Goal: Entertainment & Leisure: Consume media (video, audio)

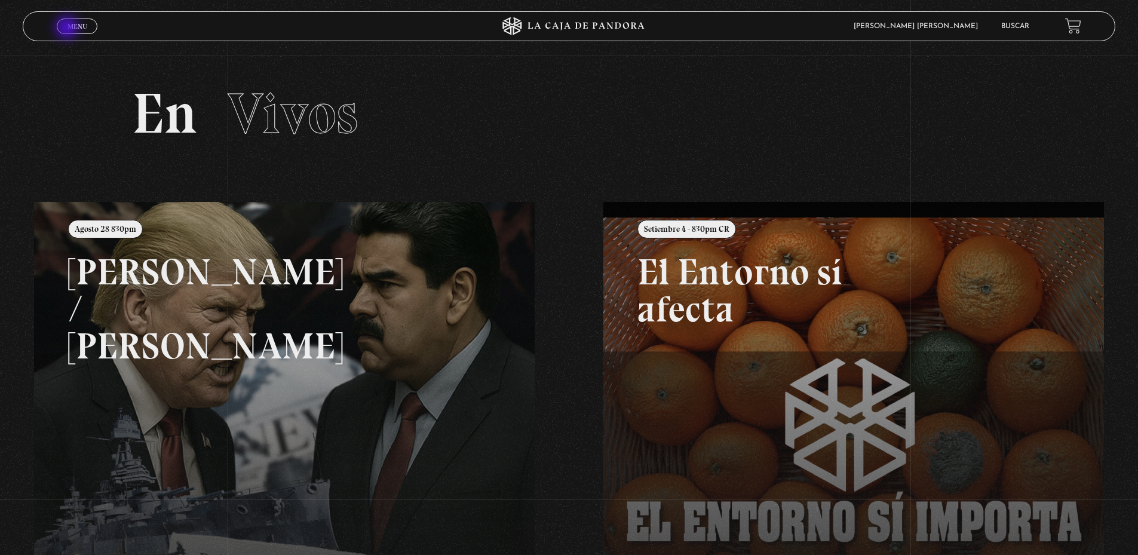
click at [69, 29] on span "Menu" at bounding box center [77, 26] width 20 height 7
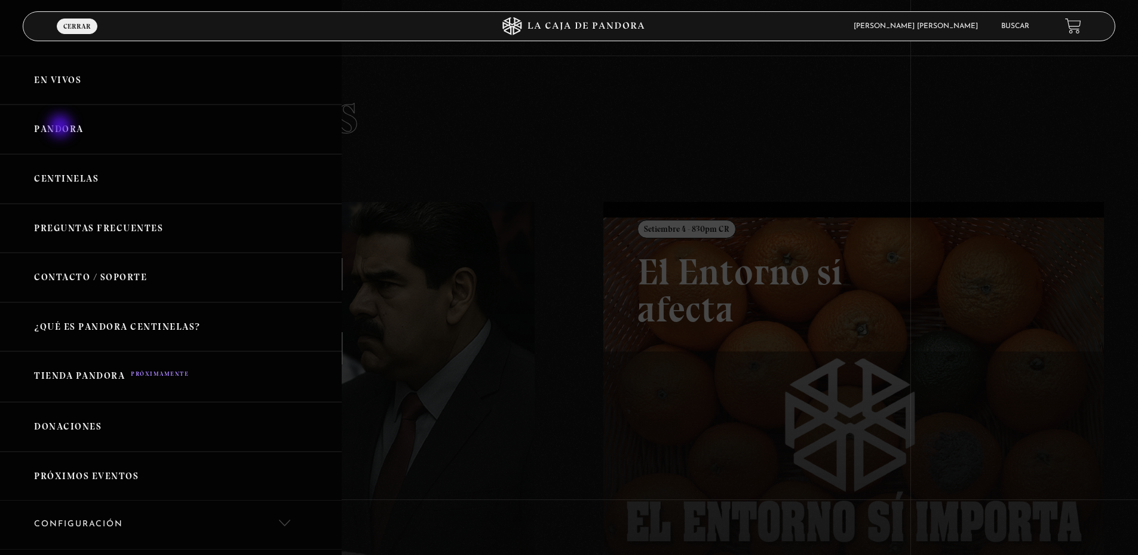
click at [62, 127] on link "Pandora" at bounding box center [171, 130] width 342 height 50
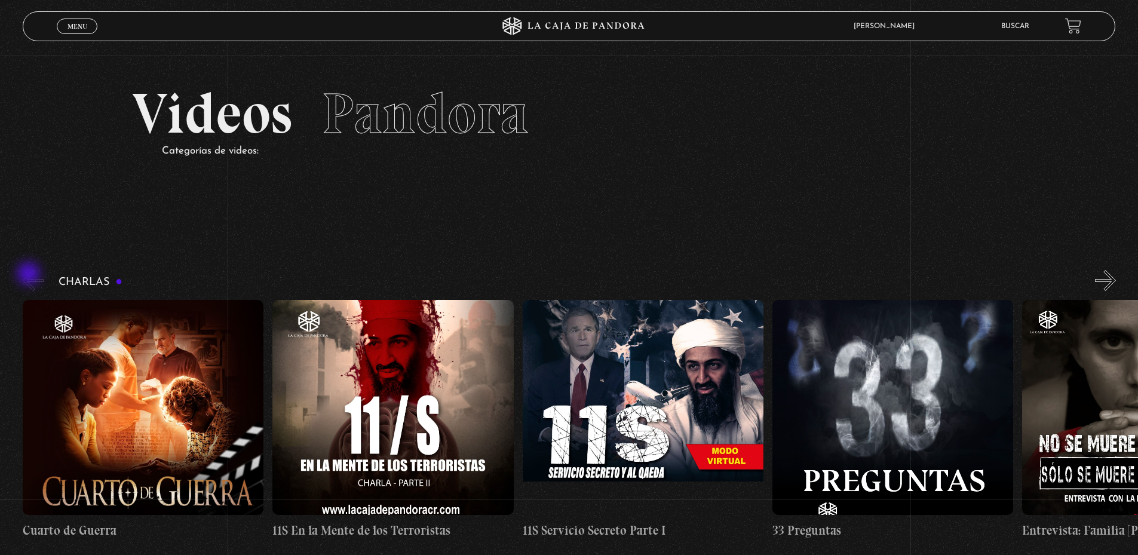
click at [30, 275] on button "«" at bounding box center [33, 280] width 21 height 21
click at [1111, 278] on button "»" at bounding box center [1105, 280] width 21 height 21
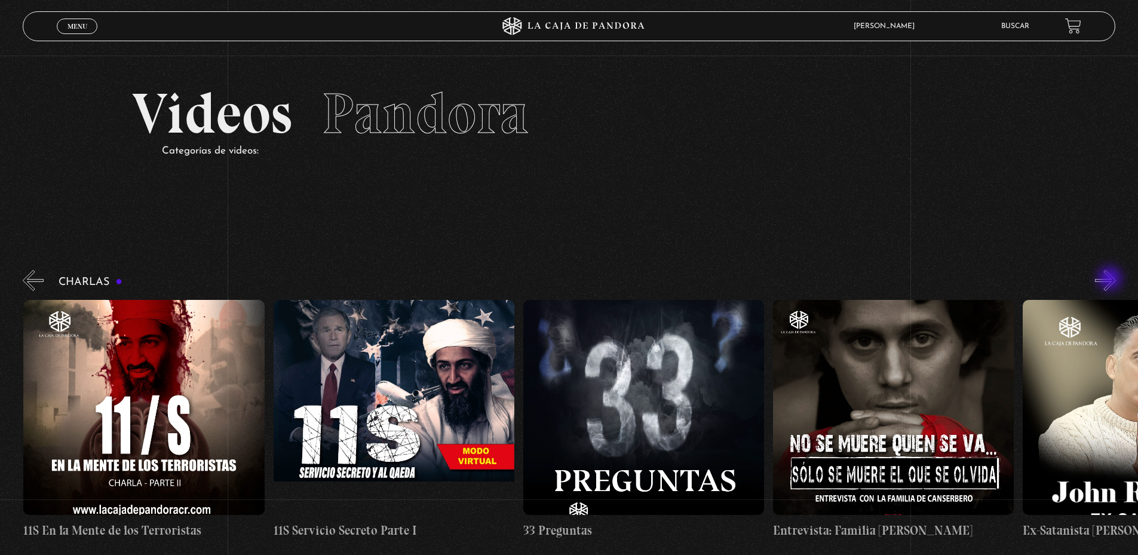
click at [1111, 279] on button "»" at bounding box center [1105, 280] width 21 height 21
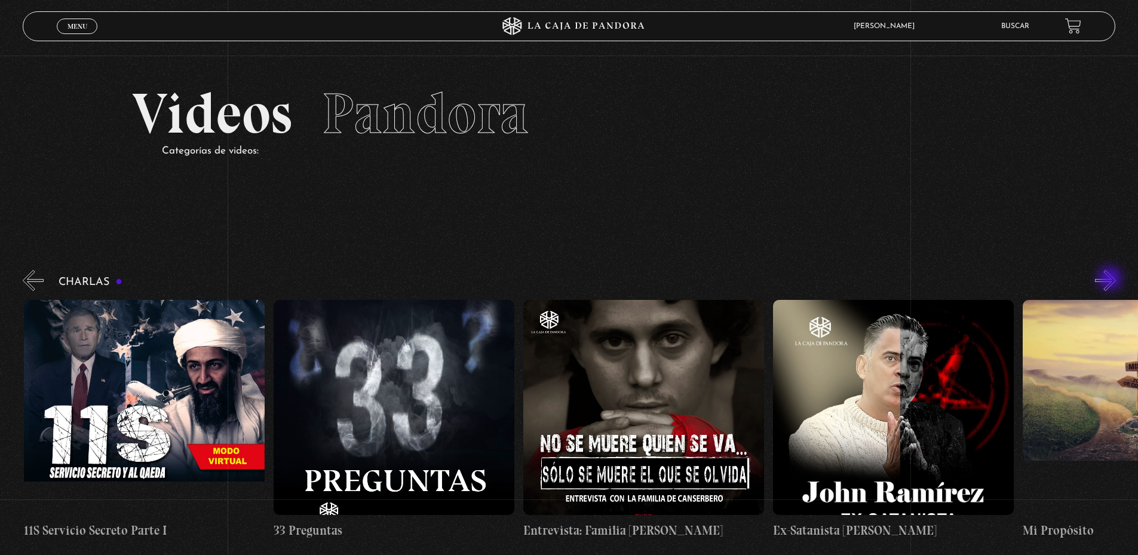
click at [1111, 279] on button "»" at bounding box center [1105, 280] width 21 height 21
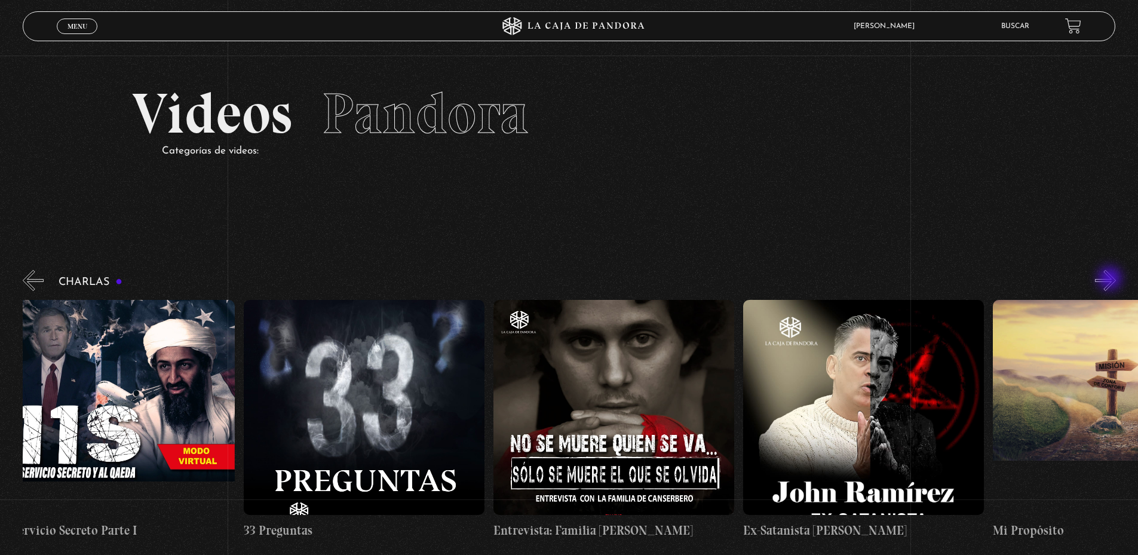
scroll to position [0, 625]
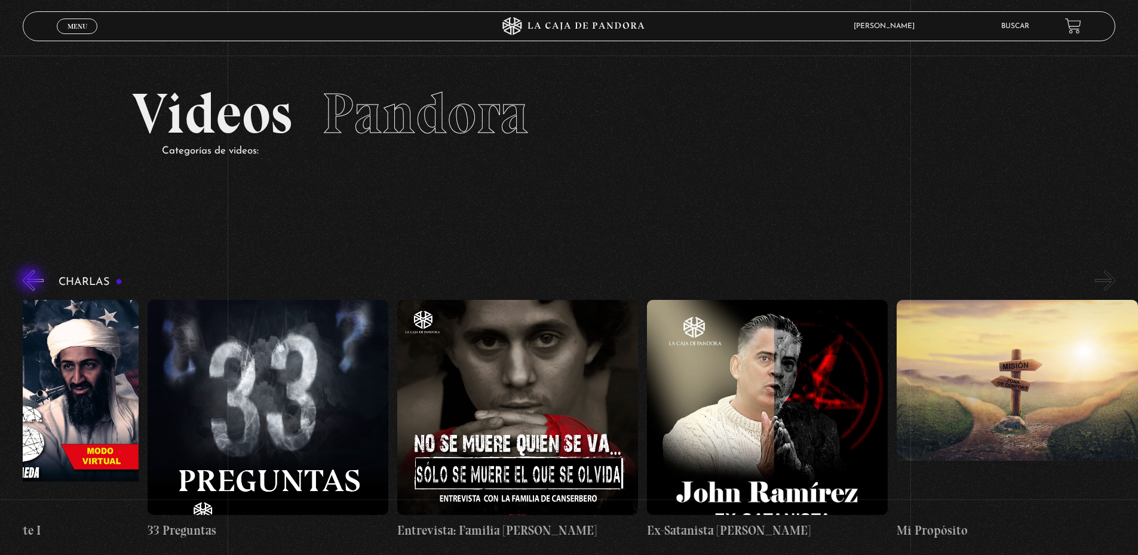
click at [32, 280] on button "«" at bounding box center [33, 280] width 21 height 21
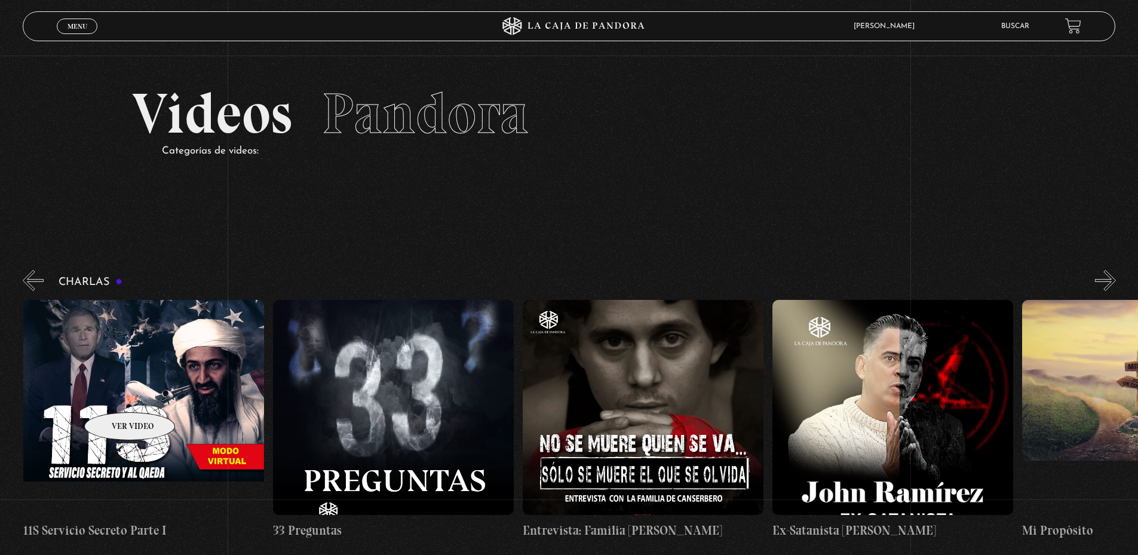
click at [113, 394] on figure at bounding box center [143, 407] width 241 height 215
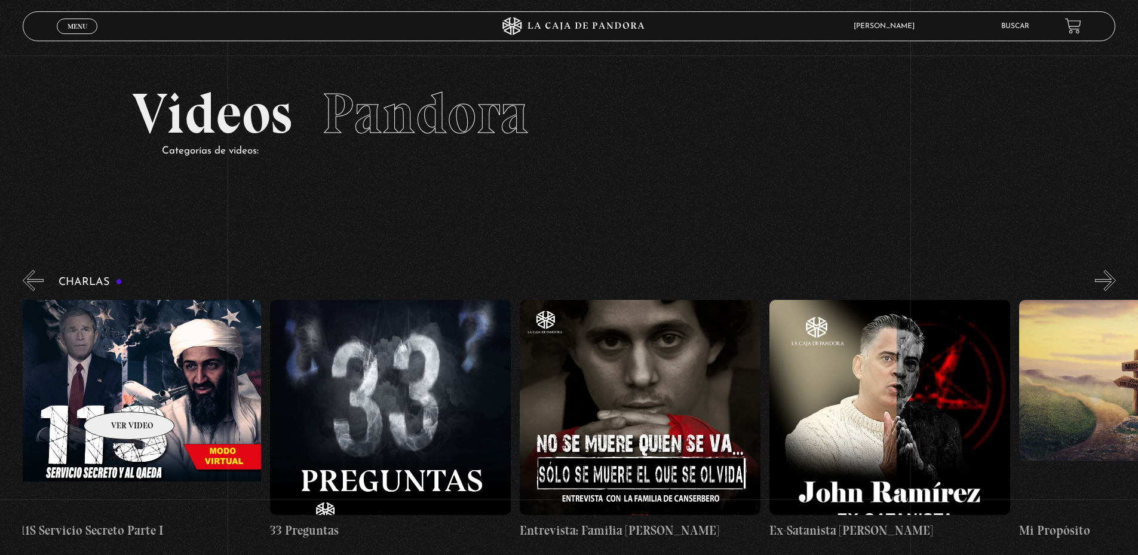
click at [113, 394] on figure at bounding box center [140, 407] width 241 height 215
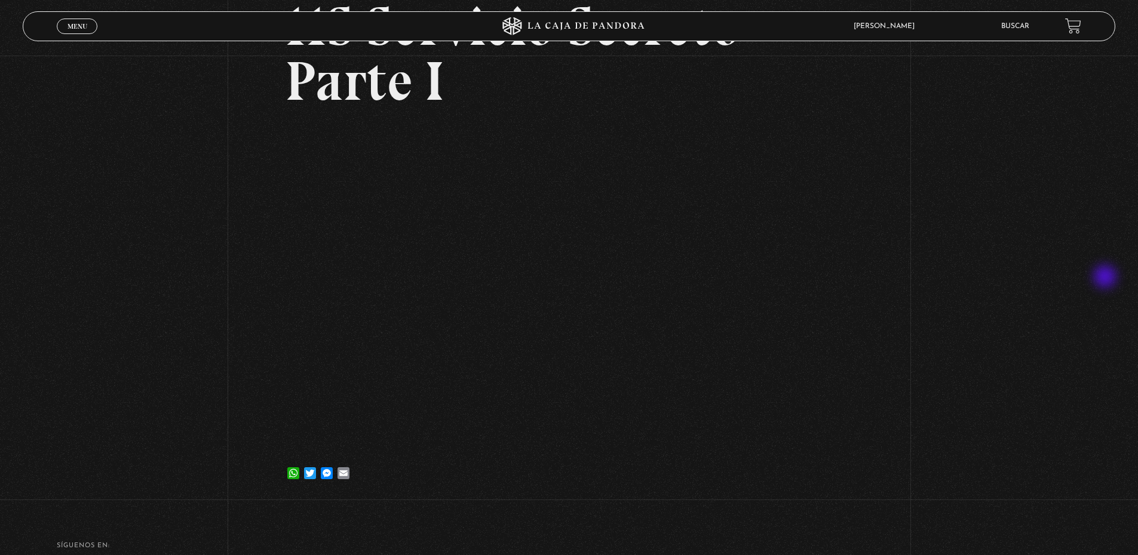
scroll to position [133, 0]
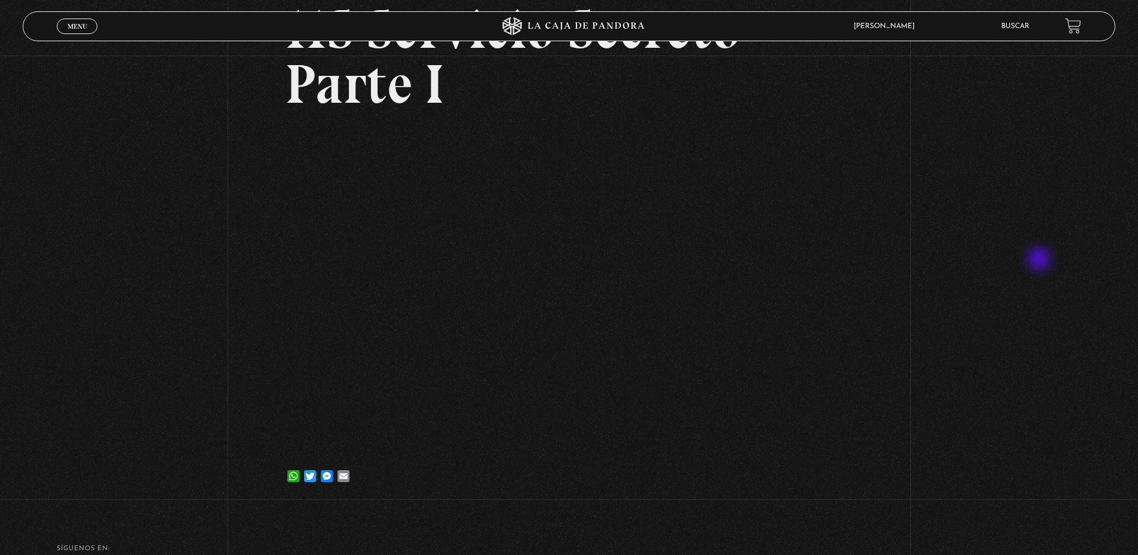
click at [1040, 260] on div "Volver 24 septiembre, 2023 11S Servicio Secreto Parte I WhatsApp Twitter Messen…" at bounding box center [569, 213] width 1138 height 582
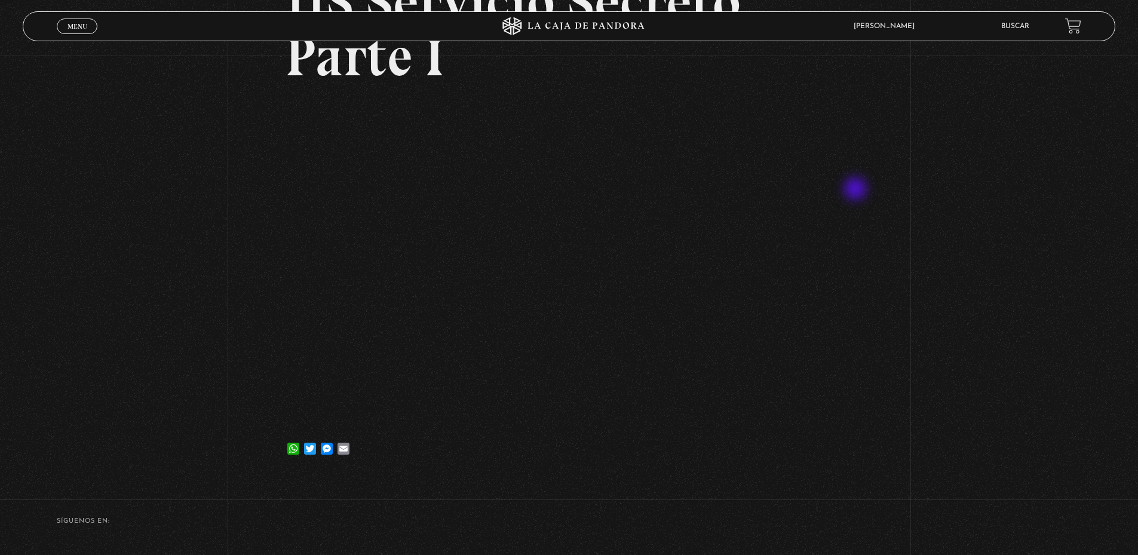
scroll to position [179, 0]
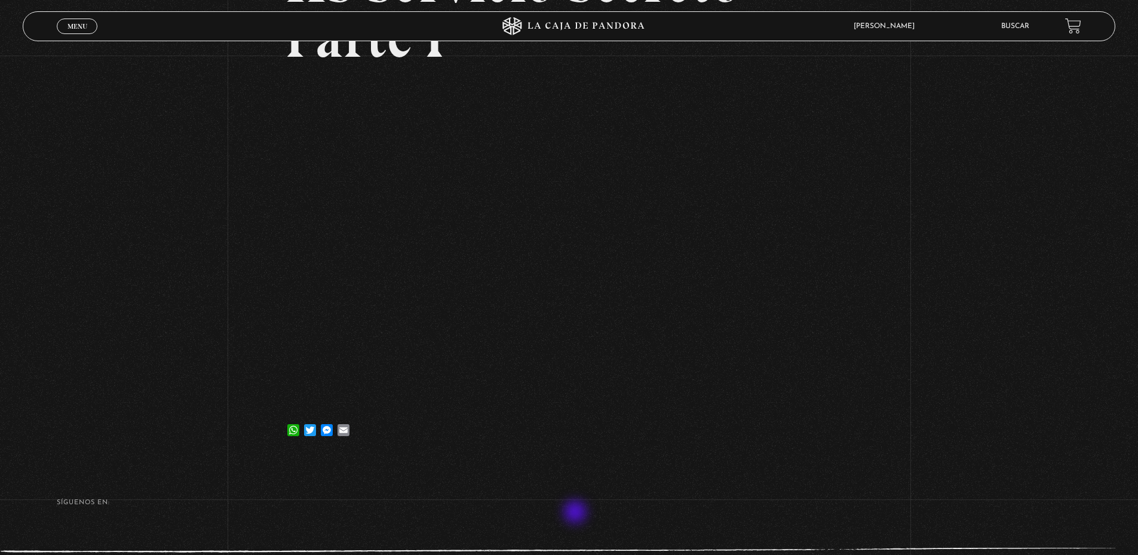
click at [576, 513] on div "SÍguenos en:" at bounding box center [569, 508] width 1138 height 19
click at [76, 32] on link "Menu Cerrar" at bounding box center [77, 27] width 41 height 16
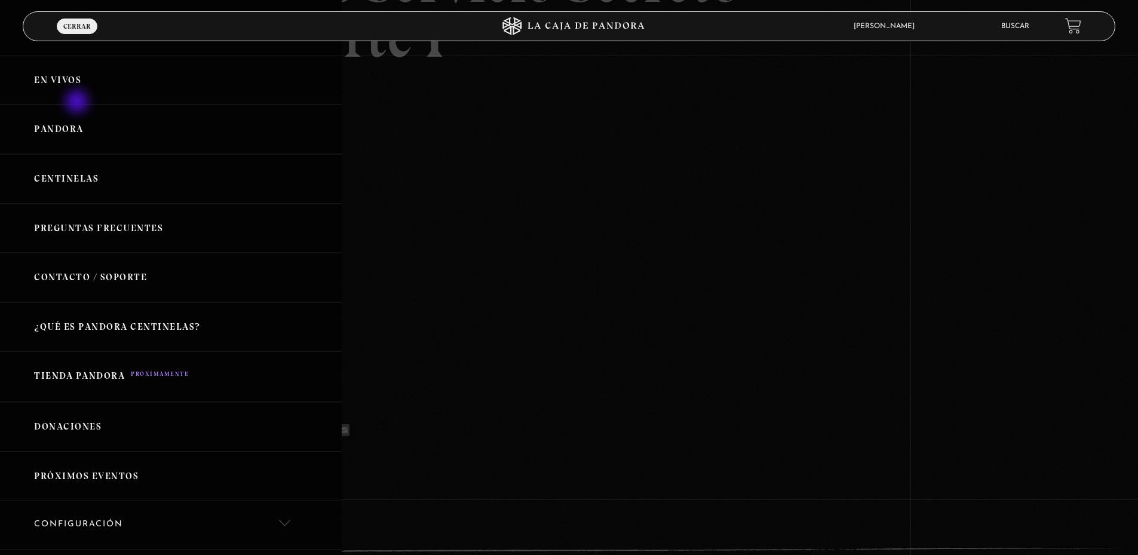
click at [80, 101] on link "En vivos" at bounding box center [171, 81] width 342 height 50
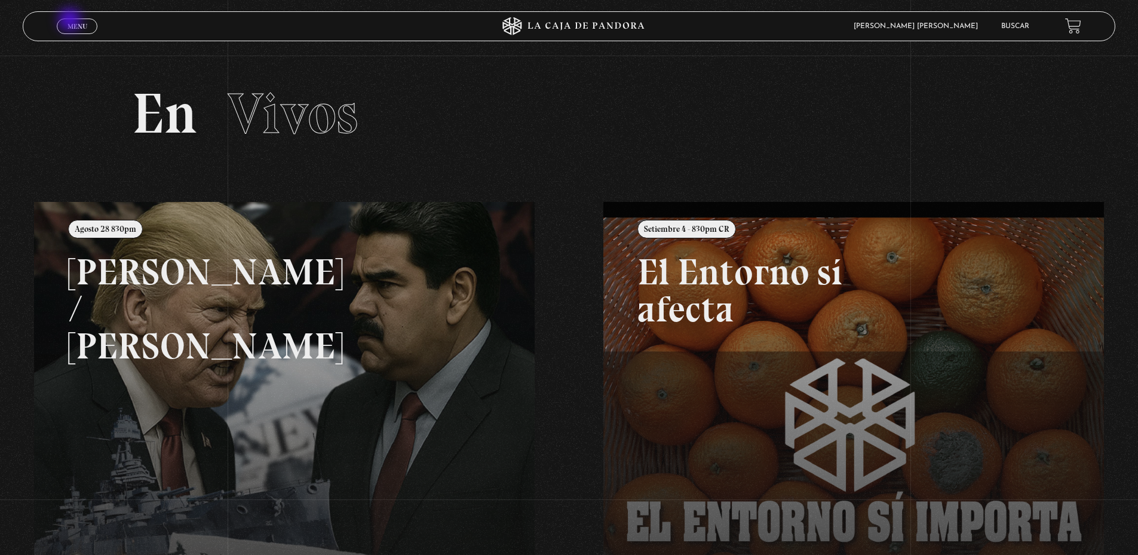
click at [72, 21] on link "Menu Cerrar" at bounding box center [77, 27] width 41 height 16
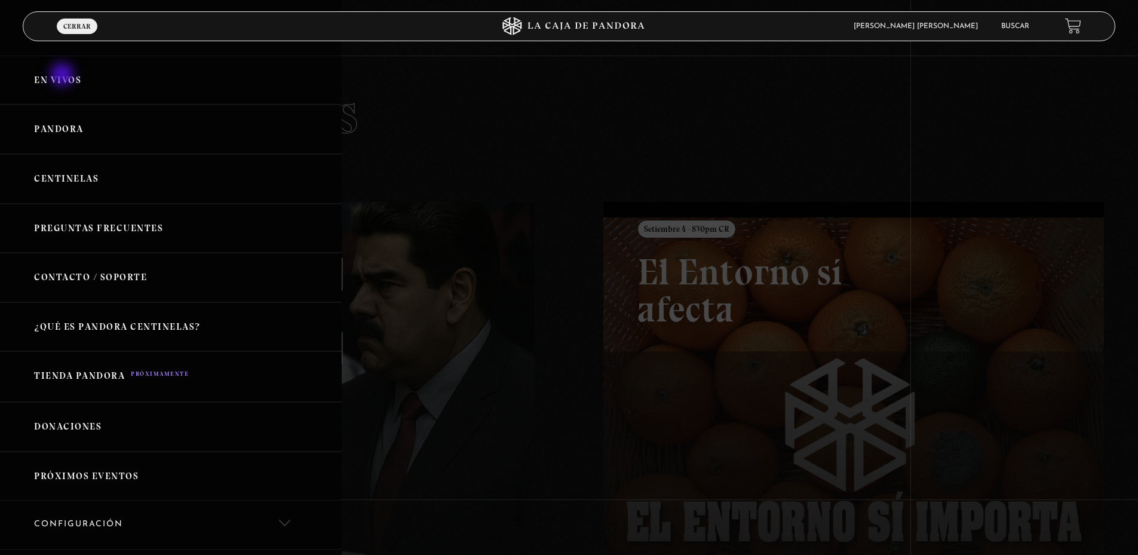
click at [63, 76] on link "En vivos" at bounding box center [171, 81] width 342 height 50
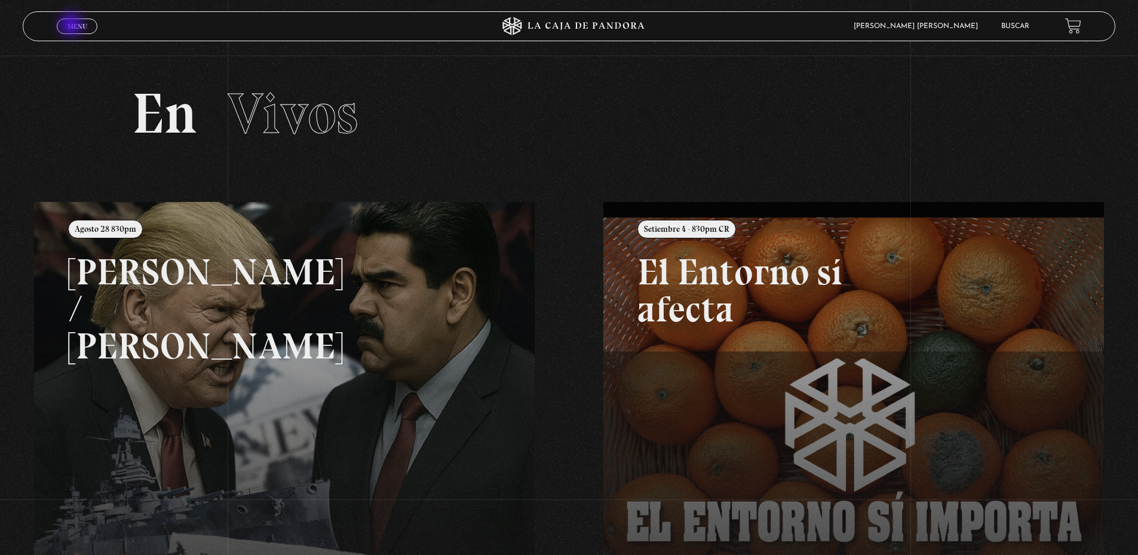
click at [72, 26] on span "Menu" at bounding box center [77, 26] width 20 height 7
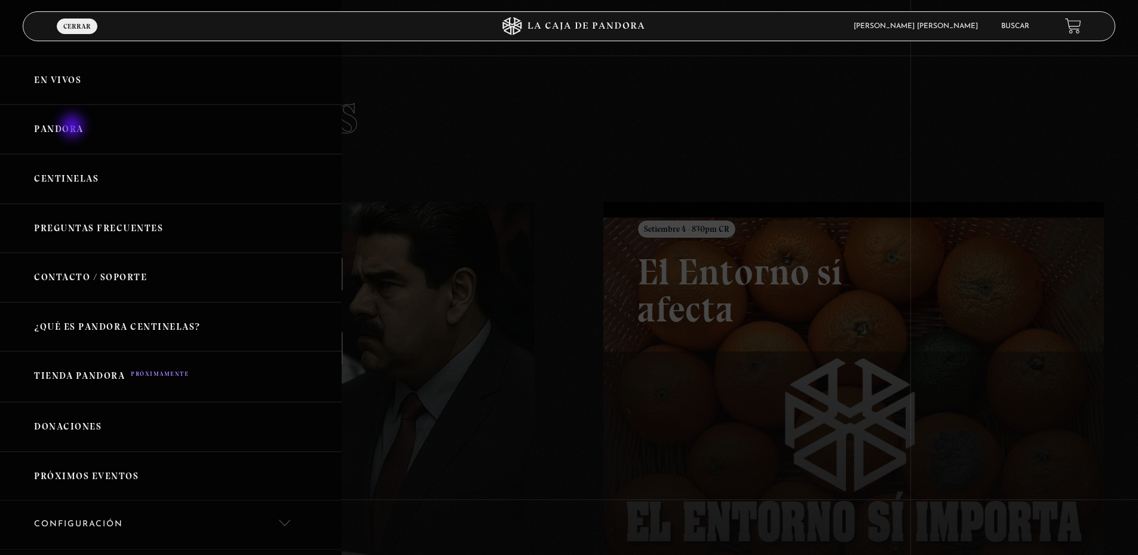
click at [73, 127] on link "Pandora" at bounding box center [171, 130] width 342 height 50
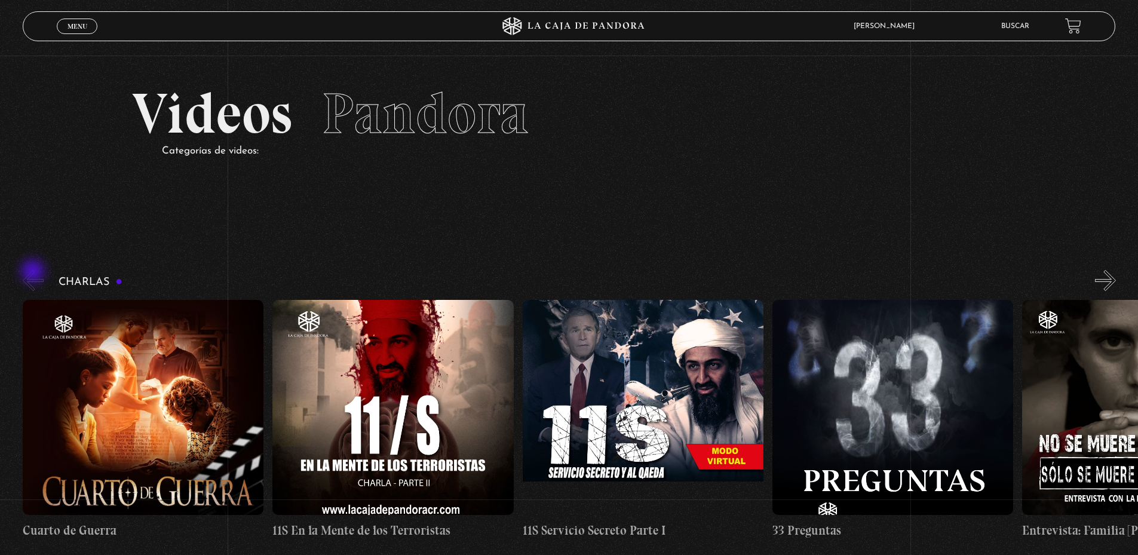
click at [34, 272] on button "«" at bounding box center [33, 280] width 21 height 21
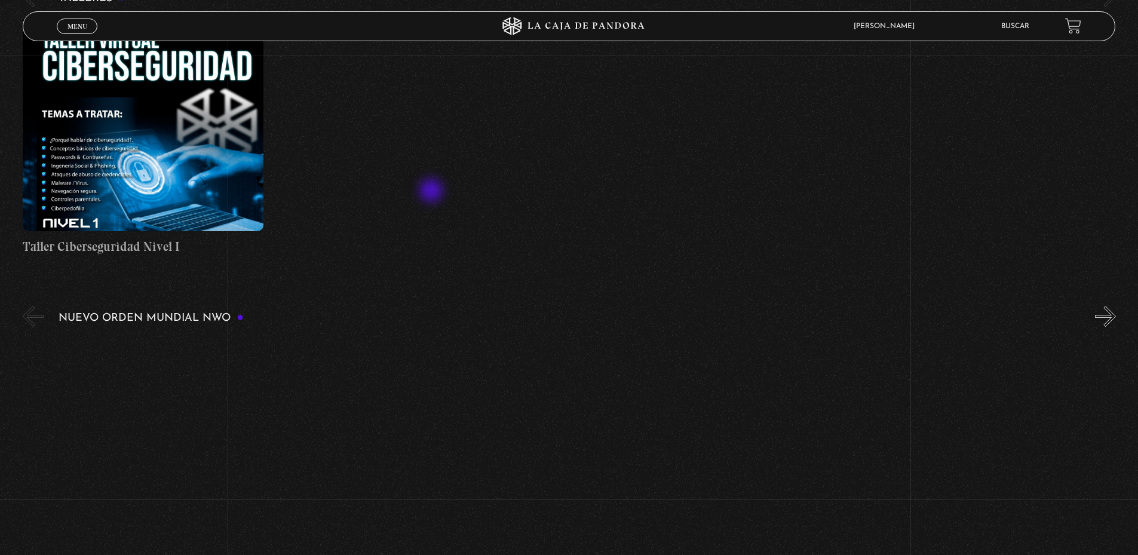
scroll to position [717, 0]
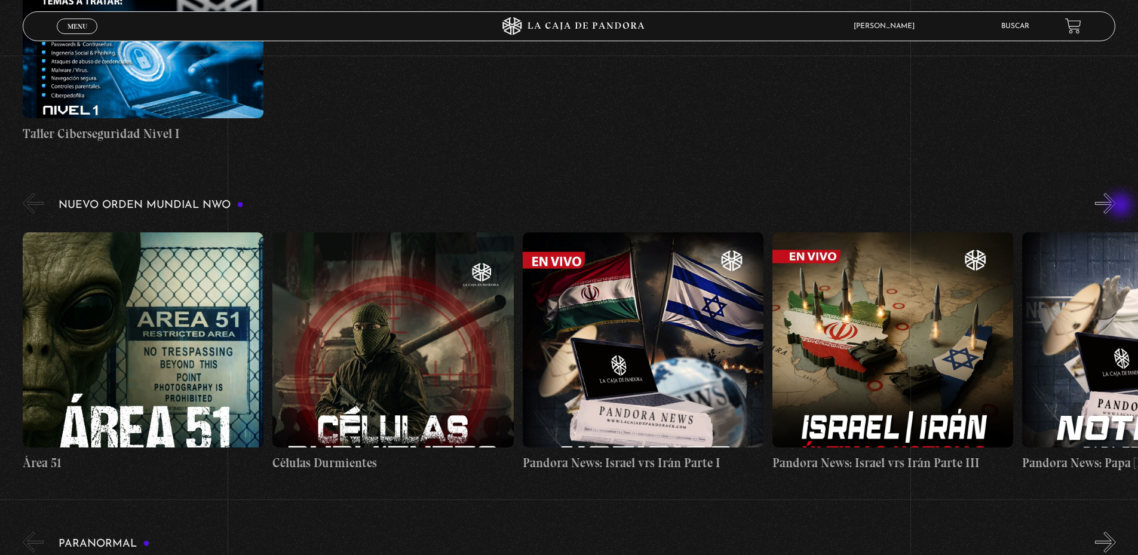
click at [1116, 207] on button "»" at bounding box center [1105, 203] width 21 height 21
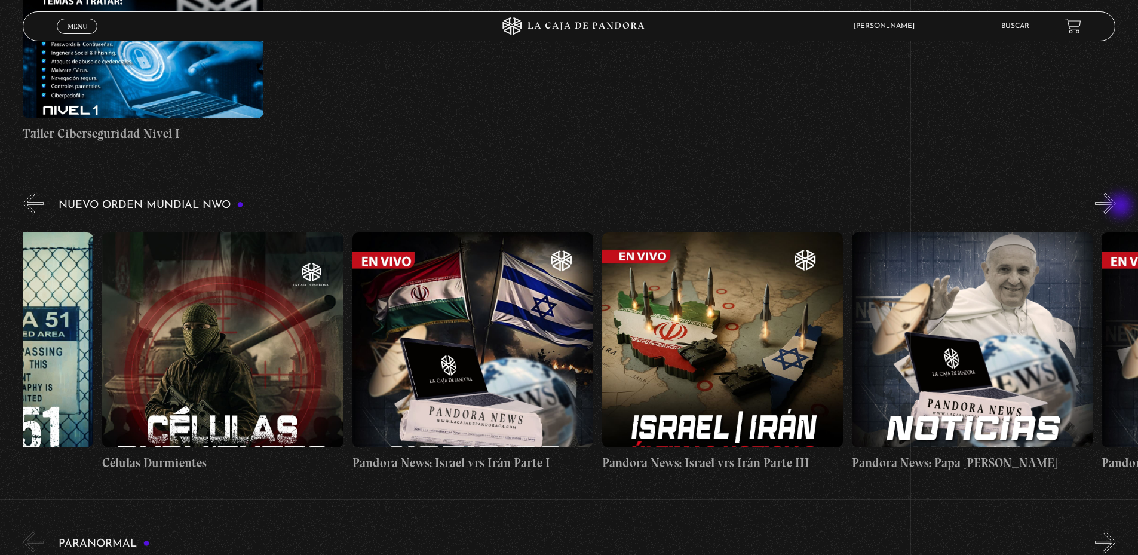
click at [1116, 207] on button "»" at bounding box center [1105, 203] width 21 height 21
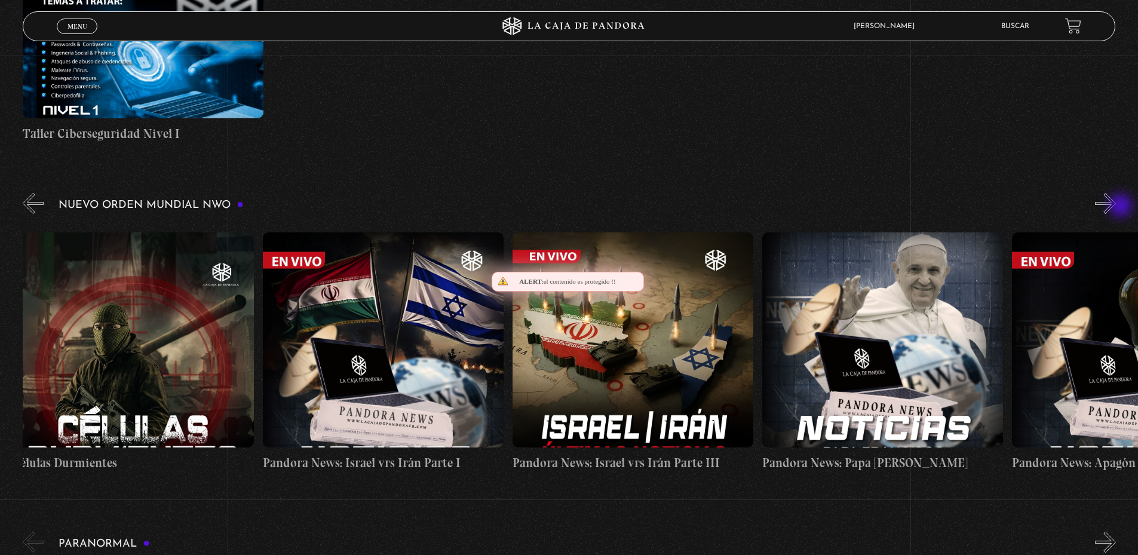
click at [1116, 207] on button "»" at bounding box center [1105, 203] width 21 height 21
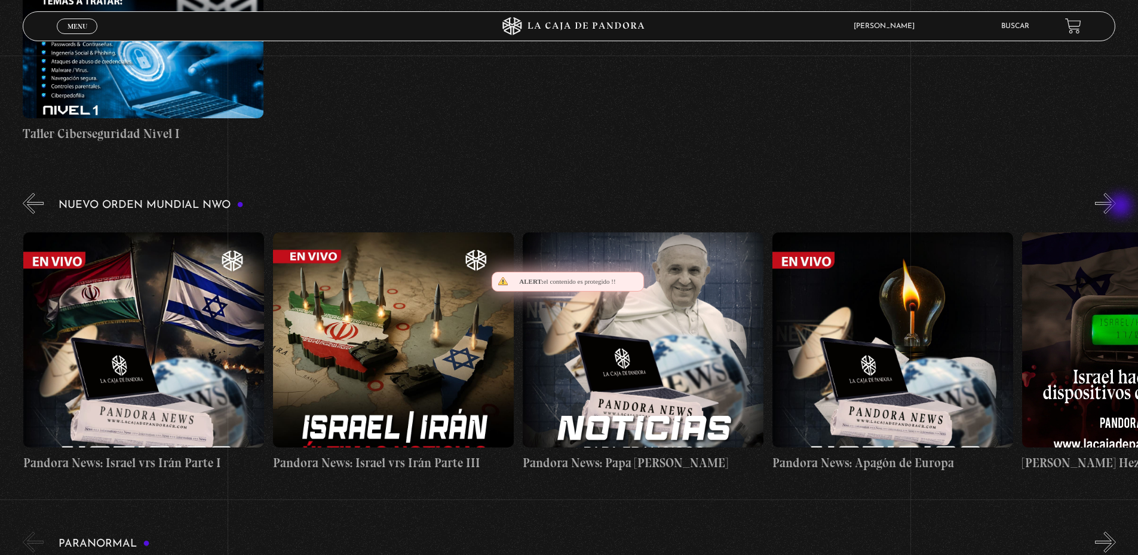
scroll to position [0, 499]
click at [1116, 207] on button "»" at bounding box center [1105, 203] width 21 height 21
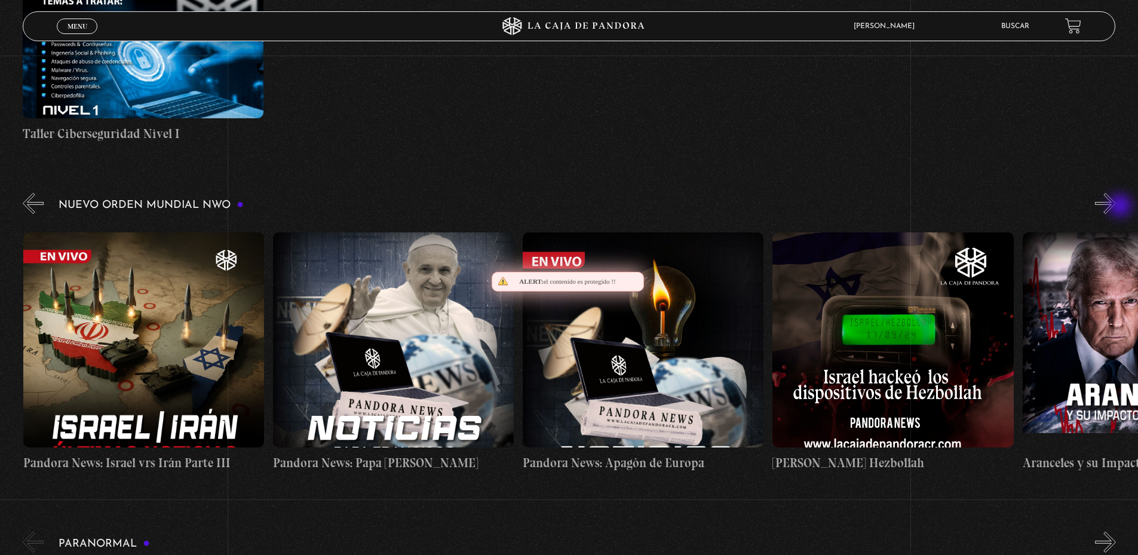
scroll to position [0, 750]
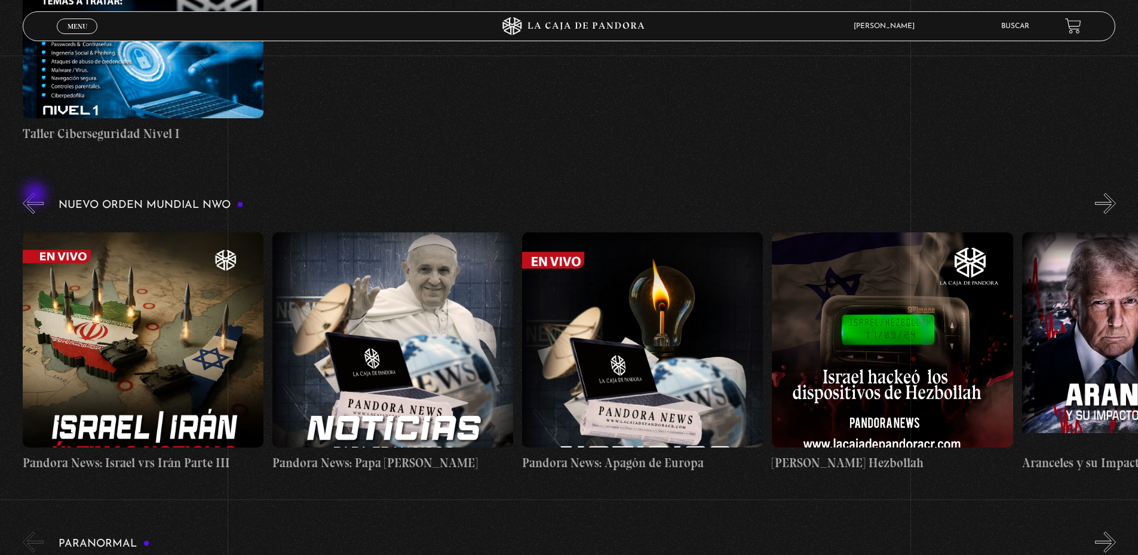
click at [36, 195] on button "«" at bounding box center [33, 203] width 21 height 21
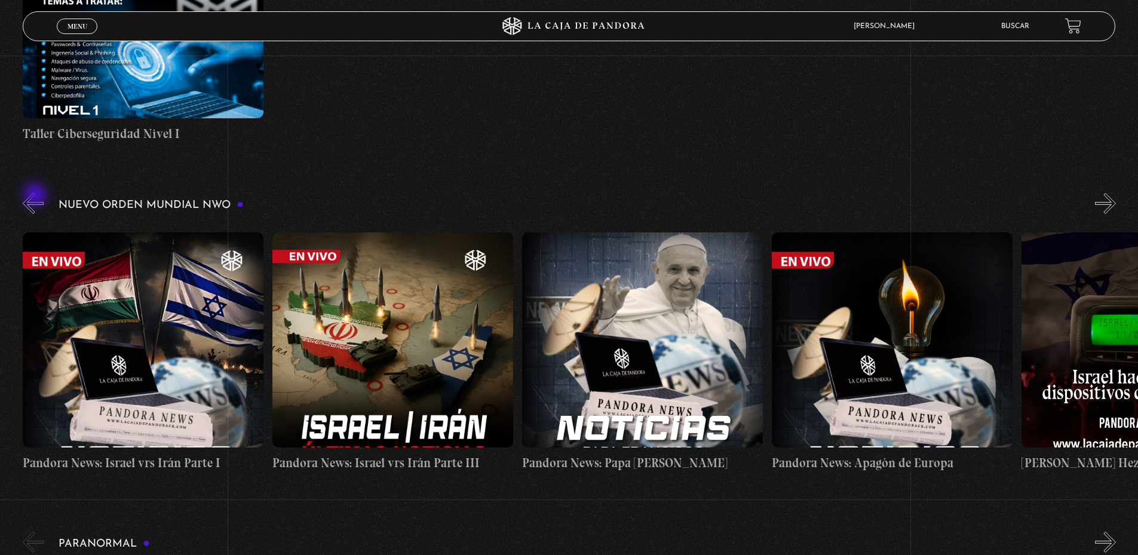
scroll to position [0, 499]
click at [47, 196] on div "Nuevo Orden Mundial NWO 2023" at bounding box center [580, 336] width 1115 height 291
click at [32, 207] on button "«" at bounding box center [33, 203] width 21 height 21
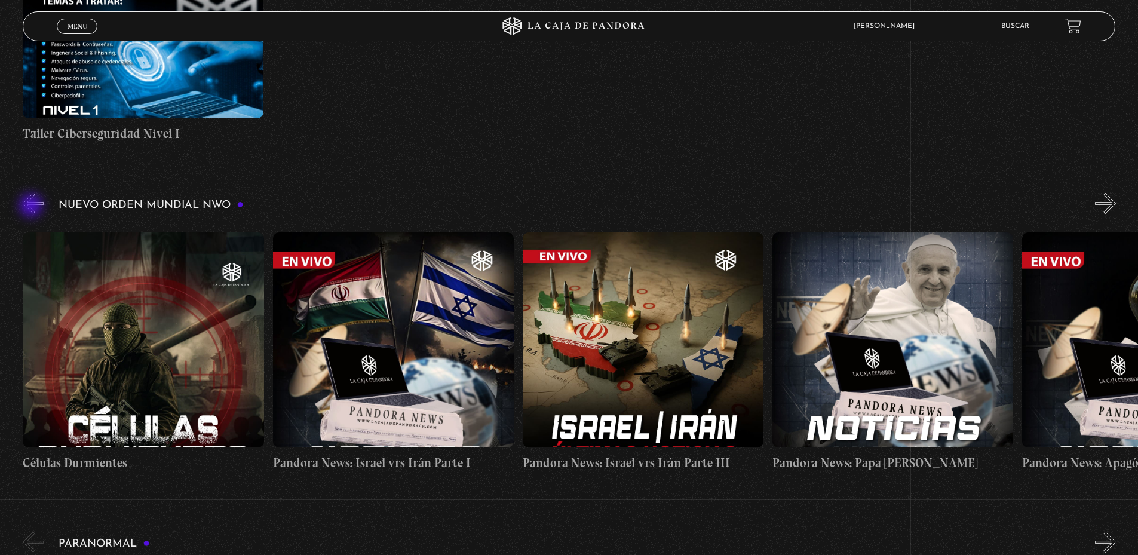
click at [32, 207] on button "«" at bounding box center [33, 203] width 21 height 21
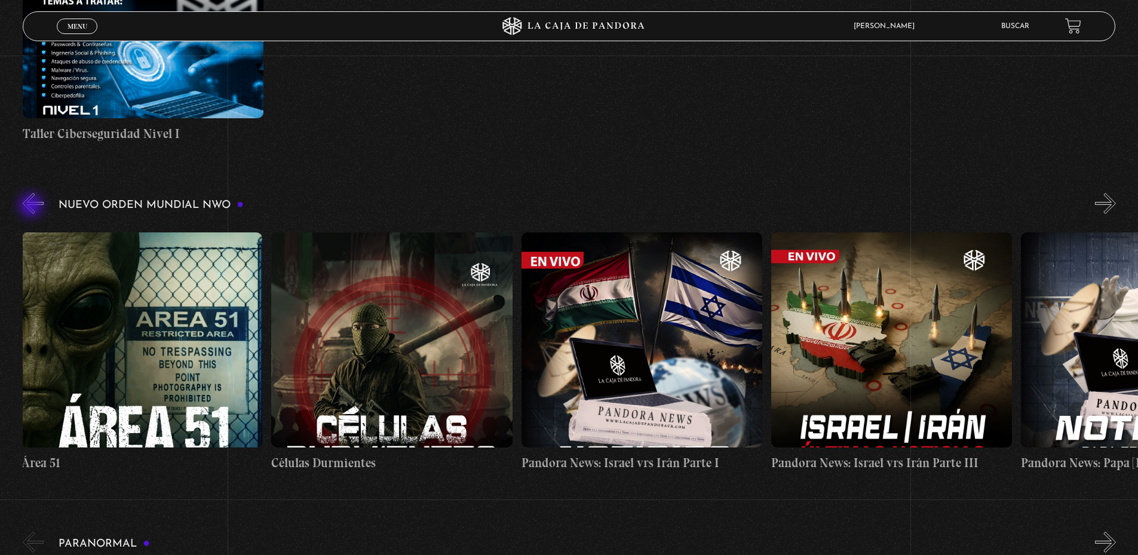
scroll to position [0, 1]
click at [32, 207] on button "«" at bounding box center [33, 203] width 21 height 21
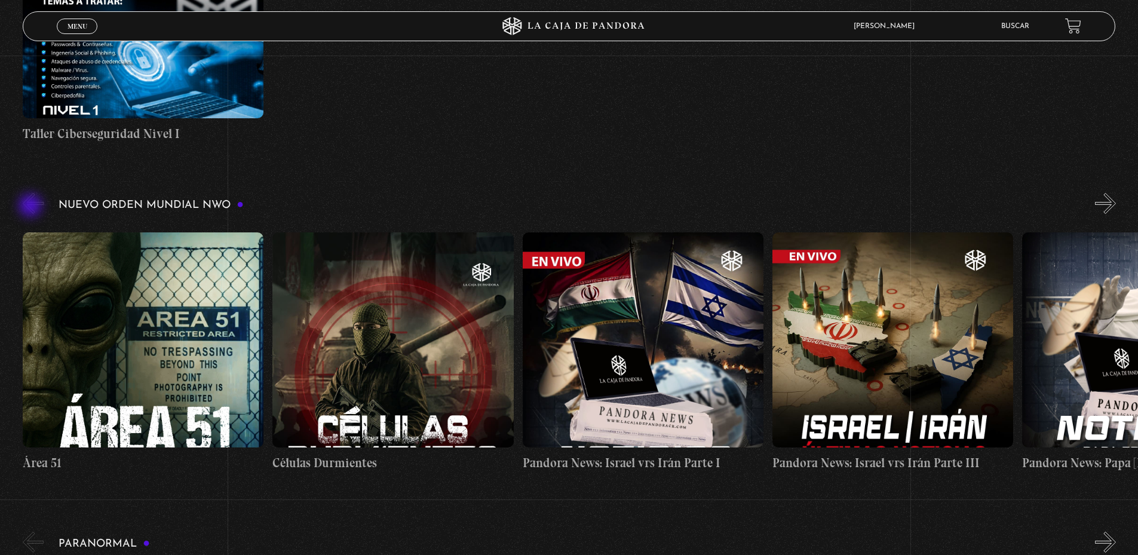
click at [32, 207] on button "«" at bounding box center [33, 203] width 21 height 21
click at [1116, 204] on button "»" at bounding box center [1105, 203] width 21 height 21
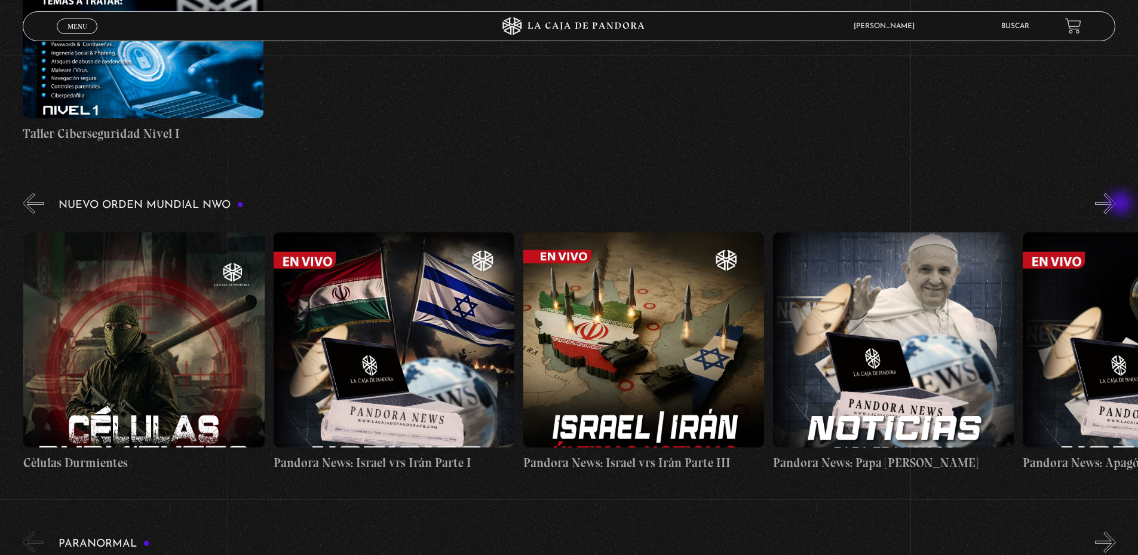
click at [1116, 204] on button "»" at bounding box center [1105, 203] width 21 height 21
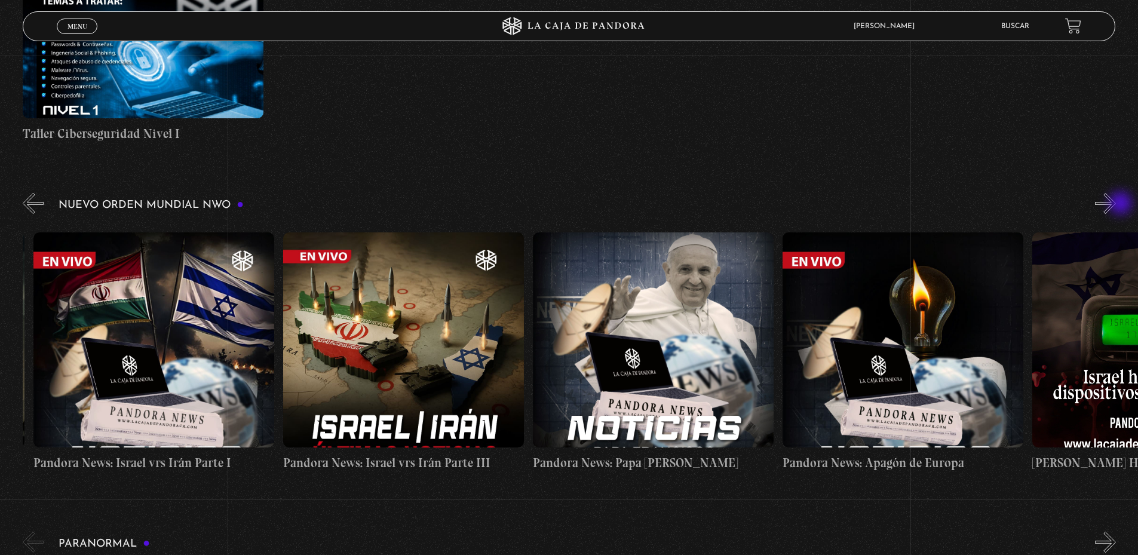
click at [1116, 204] on button "»" at bounding box center [1105, 203] width 21 height 21
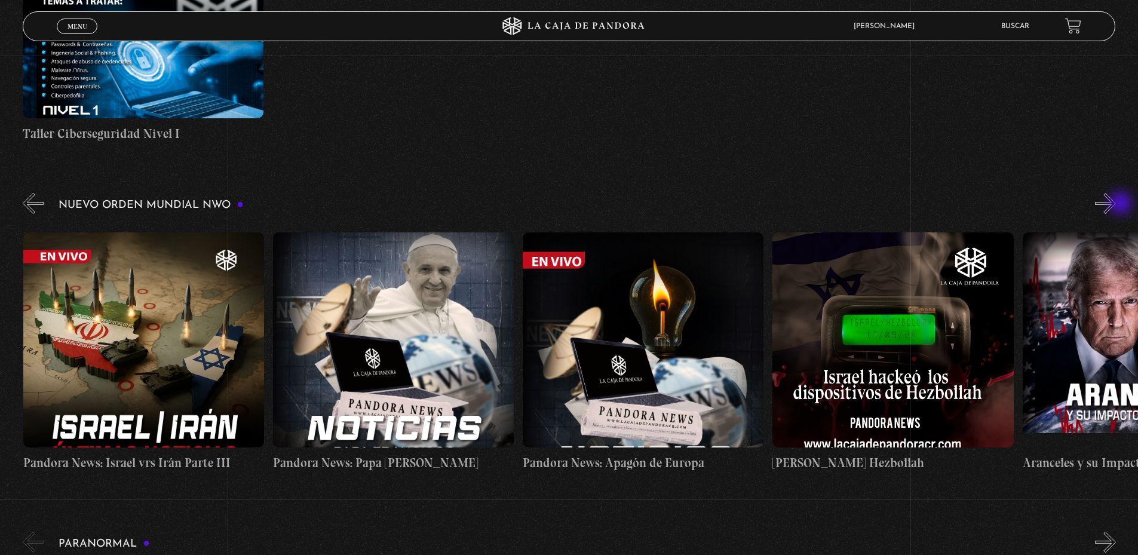
click at [1116, 204] on button "»" at bounding box center [1105, 203] width 21 height 21
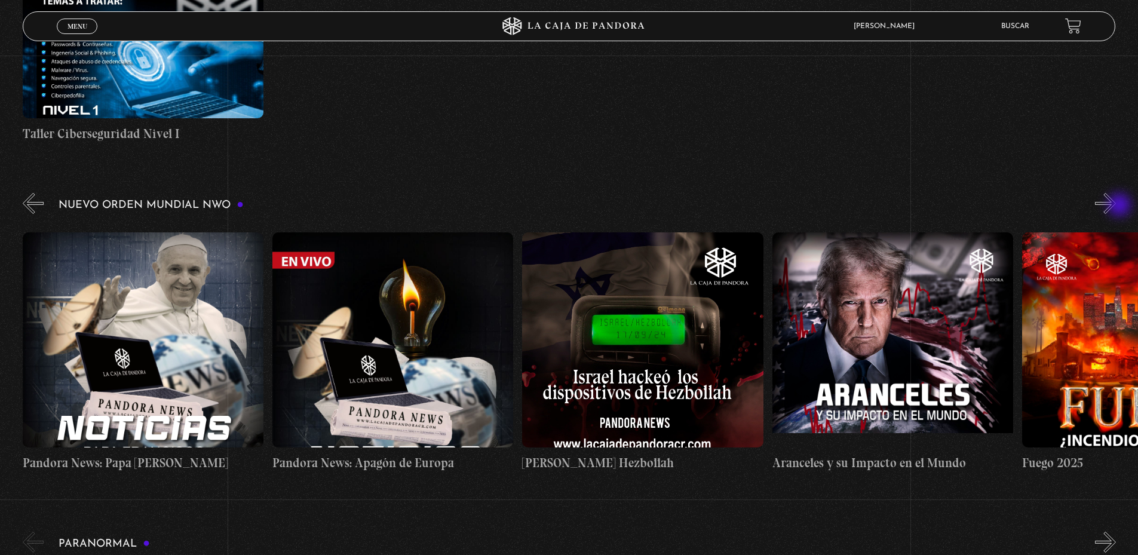
click at [1116, 206] on button "»" at bounding box center [1105, 203] width 21 height 21
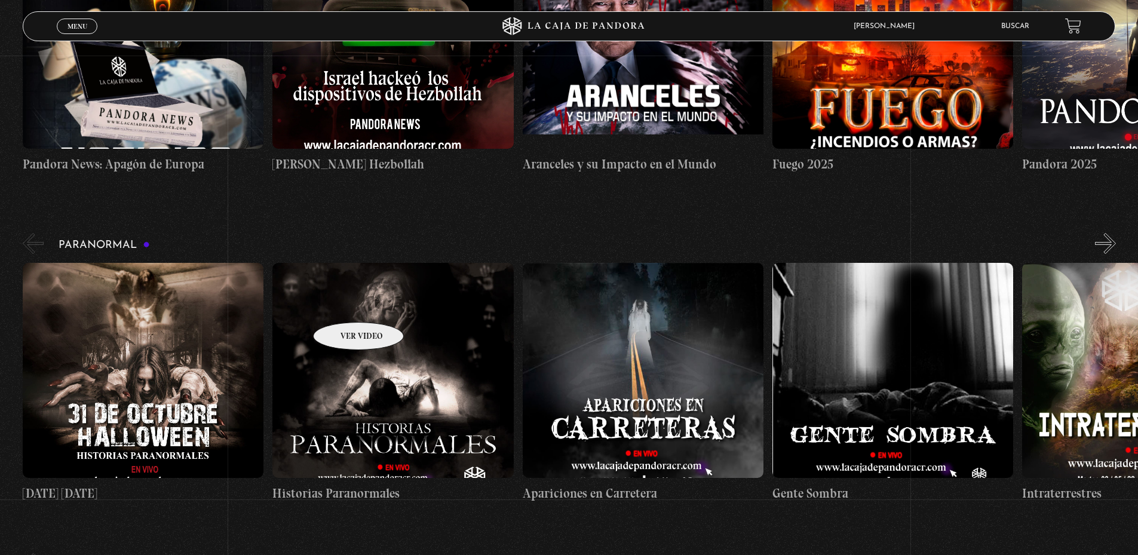
scroll to position [1075, 0]
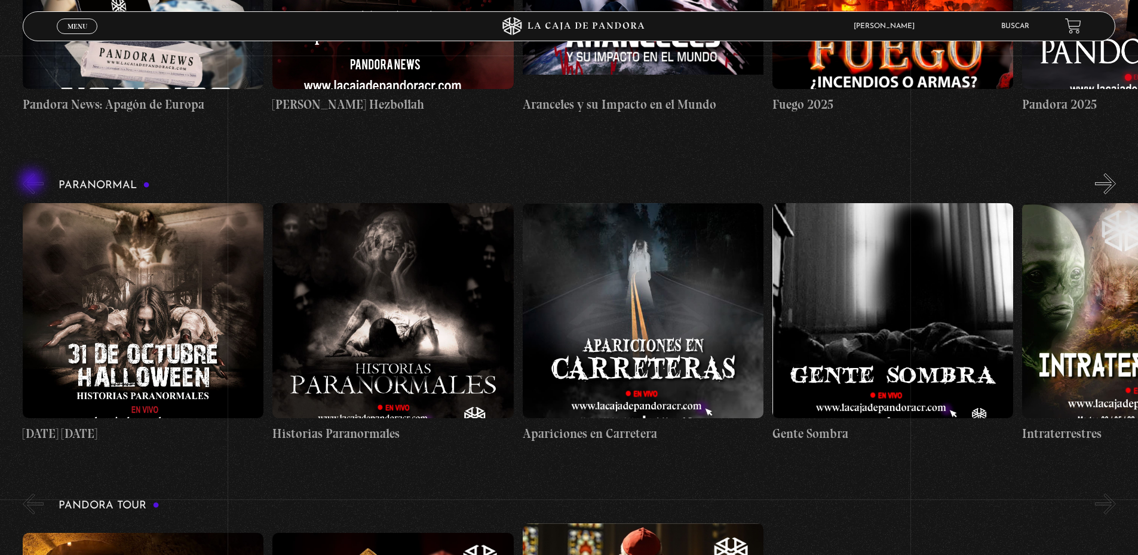
click at [33, 182] on button "«" at bounding box center [33, 183] width 21 height 21
click at [1111, 182] on button "»" at bounding box center [1105, 183] width 21 height 21
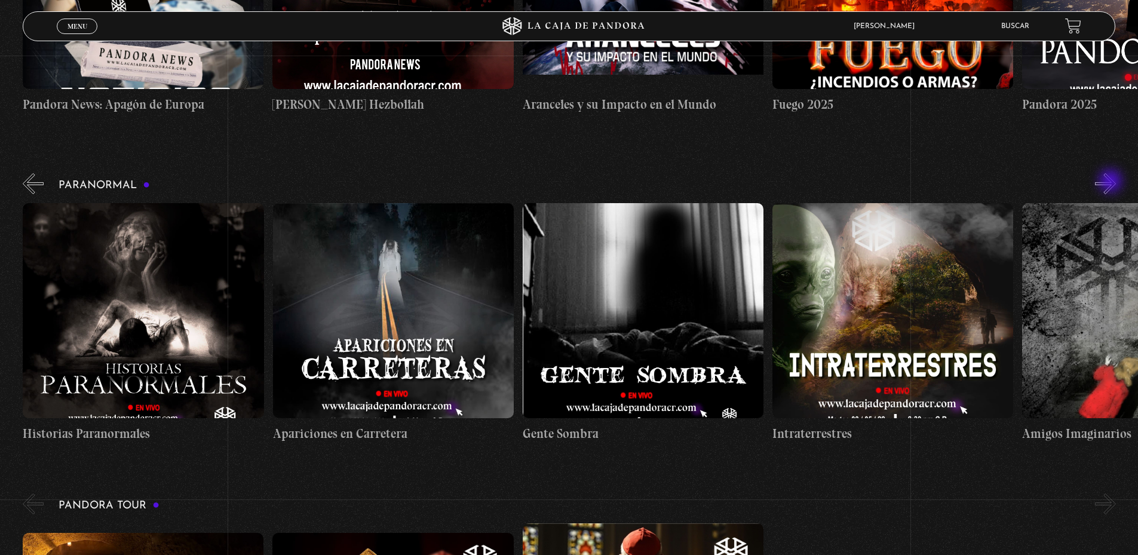
click at [1111, 182] on button "»" at bounding box center [1105, 183] width 21 height 21
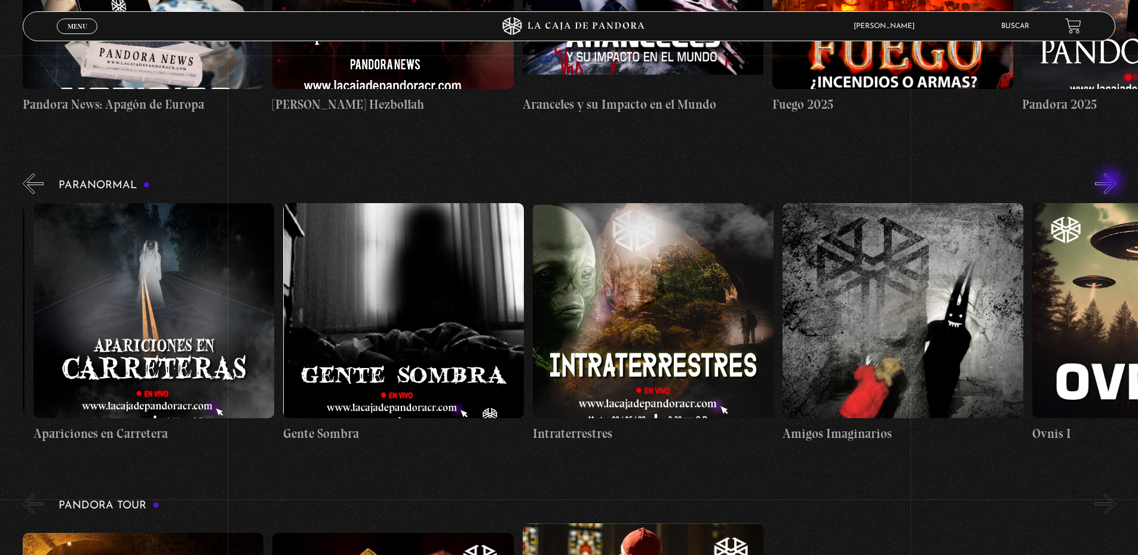
click at [1111, 182] on button "»" at bounding box center [1105, 183] width 21 height 21
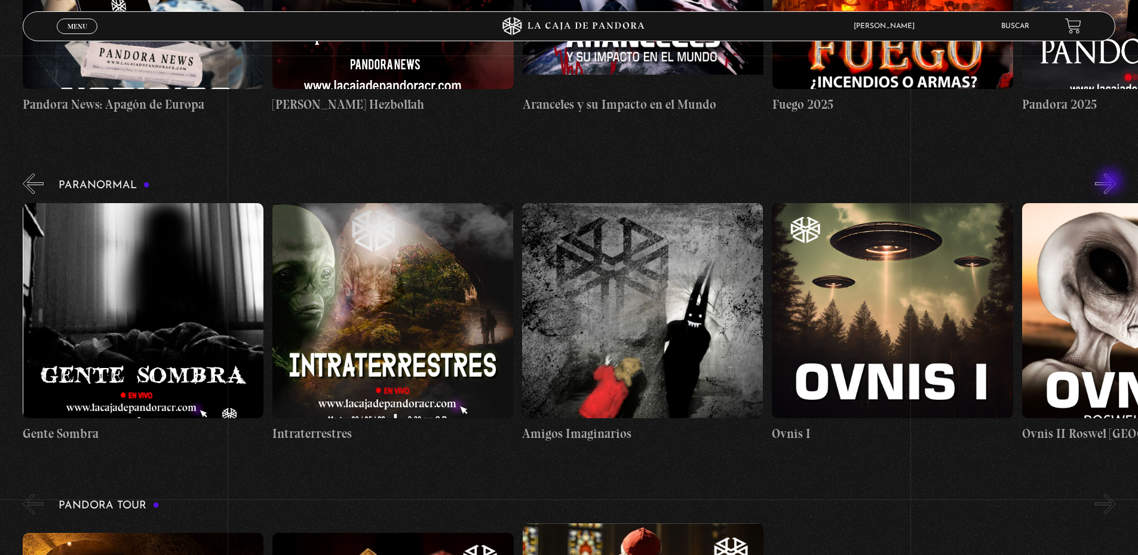
click at [1111, 183] on button "»" at bounding box center [1105, 183] width 21 height 21
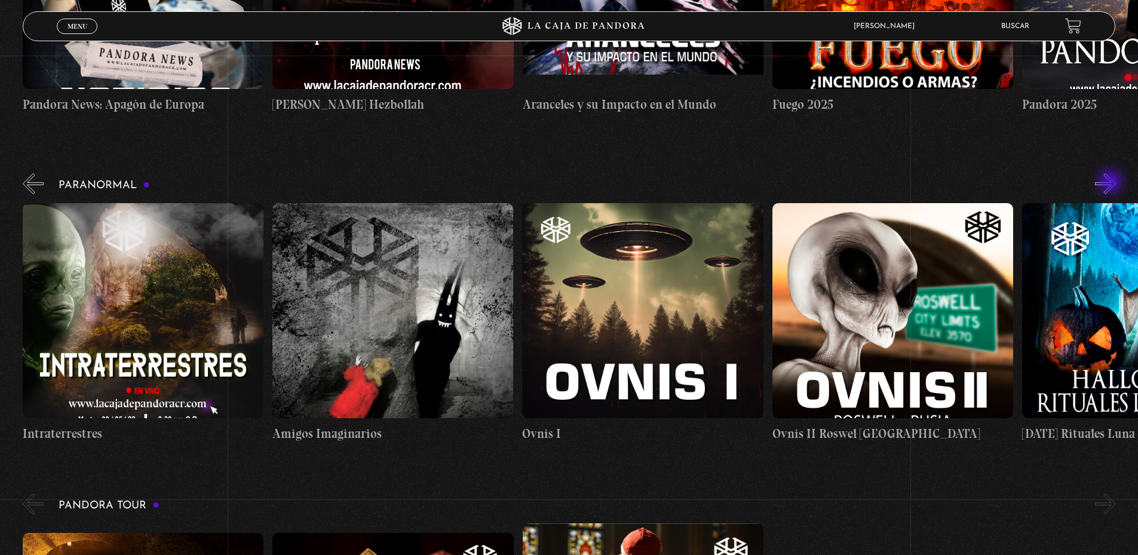
click at [1111, 183] on button "»" at bounding box center [1105, 183] width 21 height 21
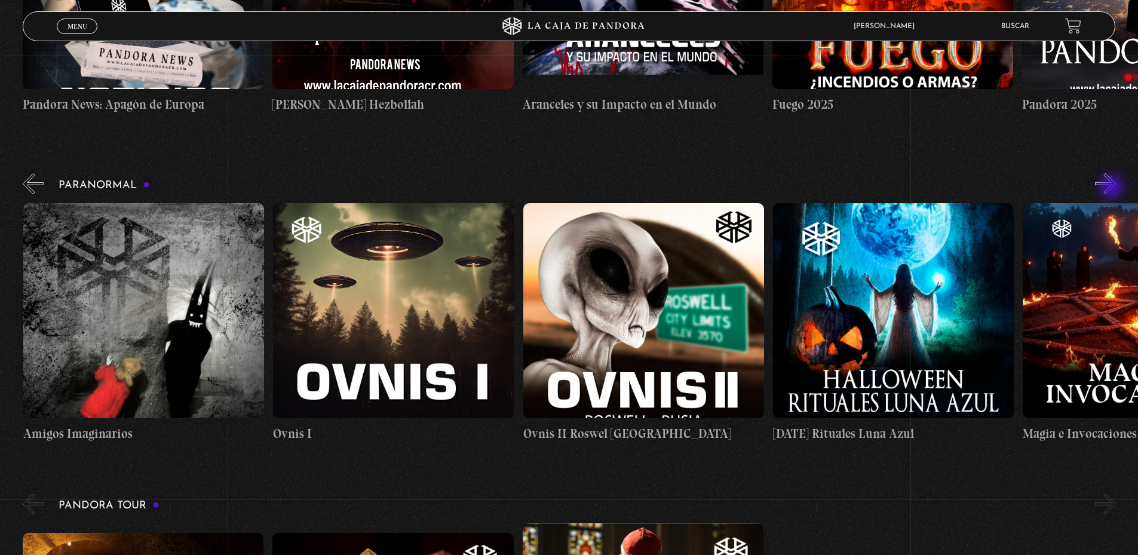
scroll to position [0, 1249]
click at [1113, 189] on button "»" at bounding box center [1105, 183] width 21 height 21
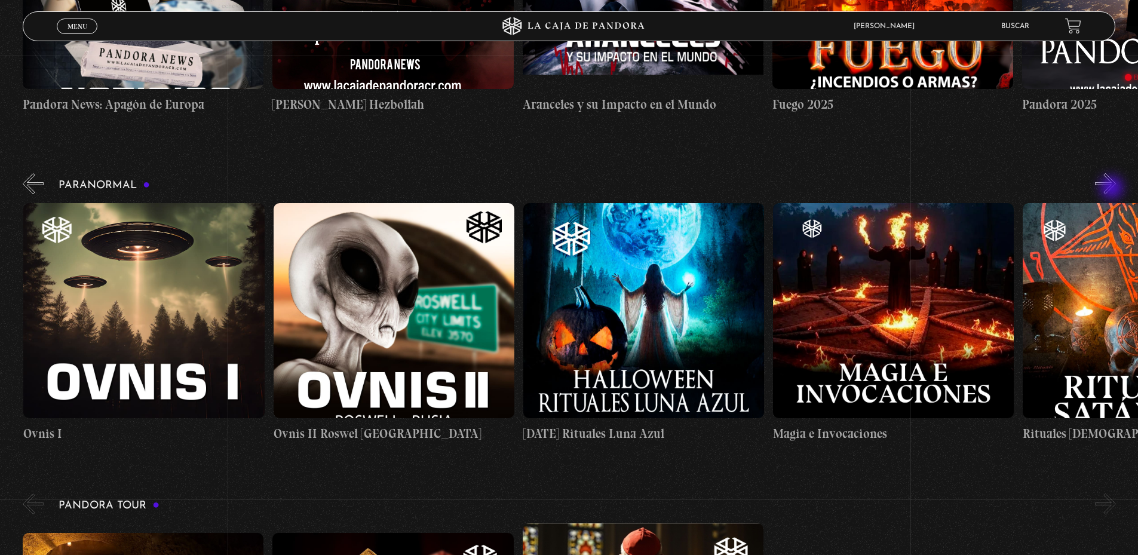
scroll to position [0, 1498]
click at [1116, 189] on button "»" at bounding box center [1105, 183] width 21 height 21
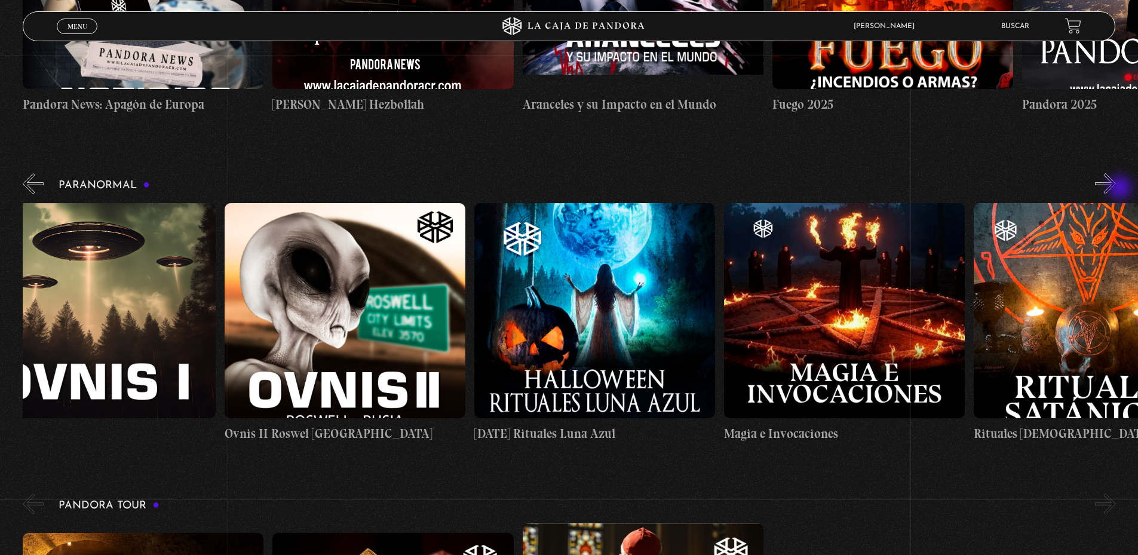
scroll to position [0, 1623]
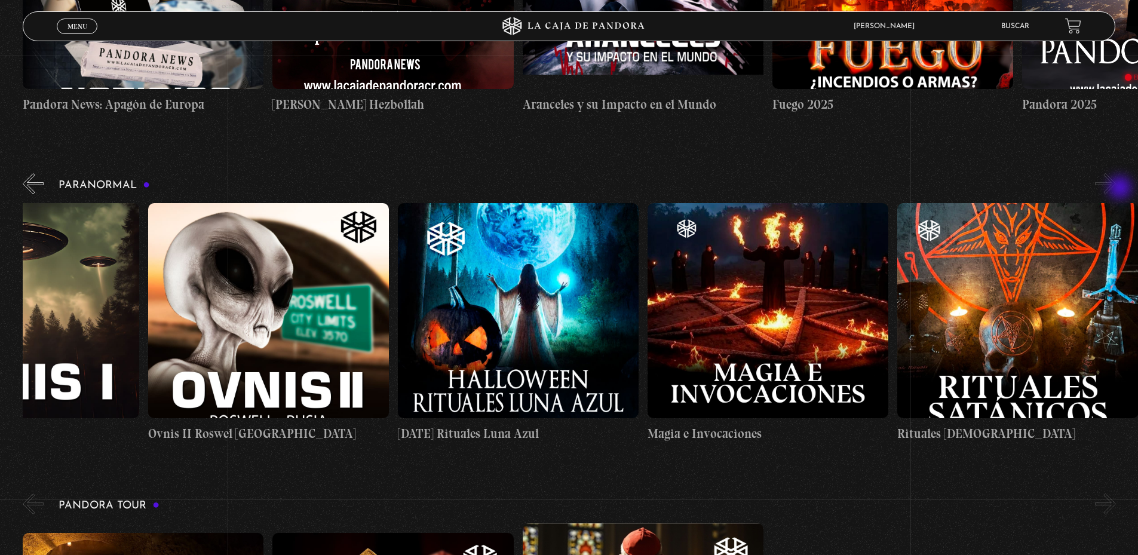
drag, startPoint x: 1121, startPoint y: 189, endPoint x: 223, endPoint y: 215, distance: 898.6
click at [1014, 184] on div "Paranormal 31 Octubre Halloween Historias Paranormales Apariciones en Carretera…" at bounding box center [580, 307] width 1115 height 272
click at [33, 185] on button "«" at bounding box center [33, 183] width 21 height 21
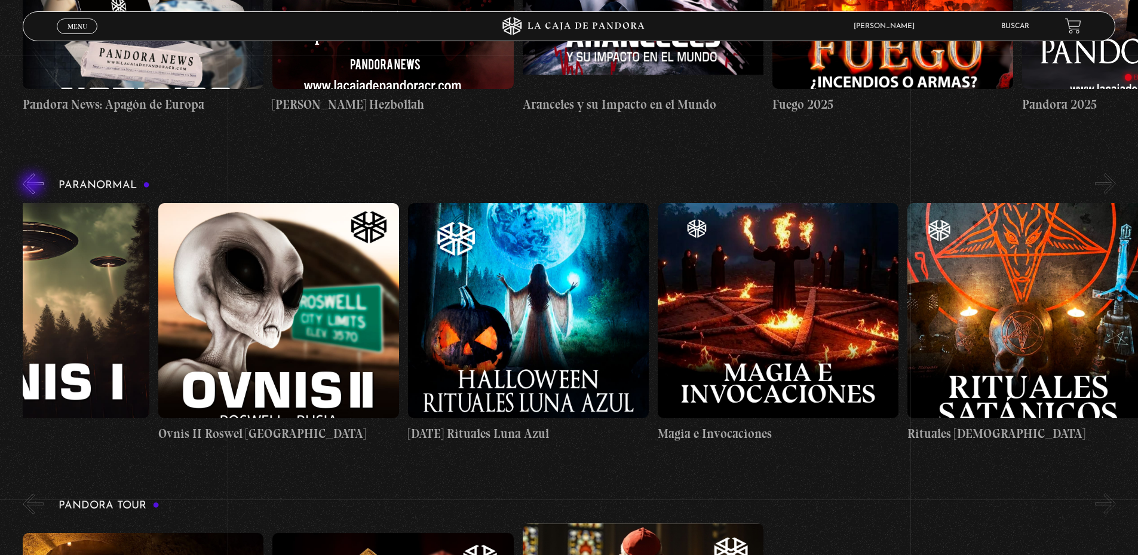
click at [33, 185] on button "«" at bounding box center [33, 183] width 21 height 21
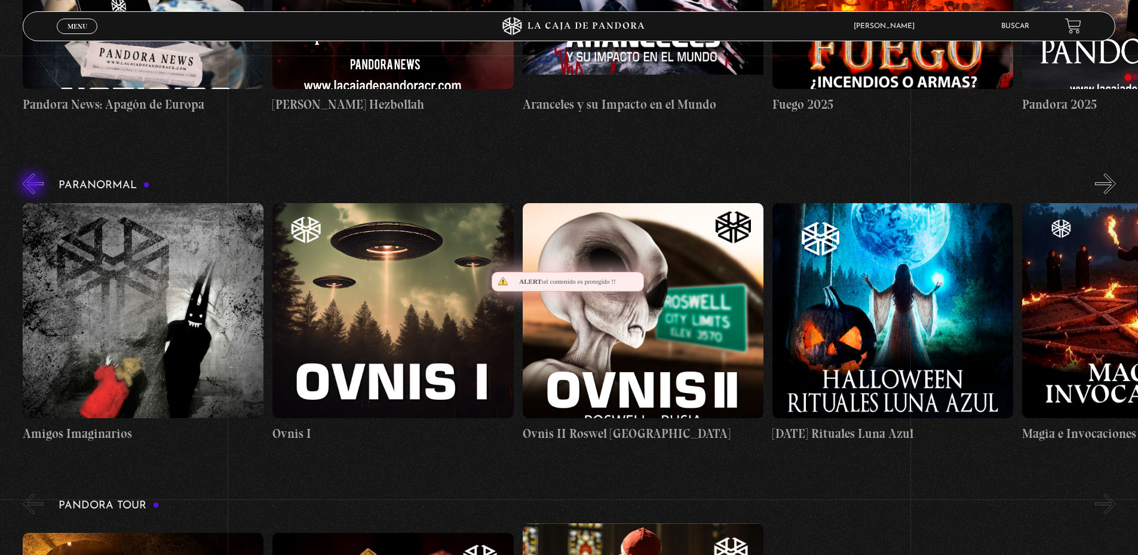
click at [33, 185] on button "«" at bounding box center [33, 183] width 21 height 21
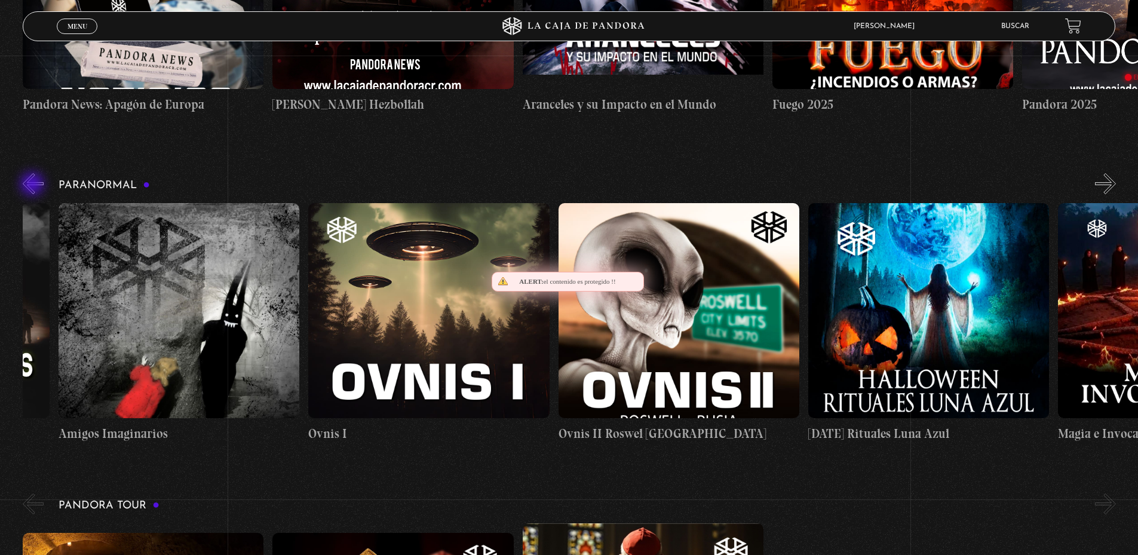
click at [33, 185] on button "«" at bounding box center [33, 183] width 21 height 21
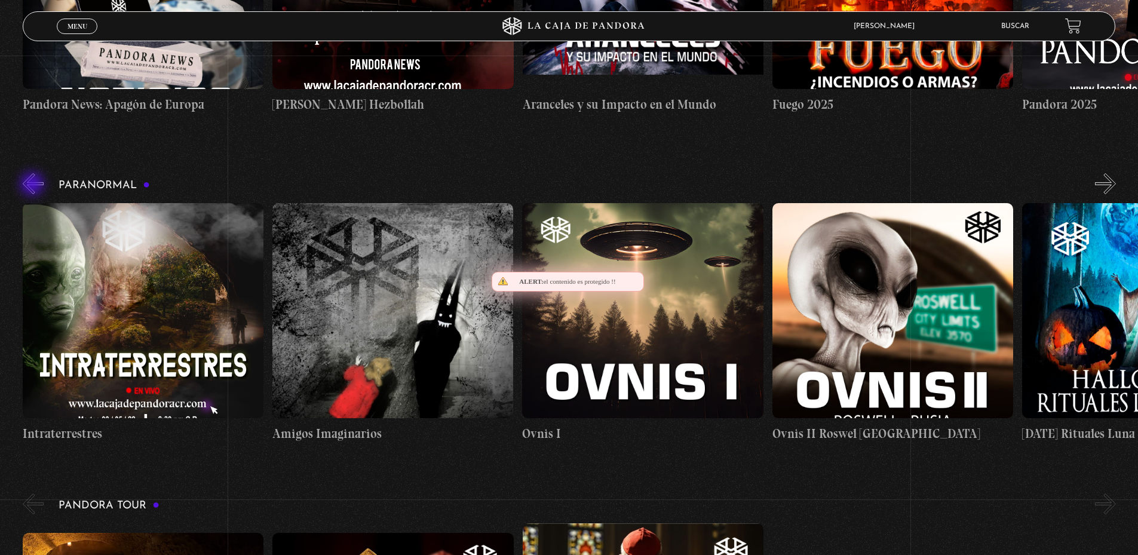
click at [33, 185] on button "«" at bounding box center [33, 183] width 21 height 21
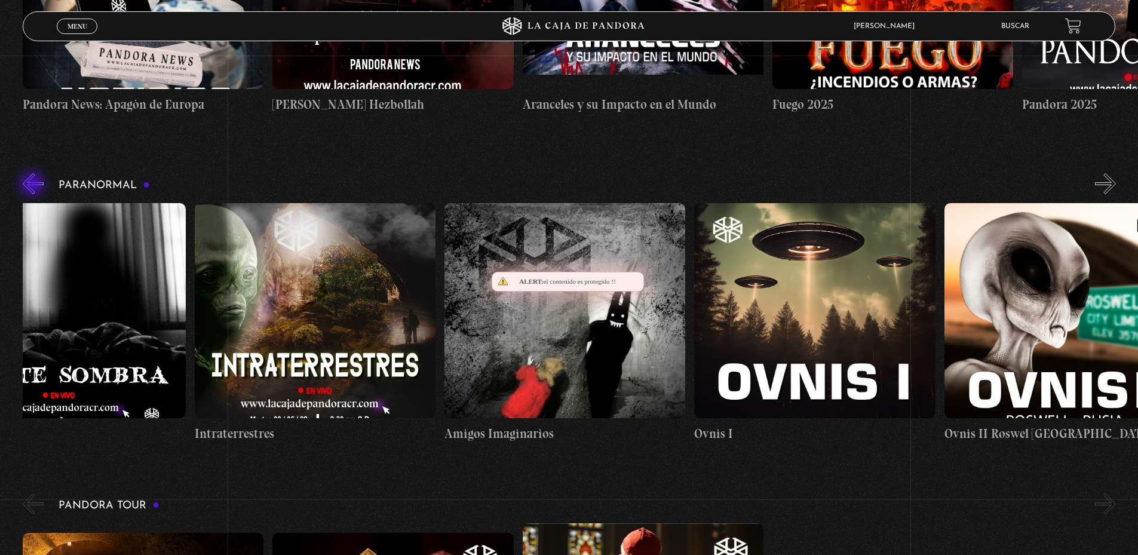
click at [33, 185] on button "«" at bounding box center [33, 183] width 21 height 21
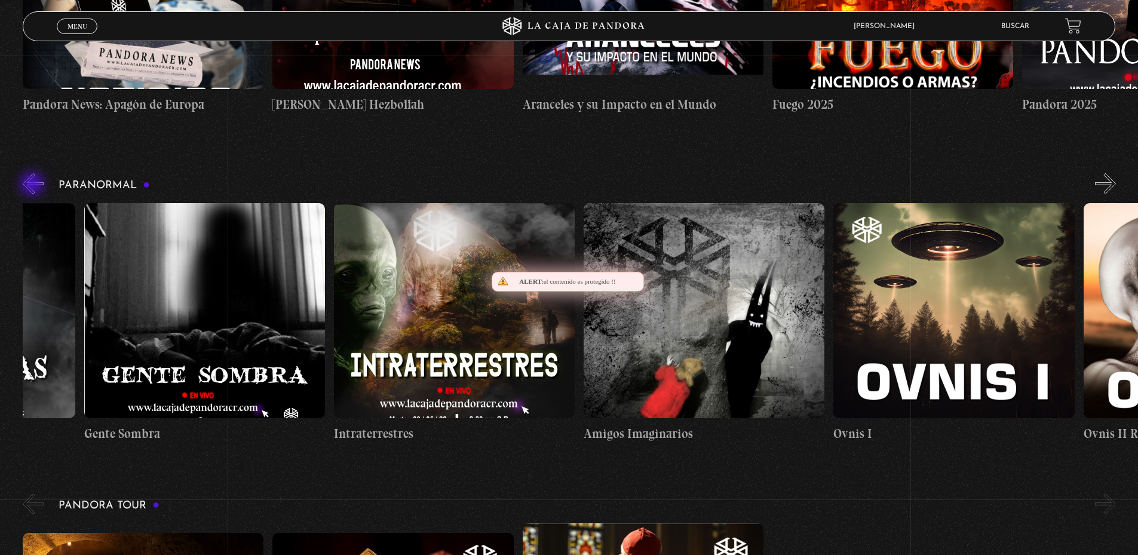
click at [33, 185] on button "«" at bounding box center [33, 183] width 21 height 21
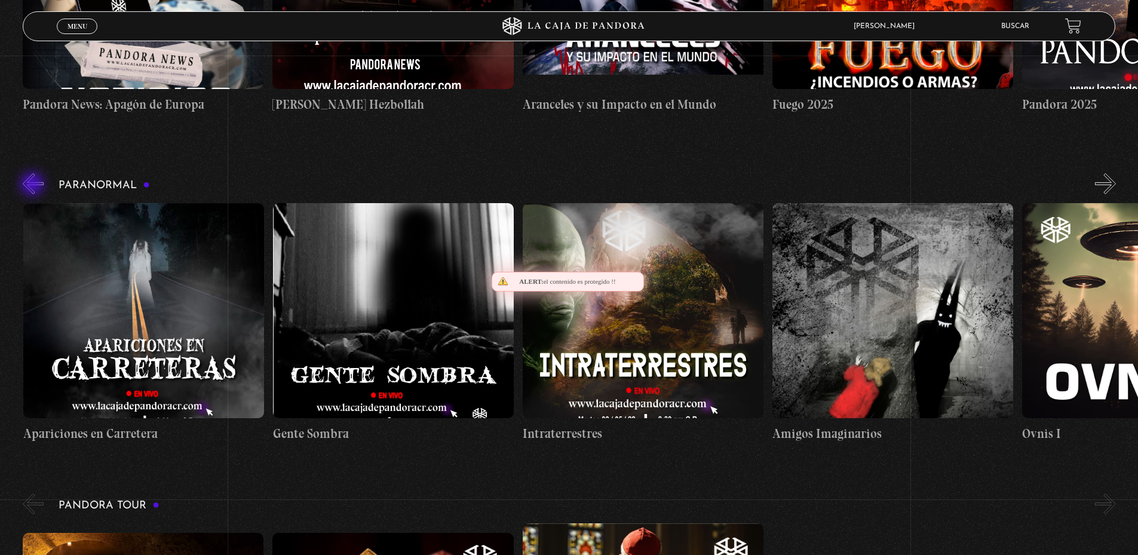
click at [33, 185] on button "«" at bounding box center [33, 183] width 21 height 21
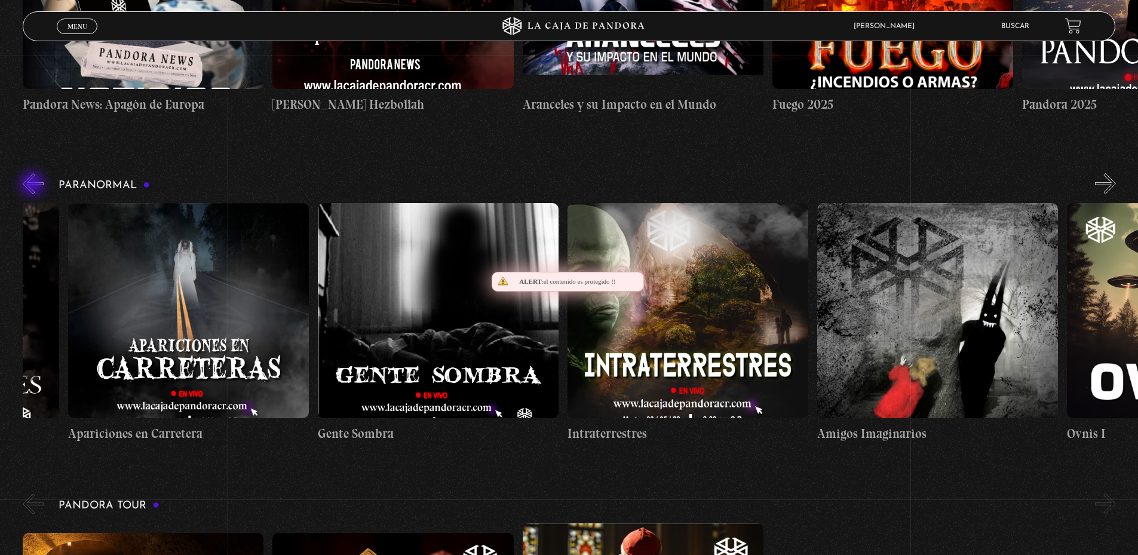
click at [33, 185] on button "«" at bounding box center [33, 183] width 21 height 21
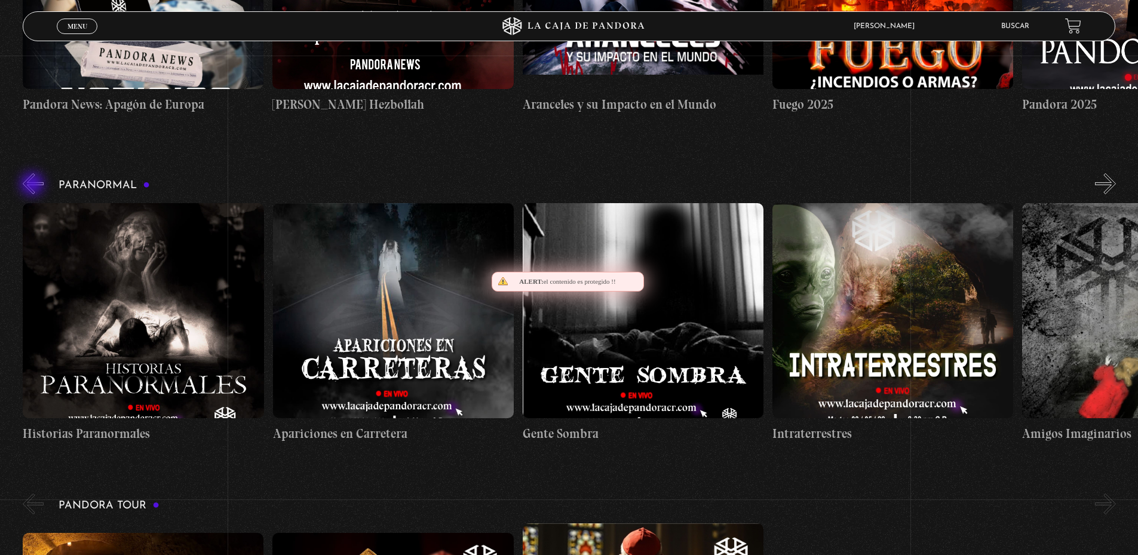
click at [33, 185] on button "«" at bounding box center [33, 183] width 21 height 21
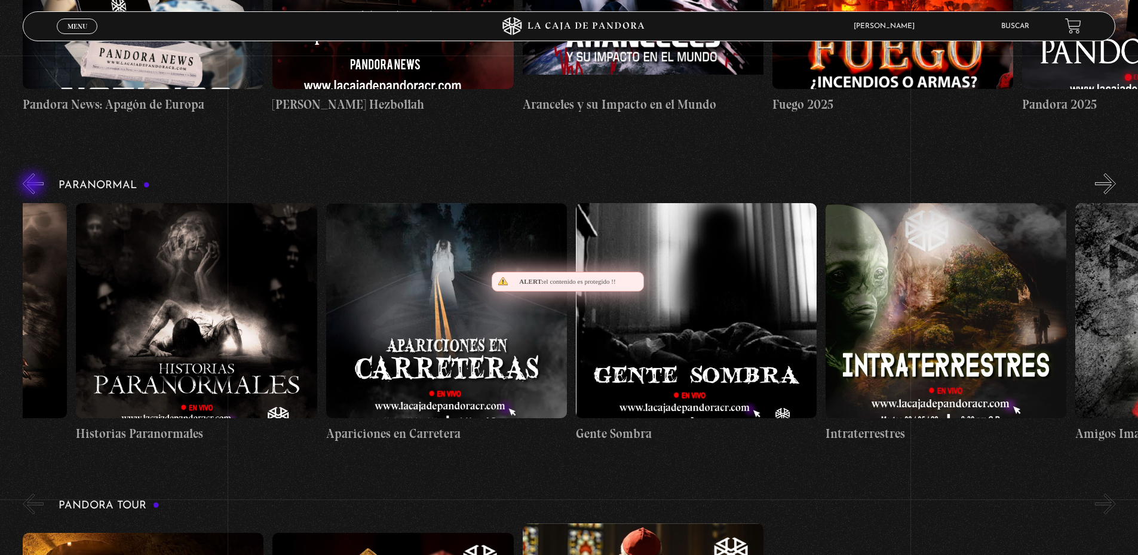
scroll to position [0, 135]
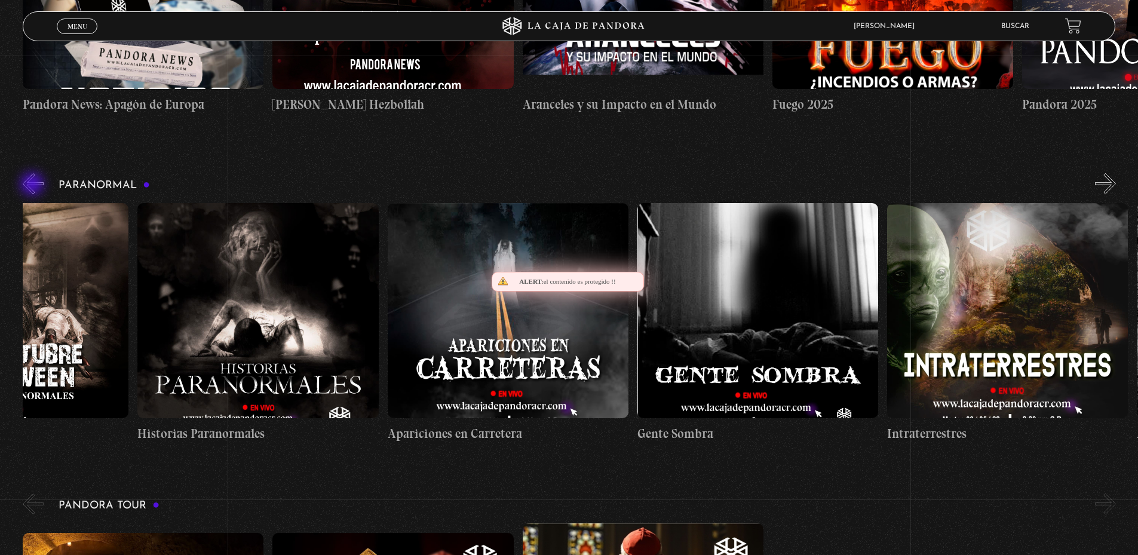
click at [33, 185] on button "«" at bounding box center [33, 183] width 21 height 21
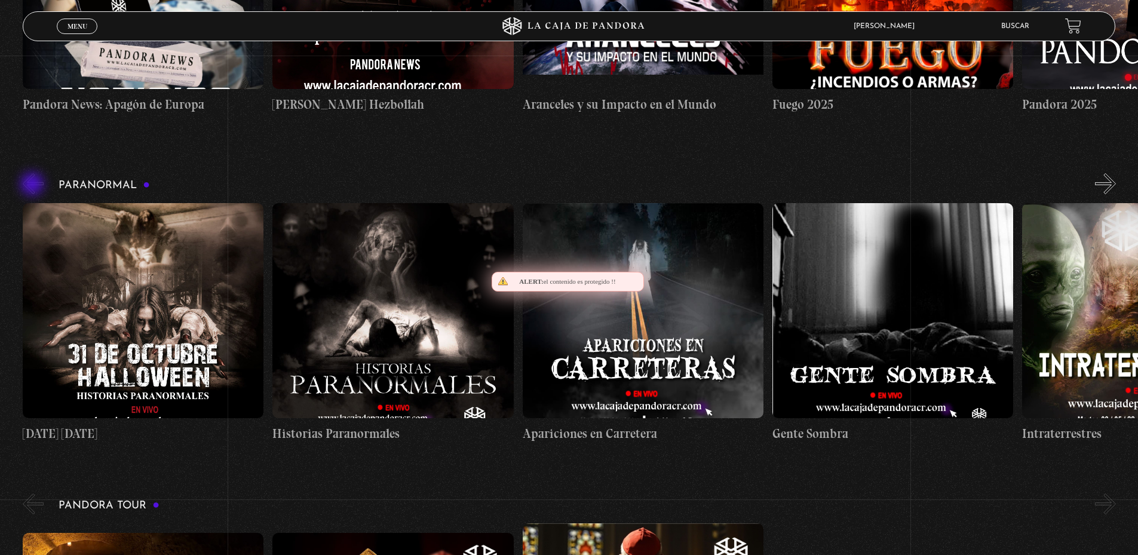
click at [33, 185] on button "«" at bounding box center [33, 183] width 21 height 21
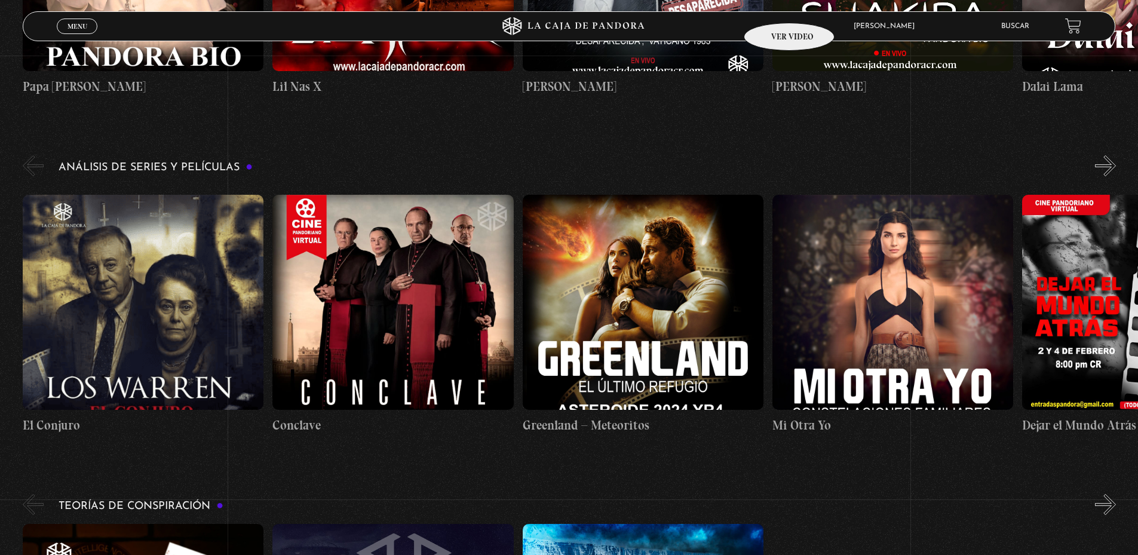
scroll to position [2031, 0]
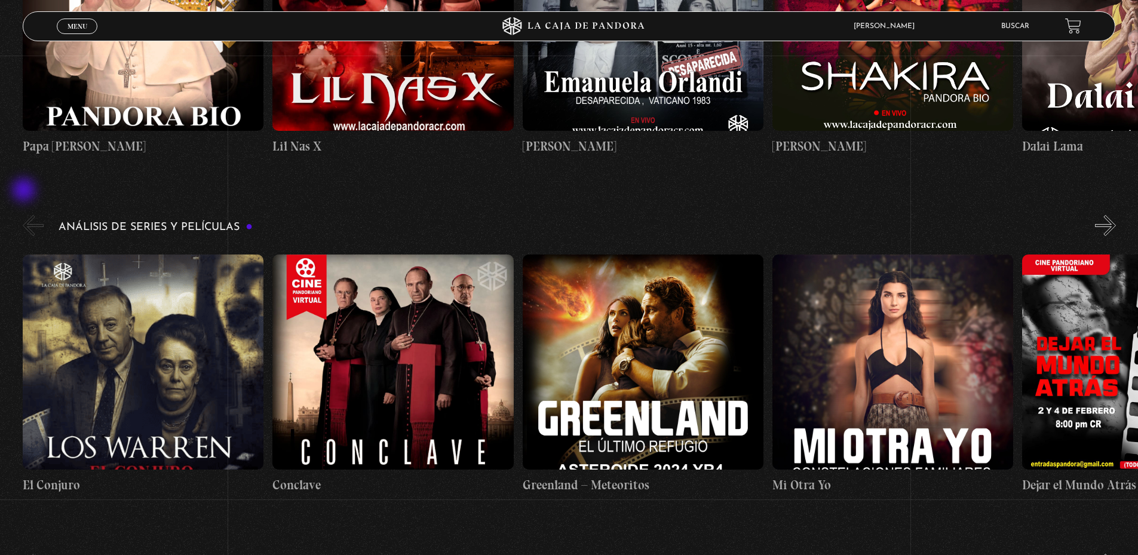
click at [24, 215] on button "«" at bounding box center [33, 225] width 21 height 21
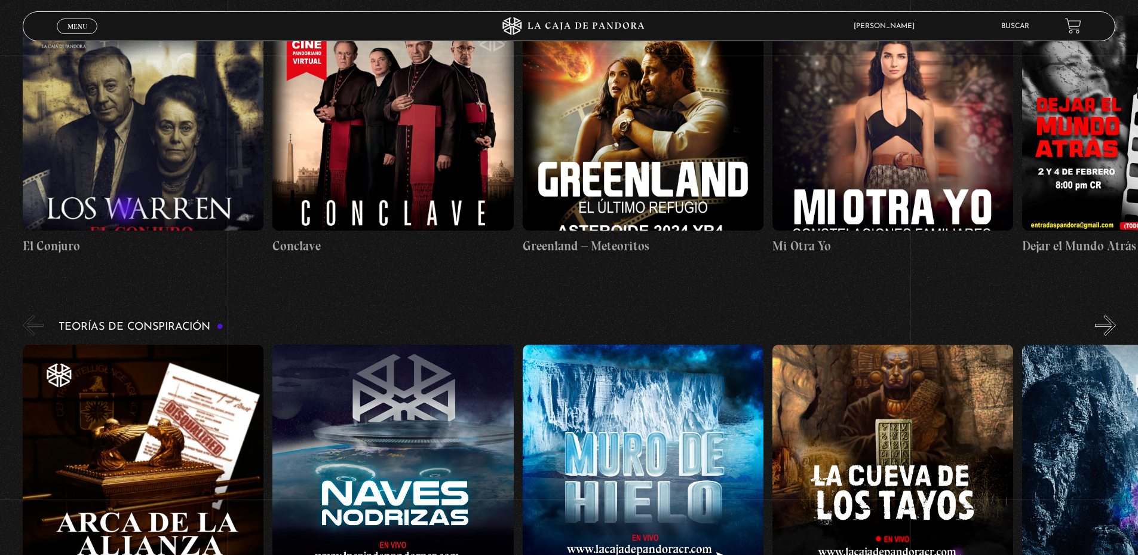
scroll to position [2329, 0]
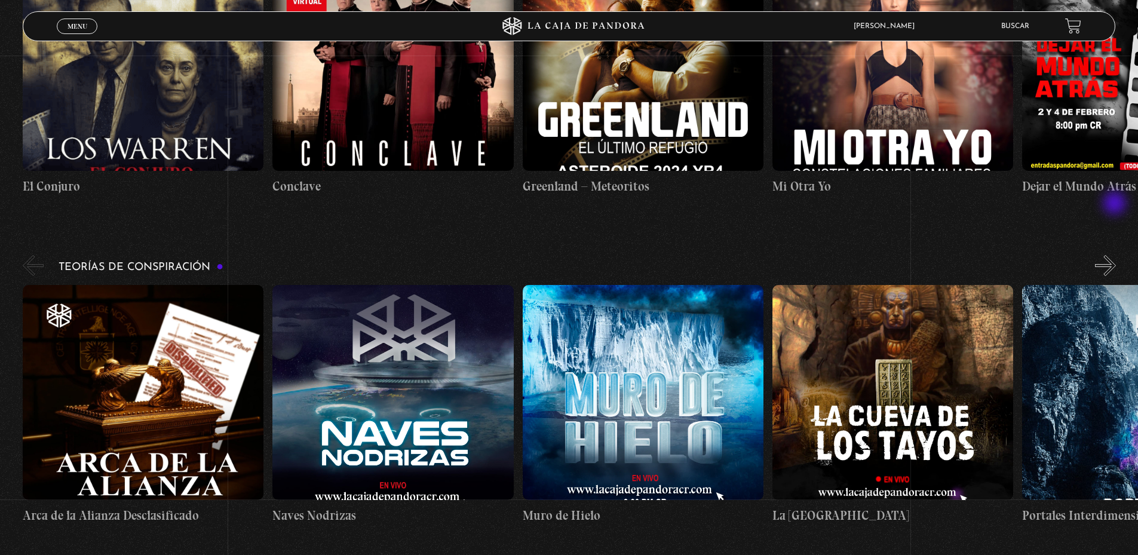
click at [1116, 255] on button "»" at bounding box center [1105, 265] width 21 height 21
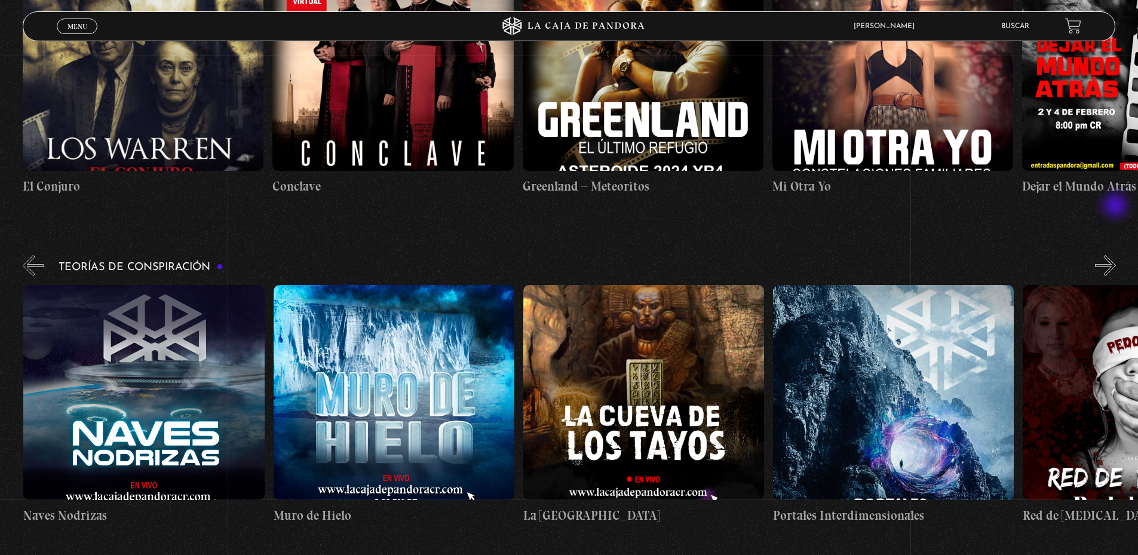
scroll to position [0, 250]
click at [1116, 255] on button "»" at bounding box center [1105, 265] width 21 height 21
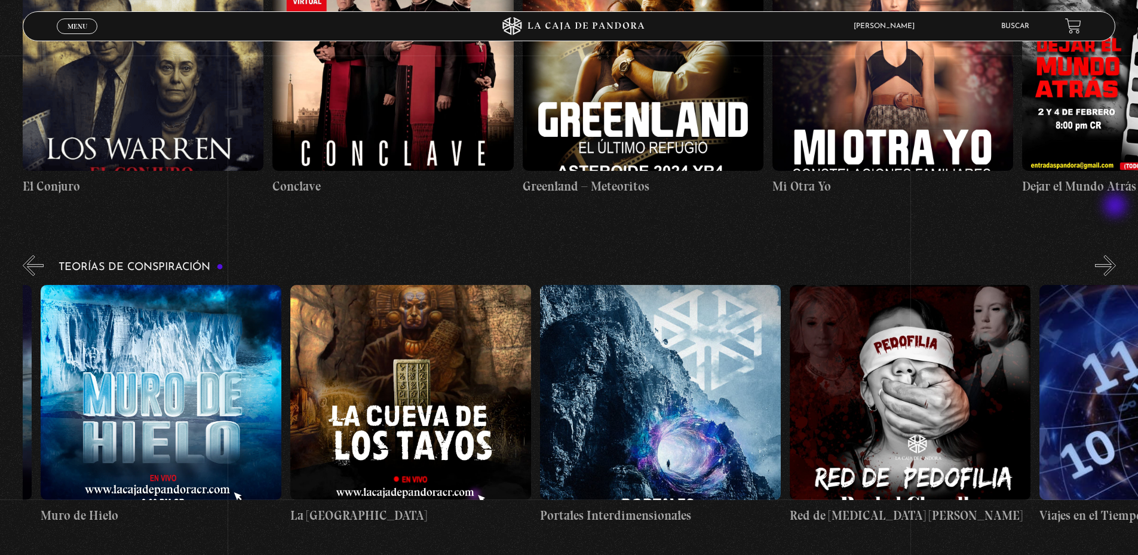
click at [1116, 255] on button "»" at bounding box center [1105, 265] width 21 height 21
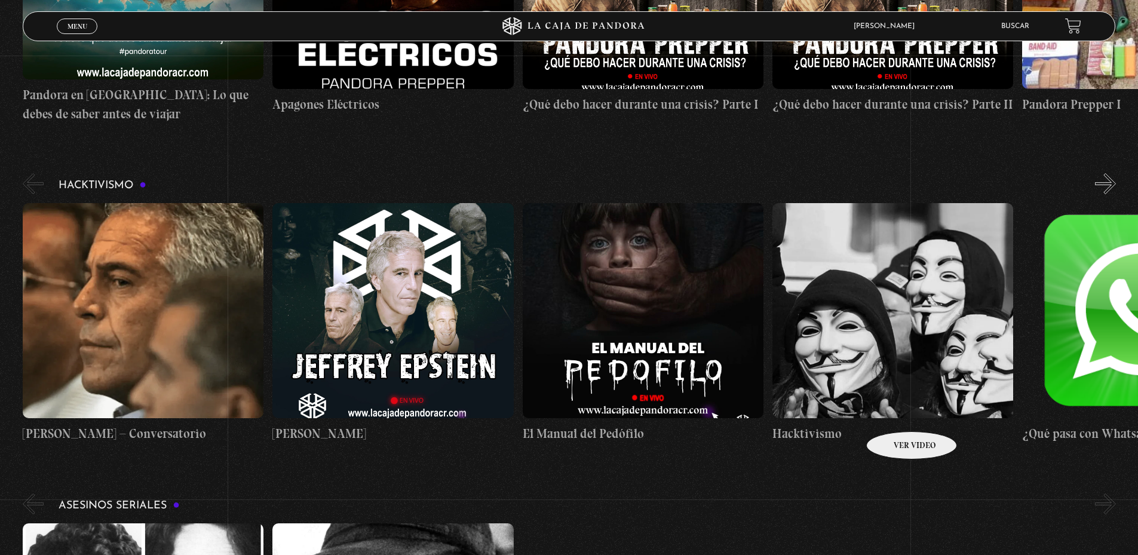
scroll to position [3344, 0]
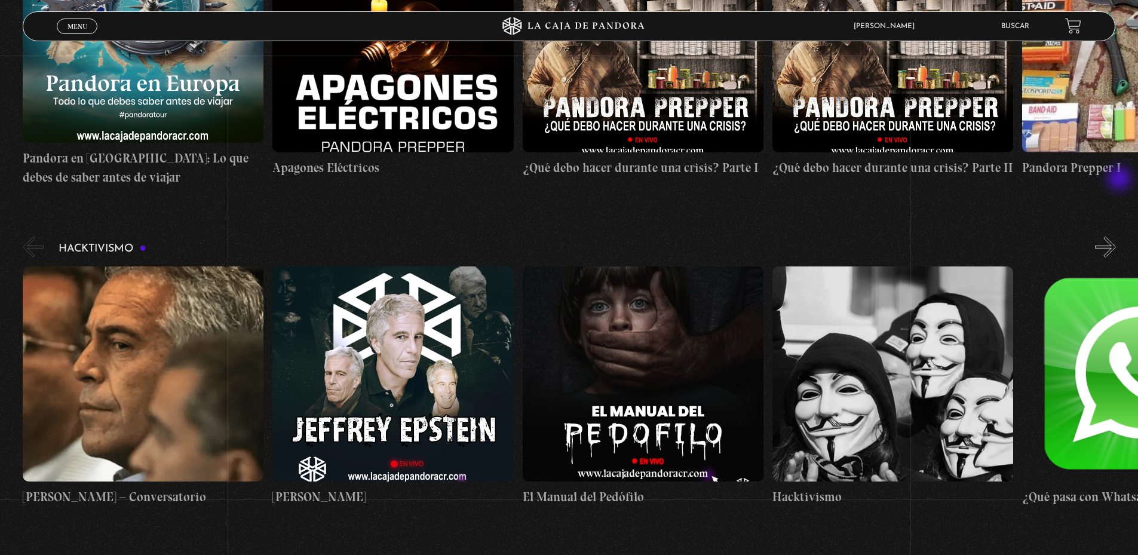
click at [1116, 236] on button "»" at bounding box center [1105, 246] width 21 height 21
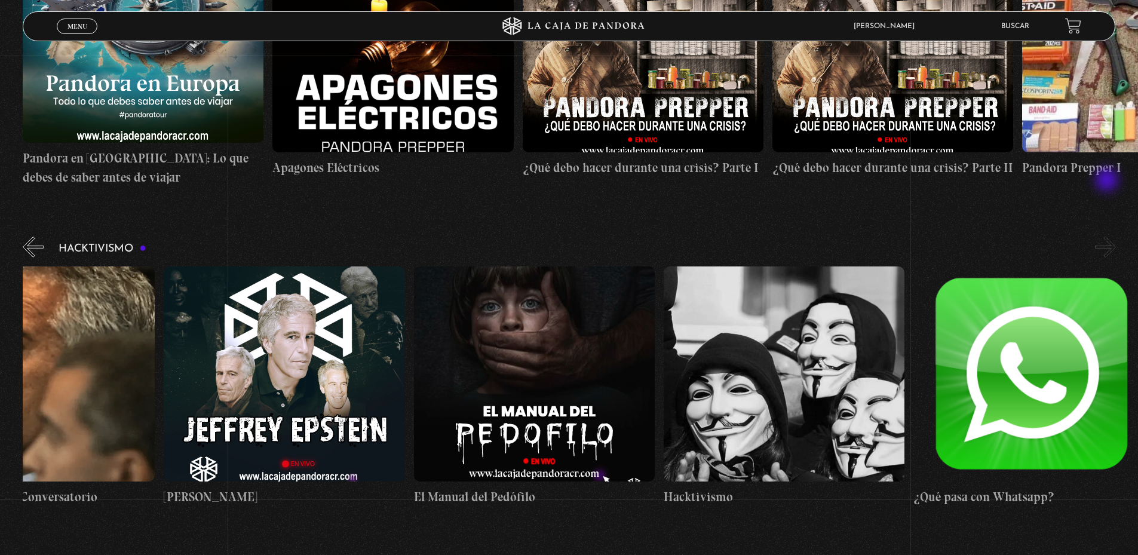
scroll to position [0, 125]
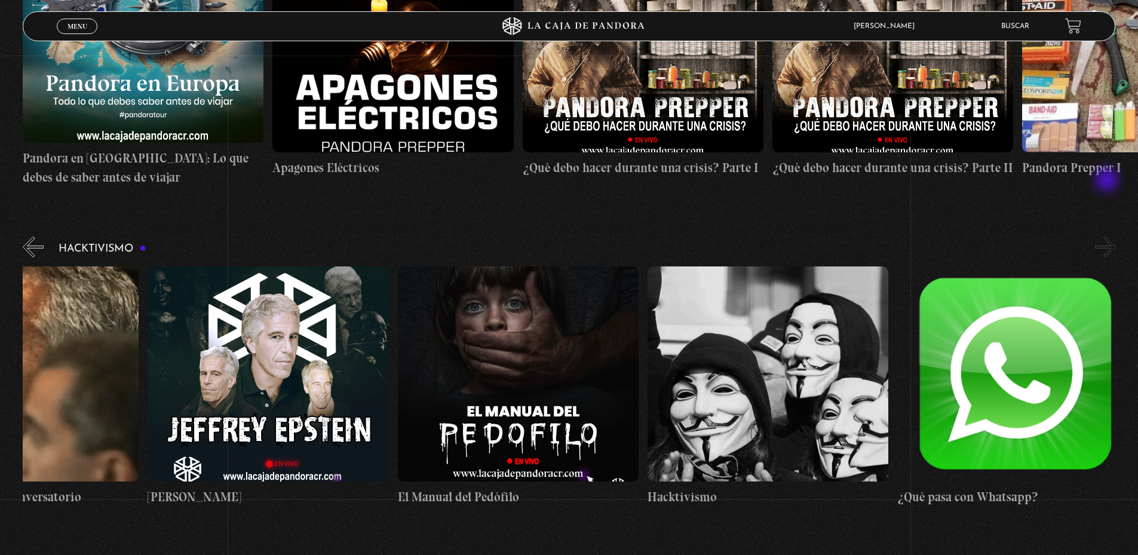
click at [1108, 236] on button "»" at bounding box center [1105, 246] width 21 height 21
click at [28, 236] on button "«" at bounding box center [33, 246] width 21 height 21
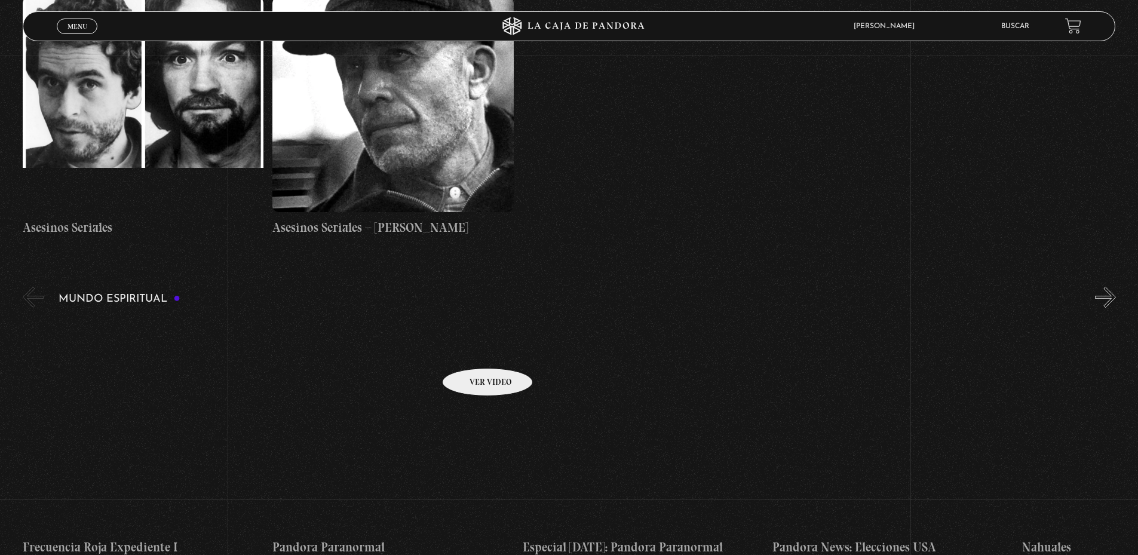
scroll to position [3942, 0]
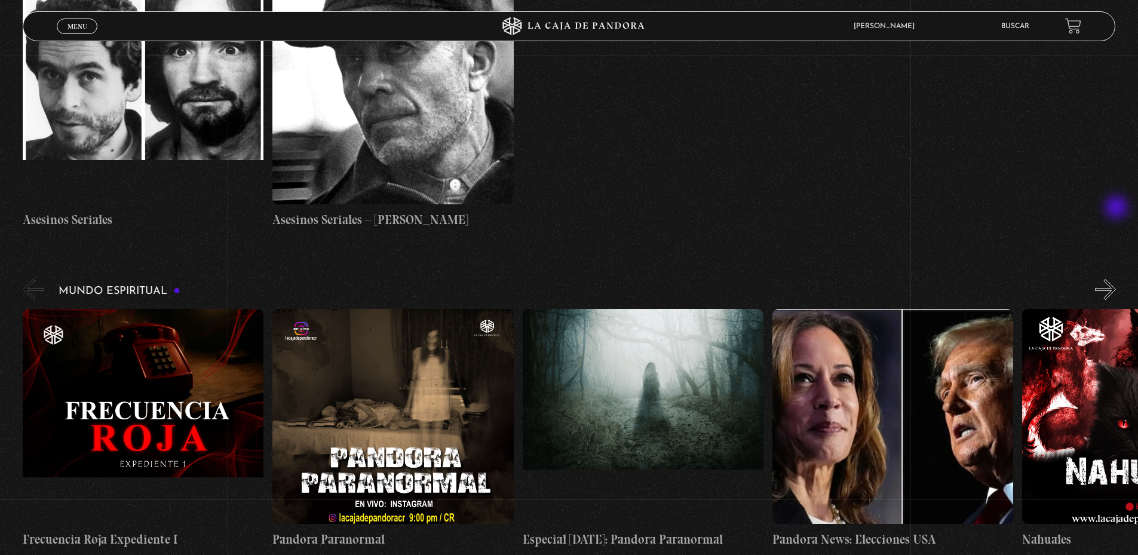
click at [1116, 279] on button "»" at bounding box center [1105, 289] width 21 height 21
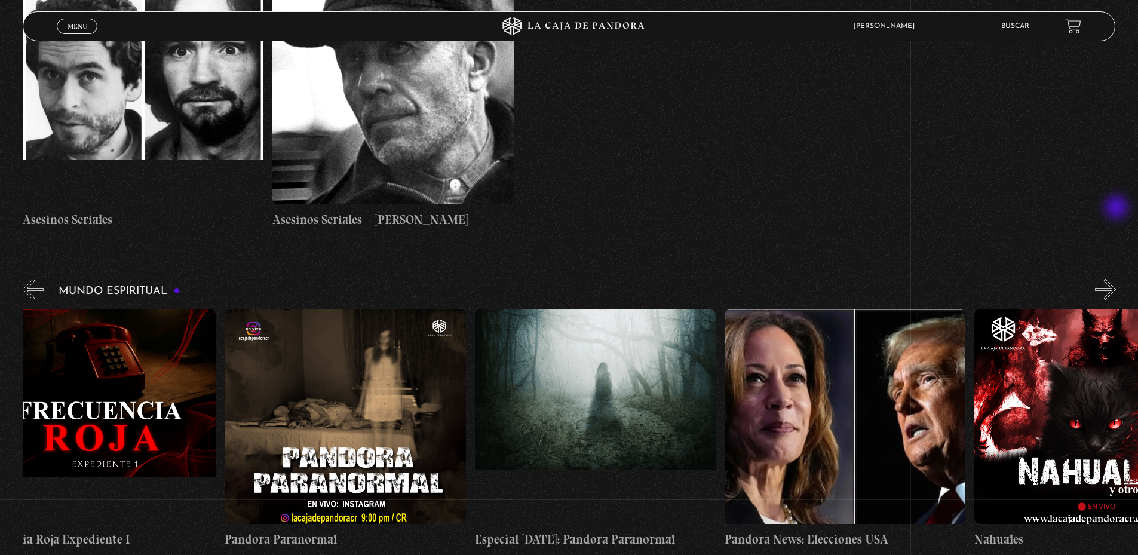
click at [1116, 279] on button "»" at bounding box center [1105, 289] width 21 height 21
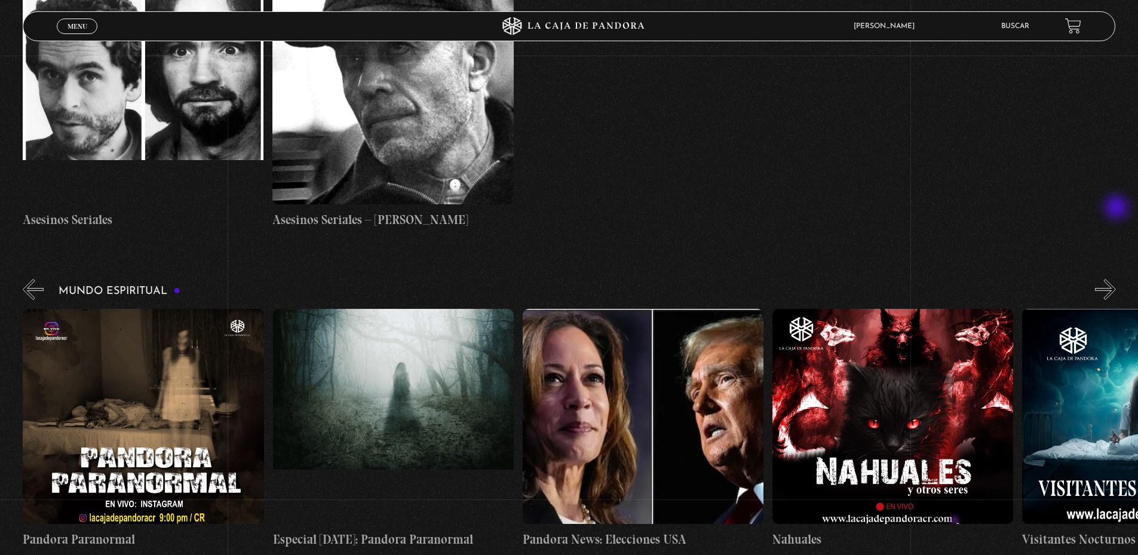
click at [1116, 279] on button "»" at bounding box center [1105, 289] width 21 height 21
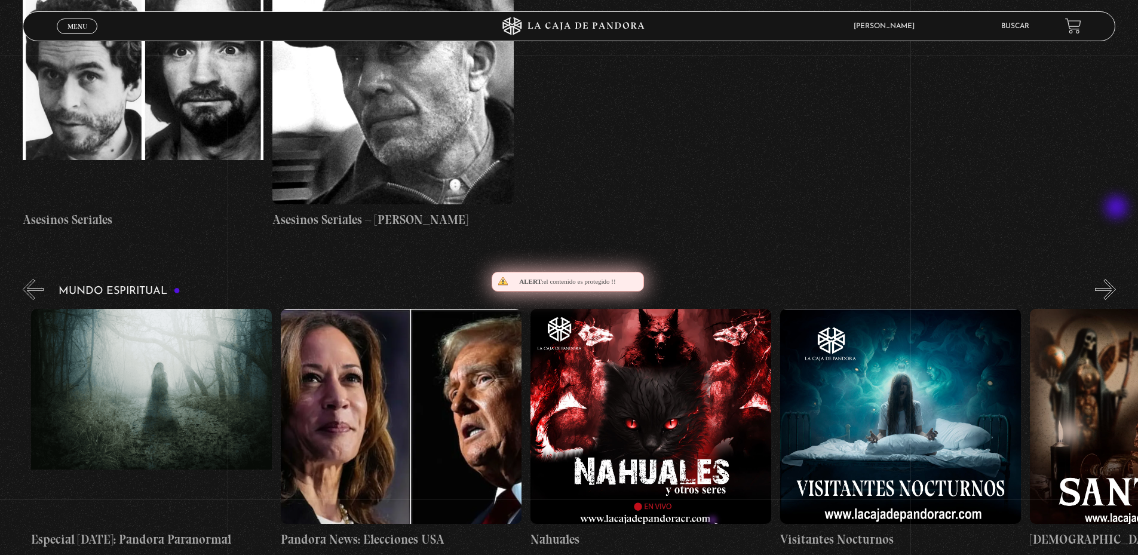
click at [1116, 279] on button "»" at bounding box center [1105, 289] width 21 height 21
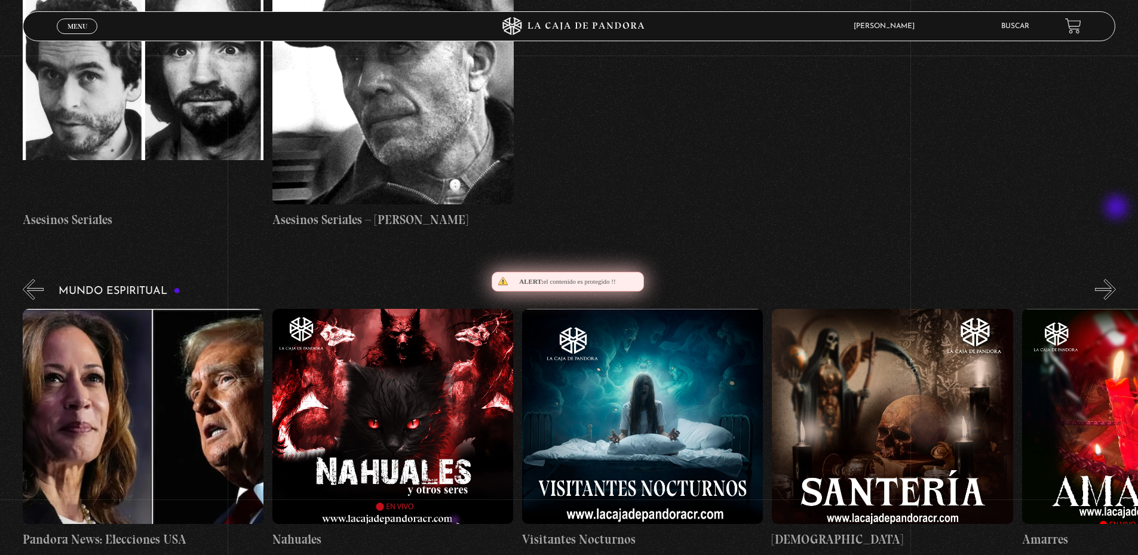
click at [1116, 279] on button "»" at bounding box center [1105, 289] width 21 height 21
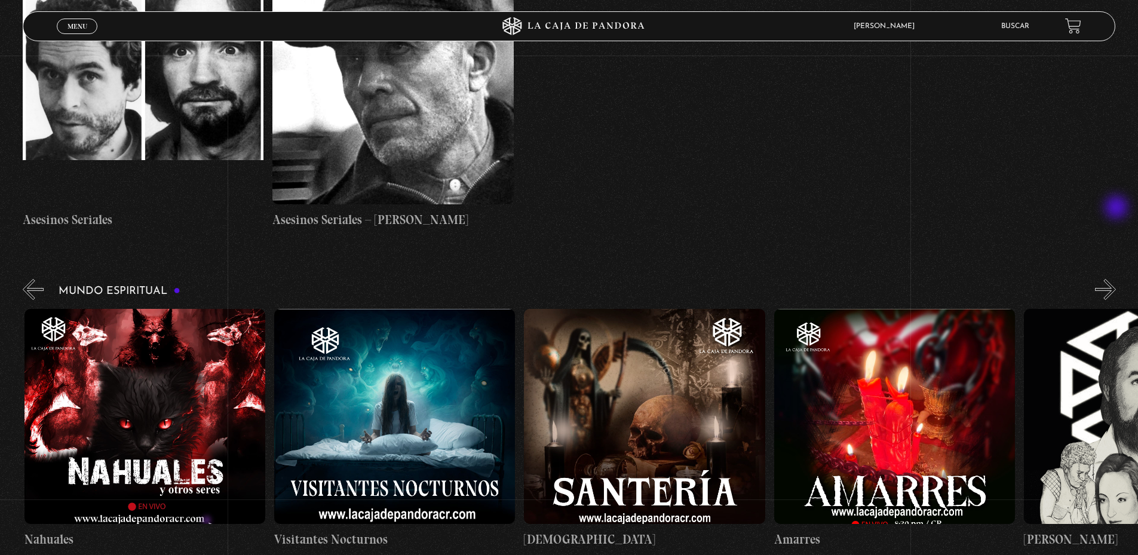
click at [1116, 279] on button "»" at bounding box center [1105, 289] width 21 height 21
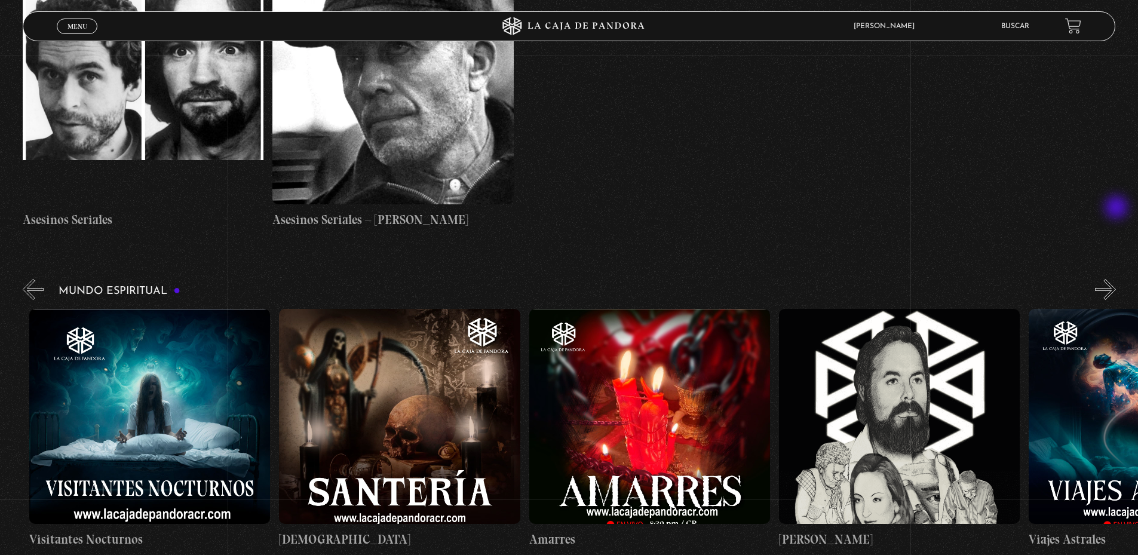
click at [1116, 279] on button "»" at bounding box center [1105, 289] width 21 height 21
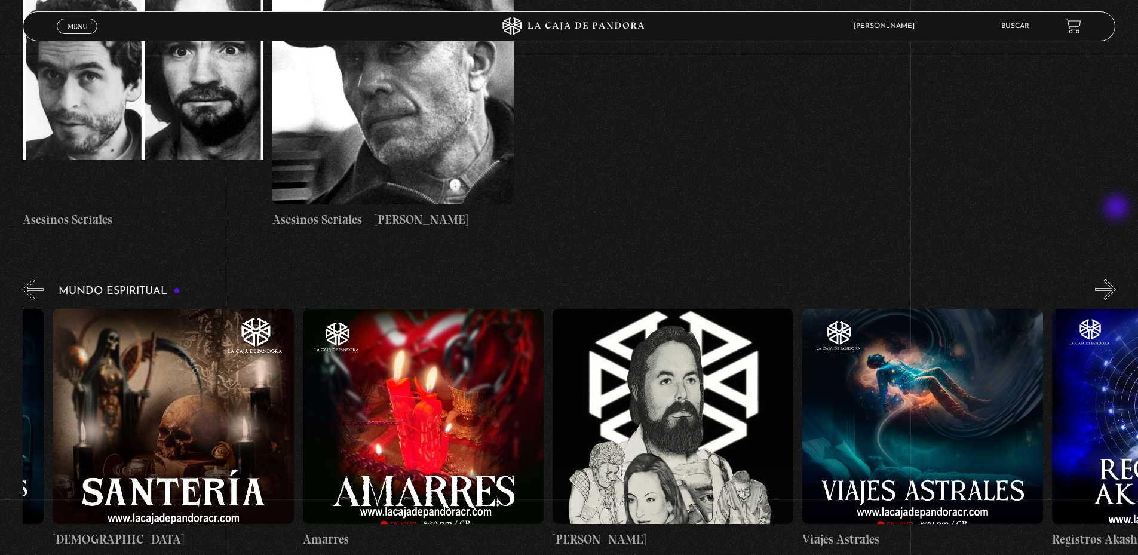
click at [1116, 279] on button "»" at bounding box center [1105, 289] width 21 height 21
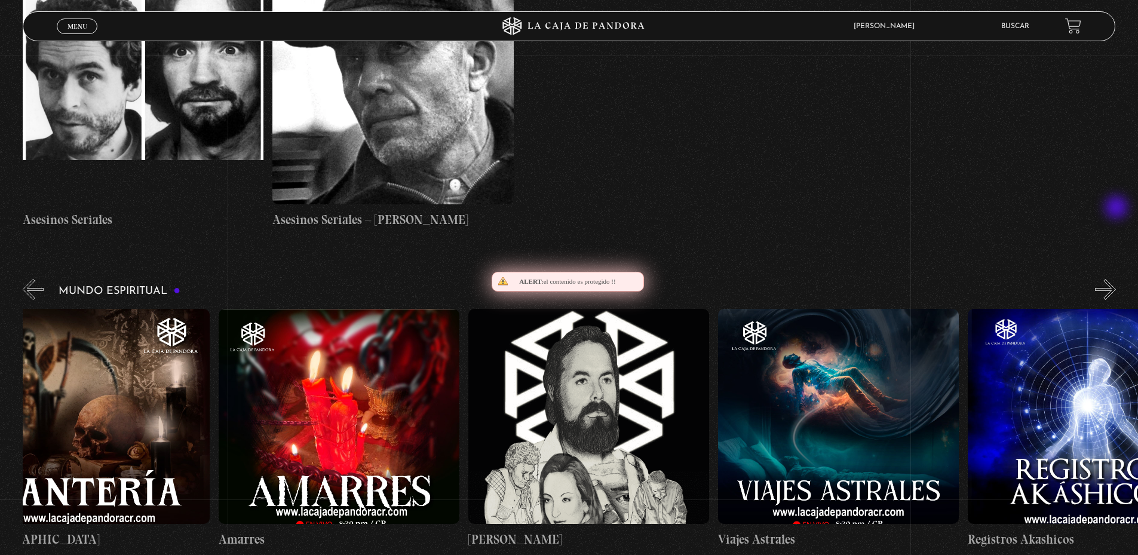
click at [1116, 279] on button "»" at bounding box center [1105, 289] width 21 height 21
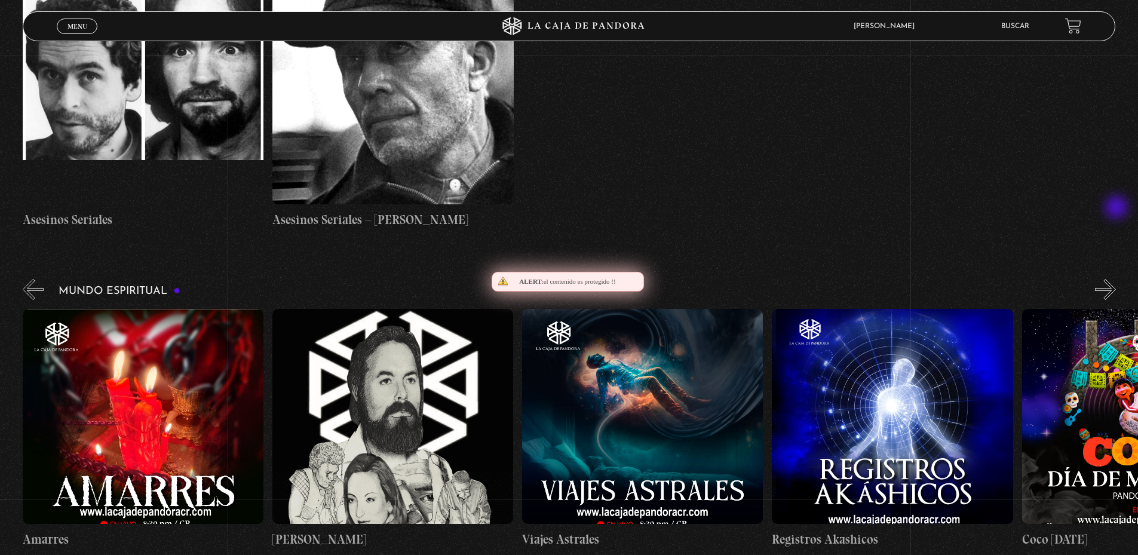
click at [1116, 279] on button "»" at bounding box center [1105, 289] width 21 height 21
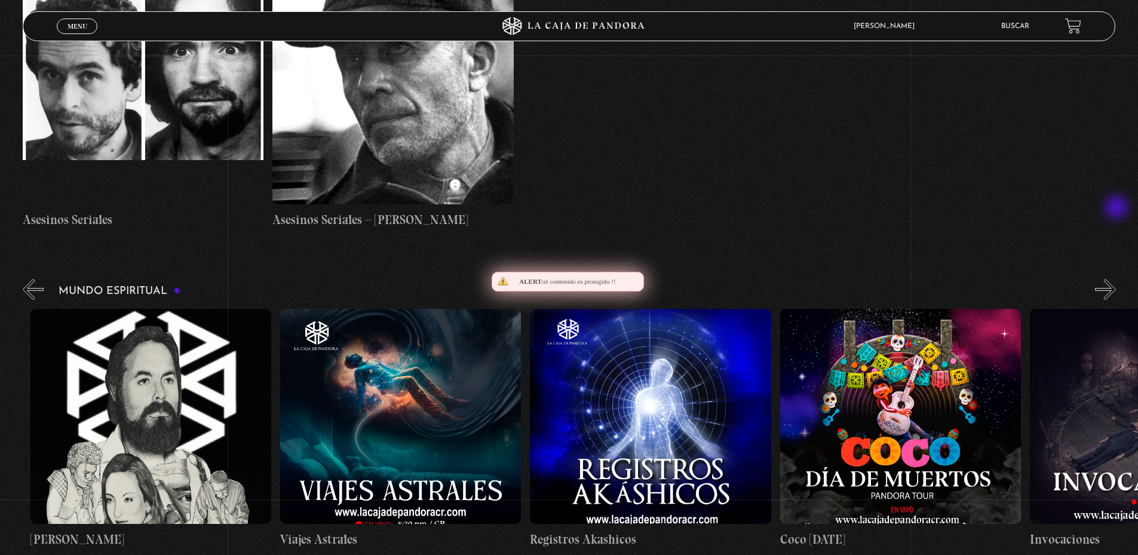
click at [1116, 279] on button "»" at bounding box center [1105, 289] width 21 height 21
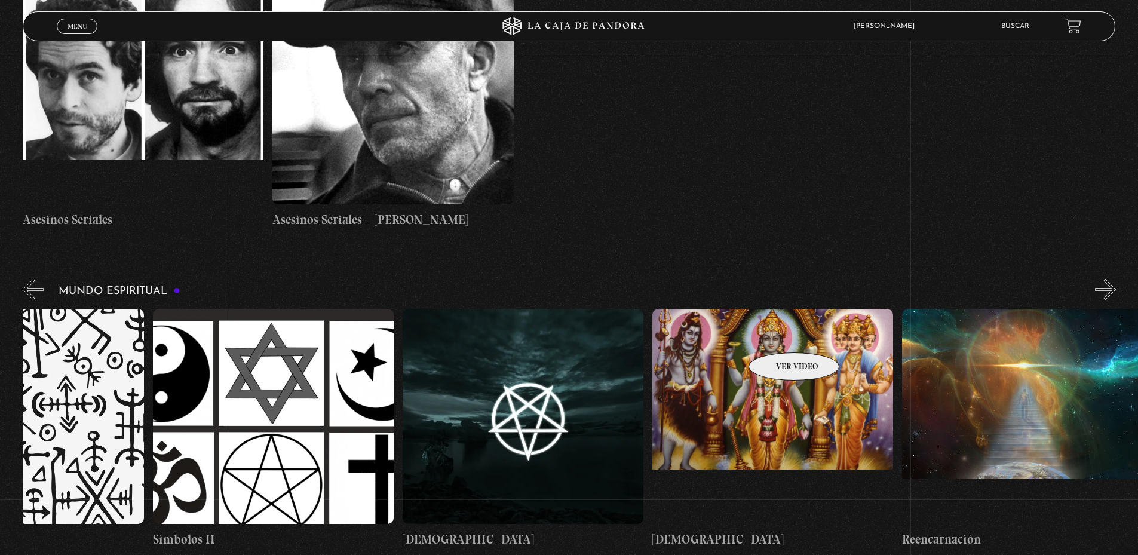
scroll to position [0, 3871]
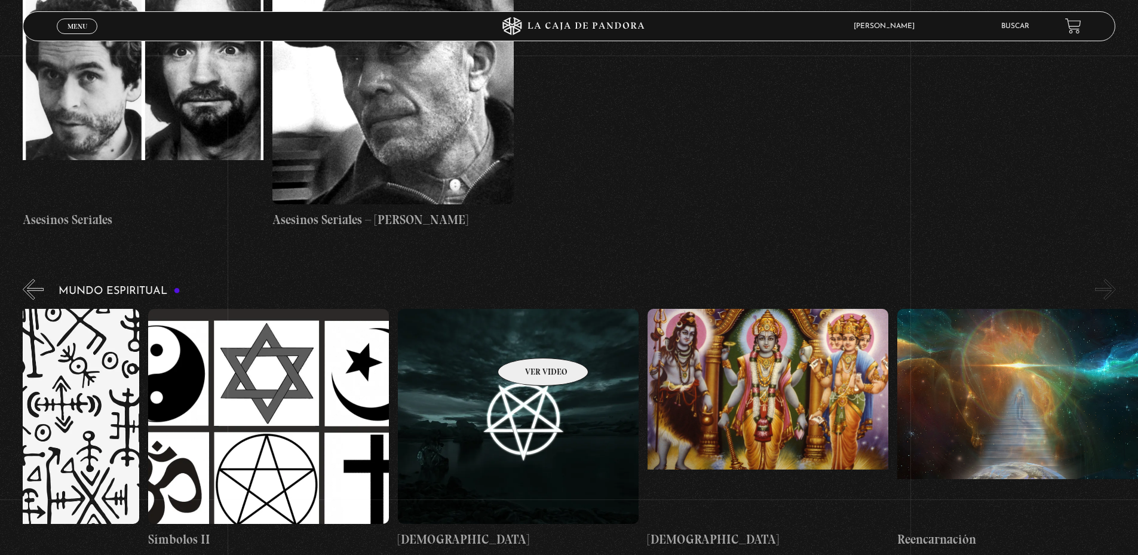
drag, startPoint x: 1013, startPoint y: 313, endPoint x: 524, endPoint y: 328, distance: 490.0
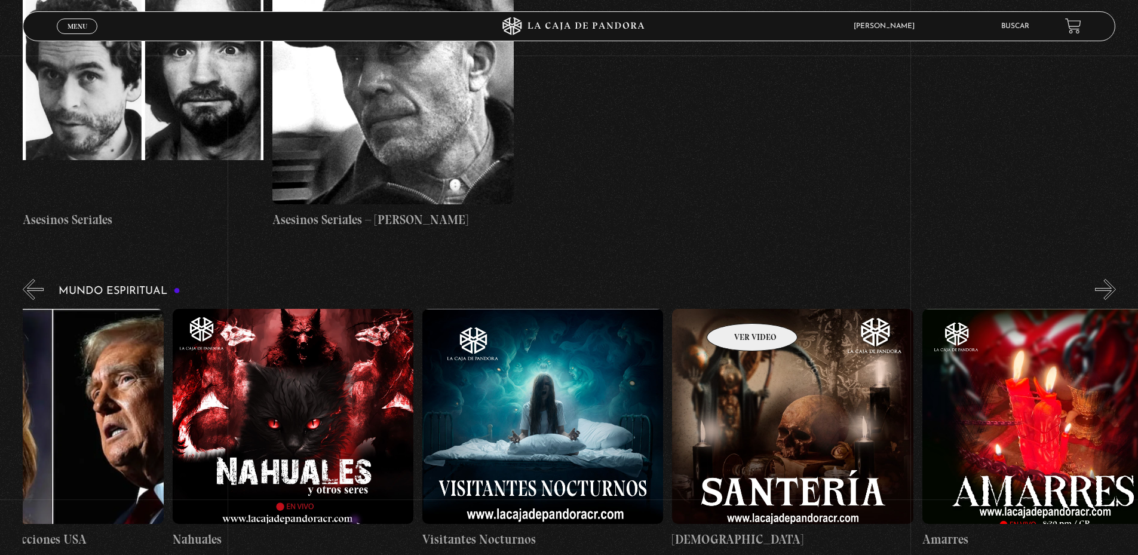
scroll to position [0, 0]
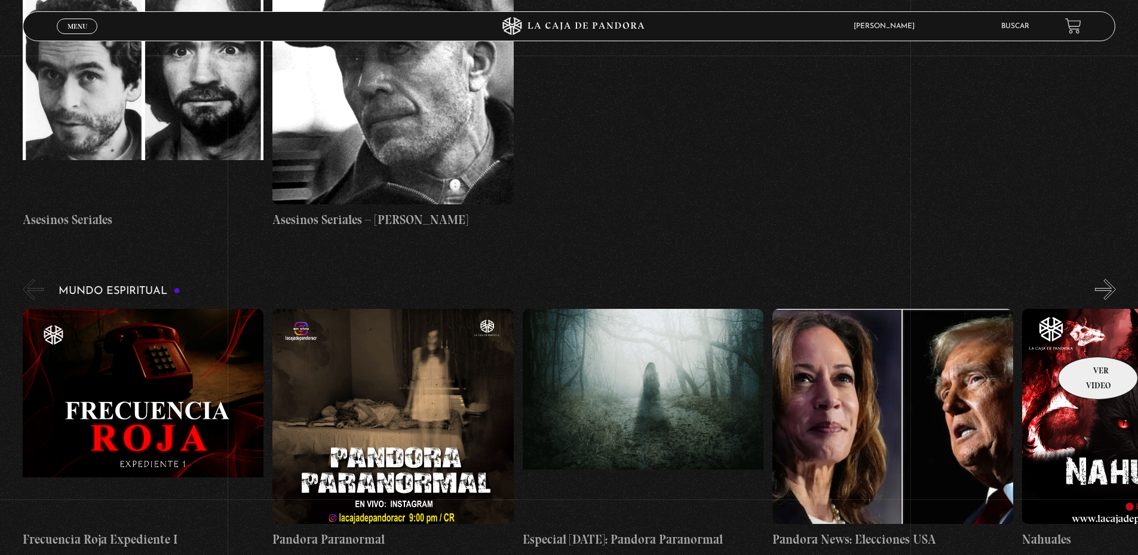
drag, startPoint x: 143, startPoint y: 332, endPoint x: 1088, endPoint y: 339, distance: 944.2
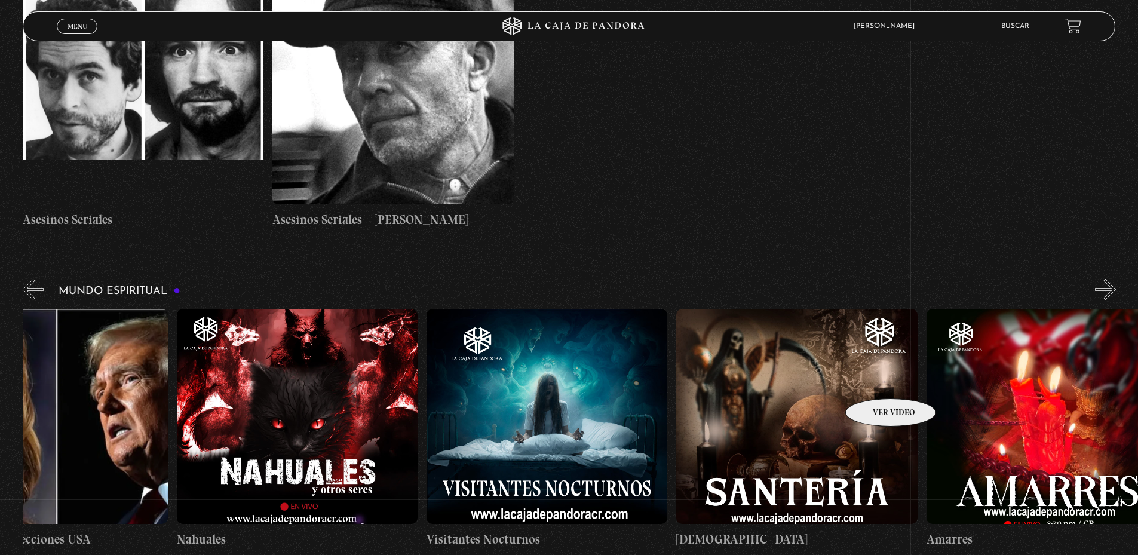
scroll to position [0, 848]
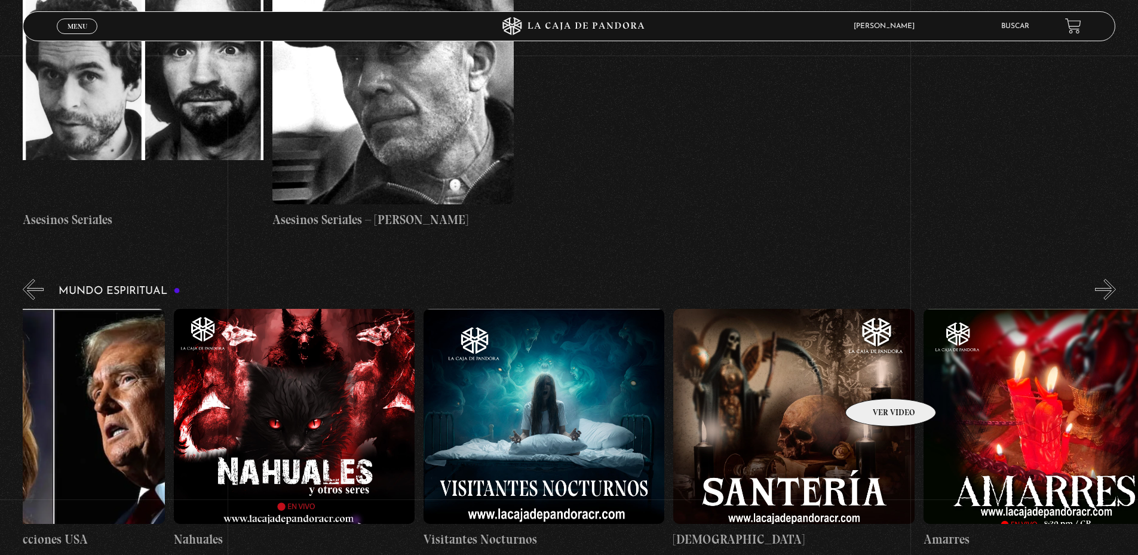
drag, startPoint x: 1045, startPoint y: 340, endPoint x: 875, endPoint y: 380, distance: 174.4
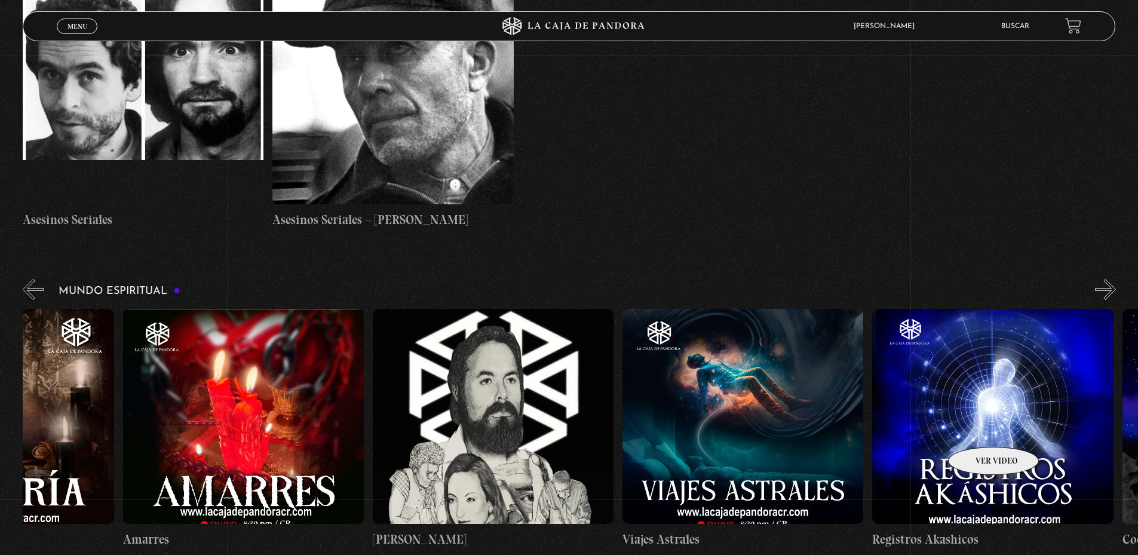
scroll to position [0, 1783]
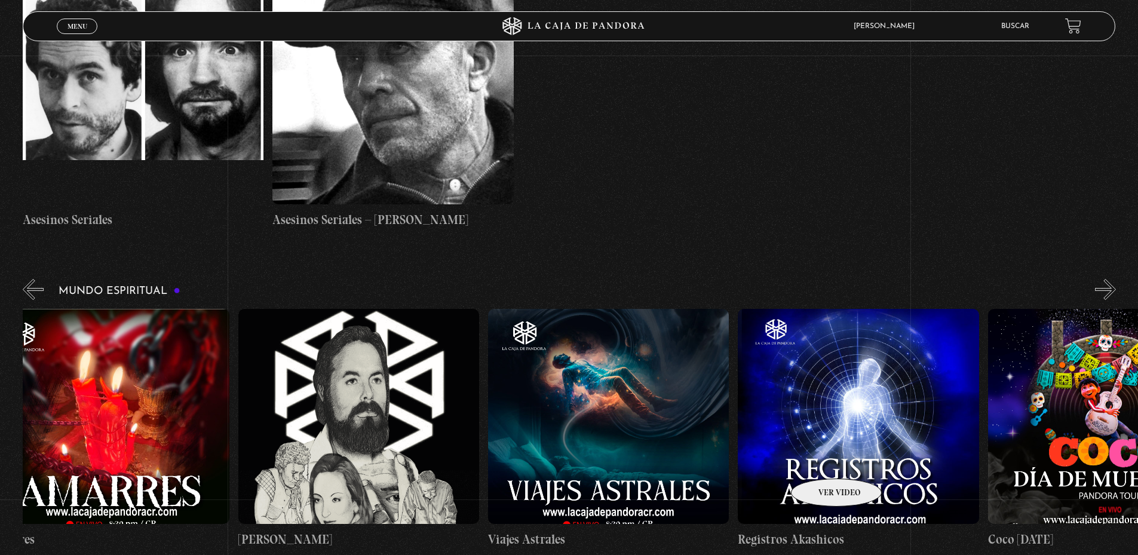
drag, startPoint x: 1008, startPoint y: 425, endPoint x: 821, endPoint y: 460, distance: 190.2
click at [821, 460] on div "Frecuencia Roja Expediente I Pandora Paranormal Especial Halloween: Pandora Par…" at bounding box center [737, 429] width 4995 height 240
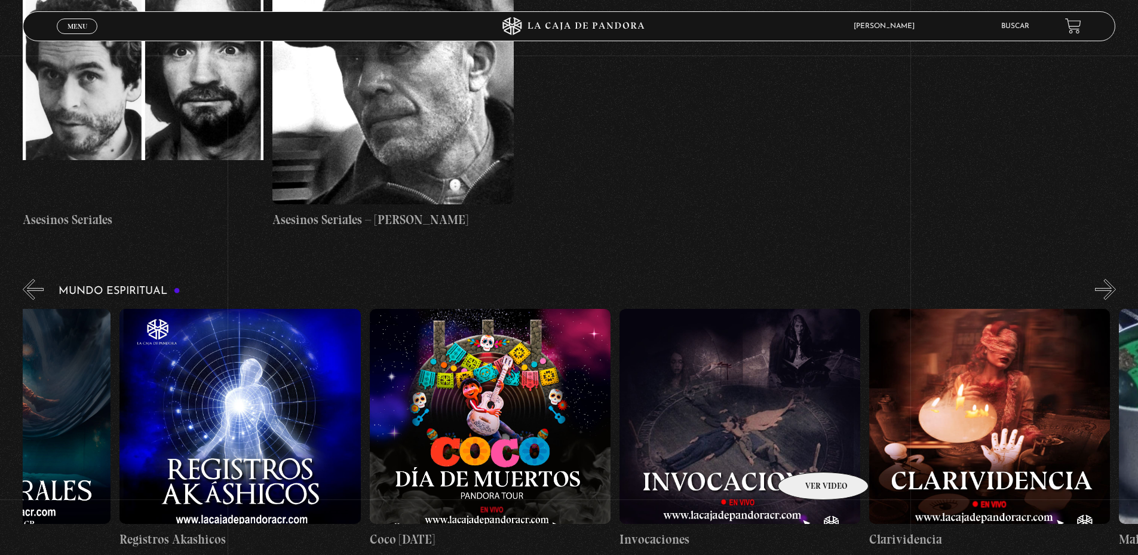
scroll to position [0, 2452]
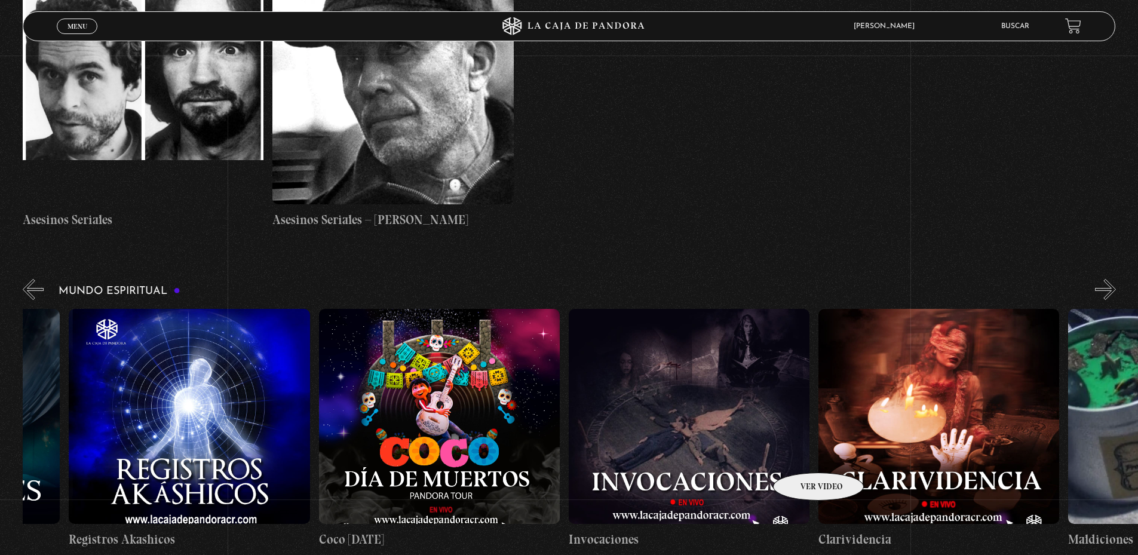
drag, startPoint x: 936, startPoint y: 420, endPoint x: 803, endPoint y: 454, distance: 138.0
click at [803, 454] on div "Frecuencia Roja Expediente I Pandora Paranormal Especial Halloween: Pandora Par…" at bounding box center [68, 429] width 4995 height 240
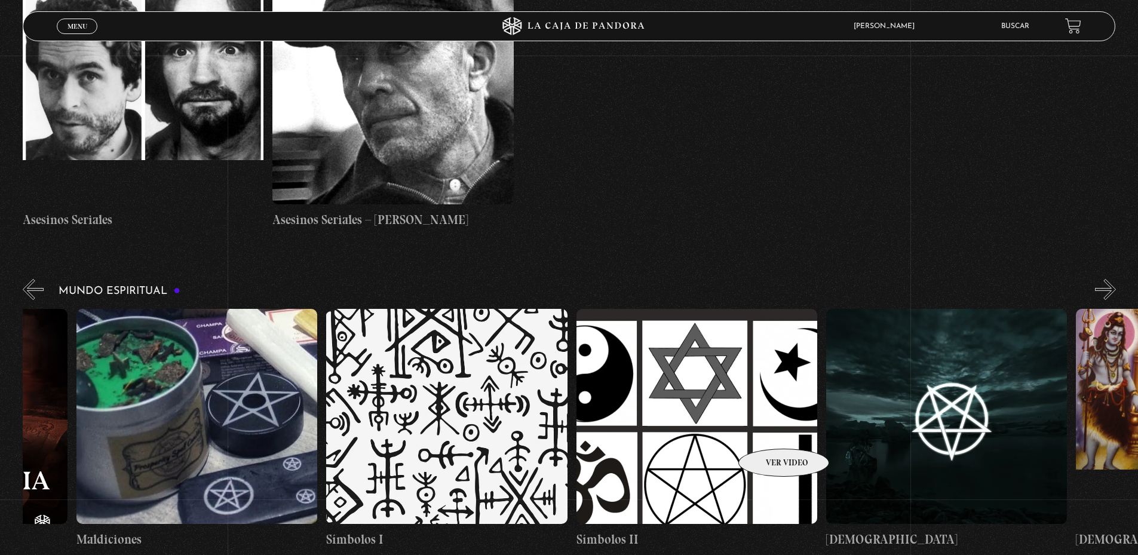
scroll to position [0, 3458]
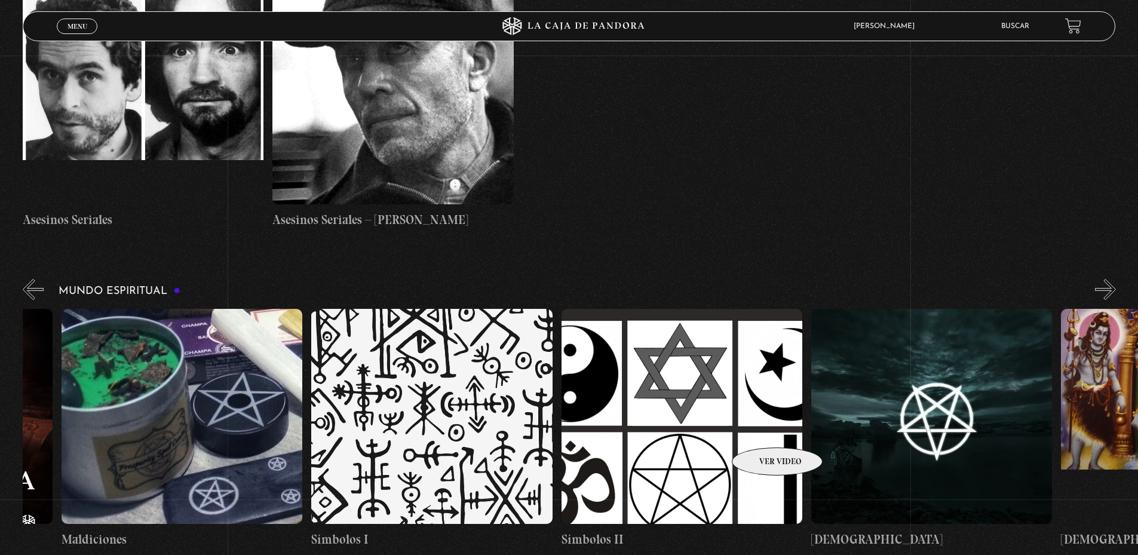
drag, startPoint x: 963, startPoint y: 391, endPoint x: 761, endPoint y: 429, distance: 204.9
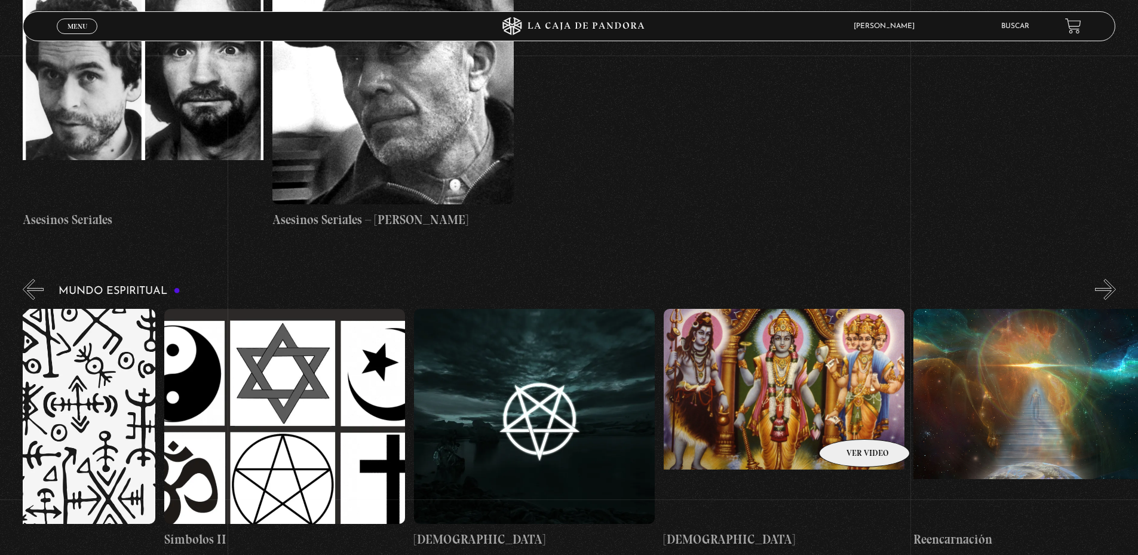
scroll to position [0, 3871]
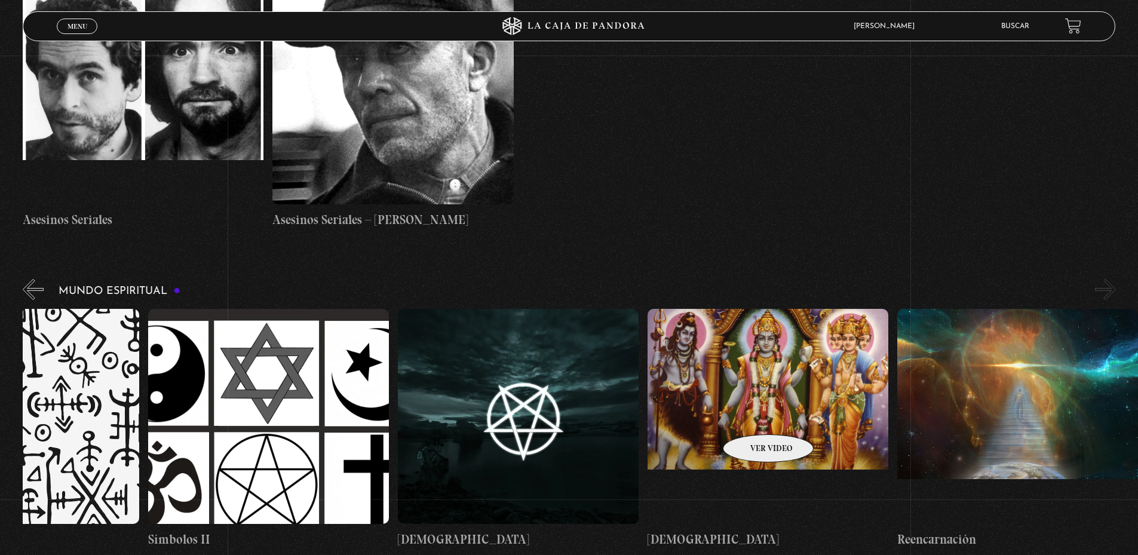
drag, startPoint x: 930, startPoint y: 413, endPoint x: 752, endPoint y: 416, distance: 178.0
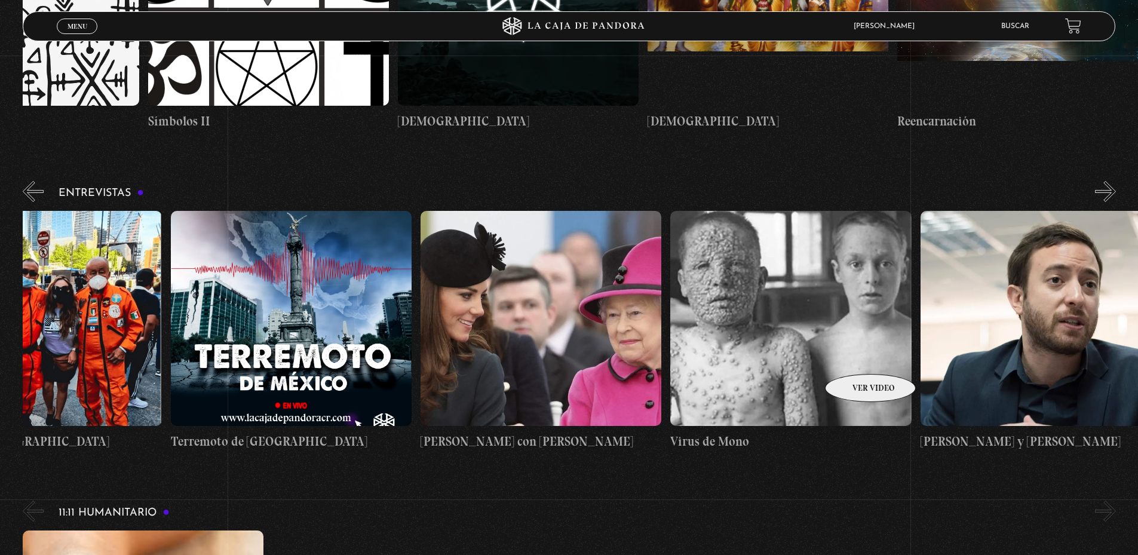
scroll to position [0, 874]
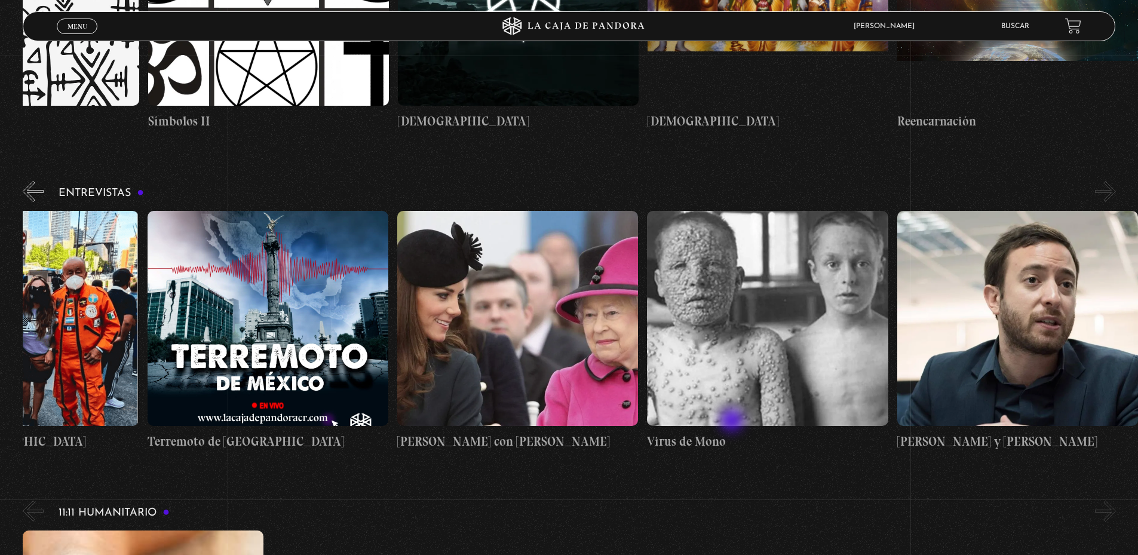
drag, startPoint x: 1025, startPoint y: 331, endPoint x: 733, endPoint y: 422, distance: 305.8
drag, startPoint x: 923, startPoint y: 296, endPoint x: 552, endPoint y: 319, distance: 371.0
click at [564, 316] on div "Maria Gabriela de Faria Conversatorio: Las llaves Daniel Zovatto – El Exorcista…" at bounding box center [147, 331] width 1998 height 240
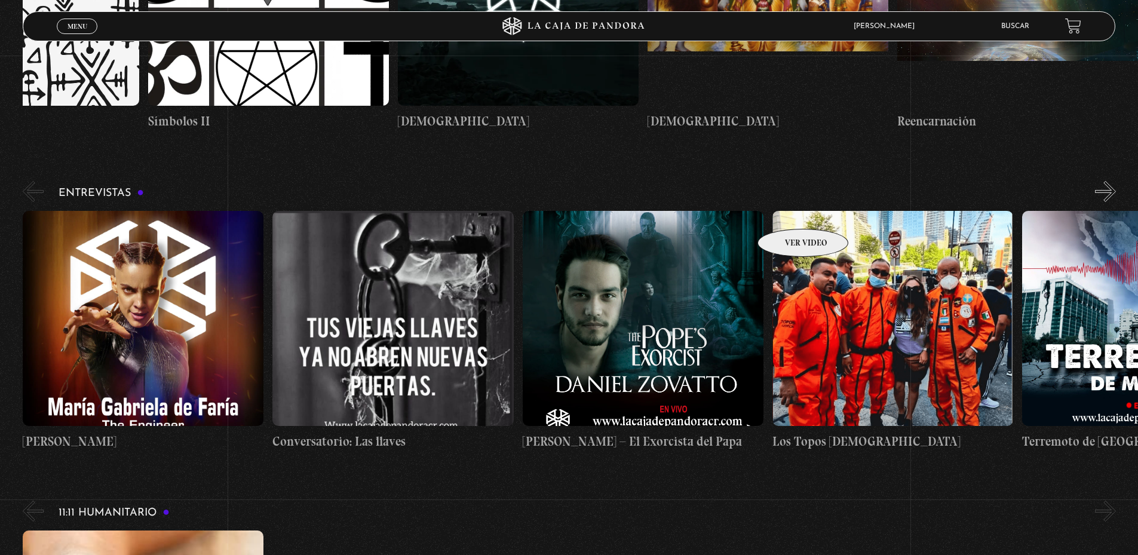
drag, startPoint x: 294, startPoint y: 280, endPoint x: 878, endPoint y: 493, distance: 621.8
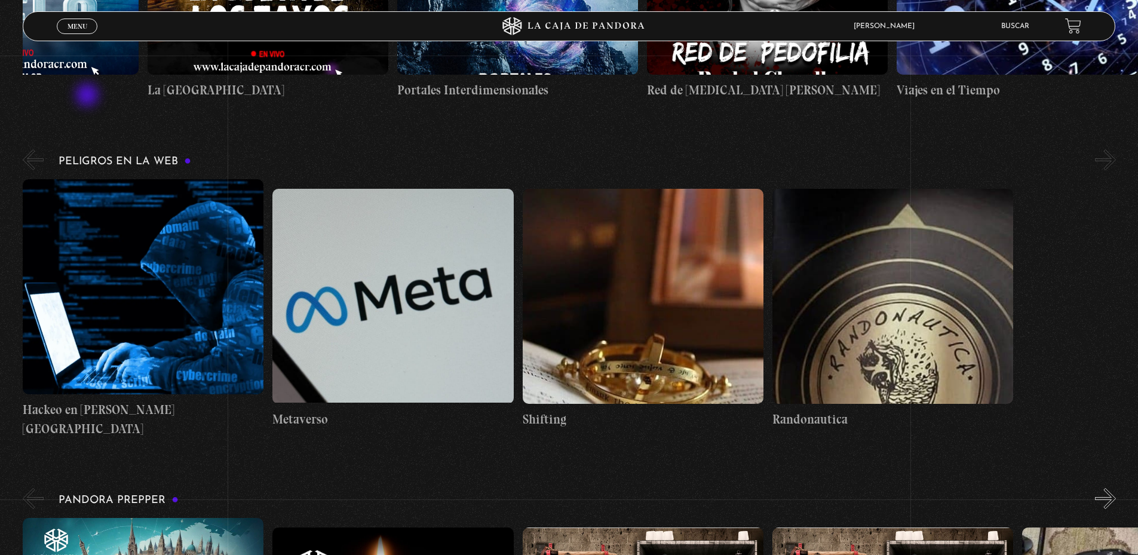
scroll to position [2360, 0]
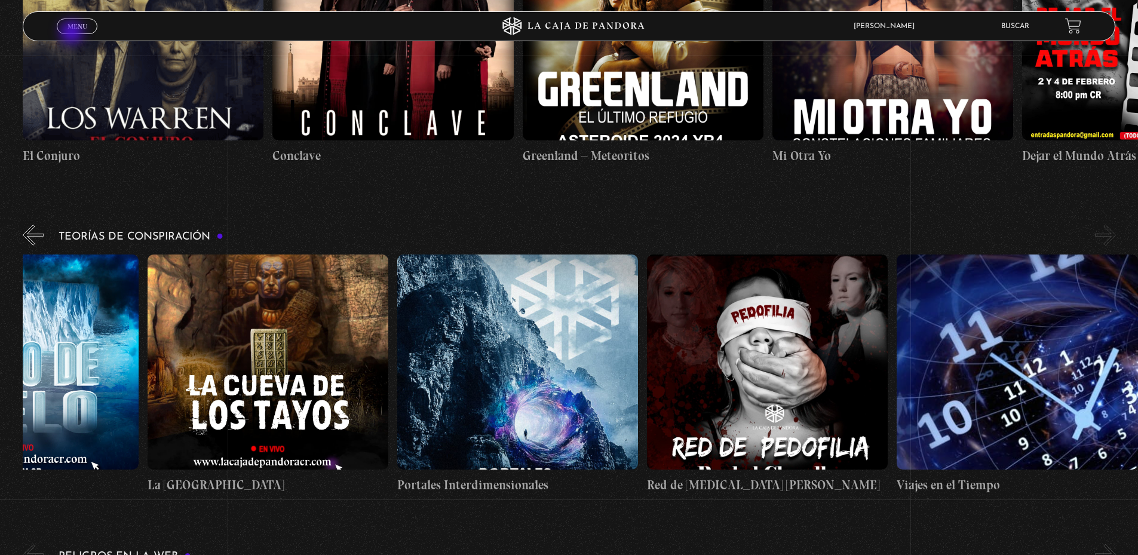
click at [73, 33] on link "Menu Cerrar" at bounding box center [77, 27] width 41 height 16
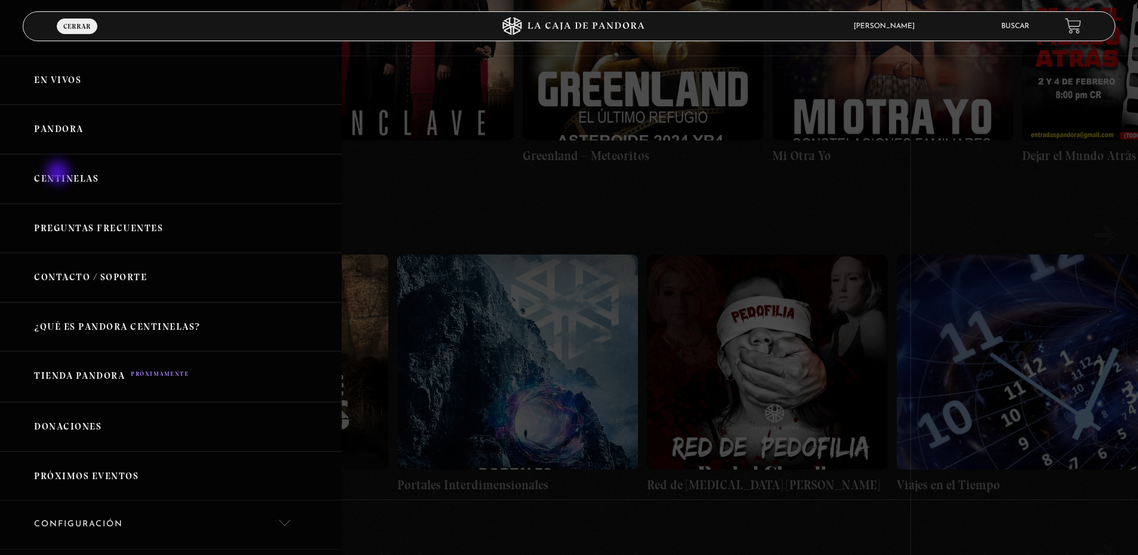
click at [59, 174] on link "Centinelas" at bounding box center [171, 179] width 342 height 50
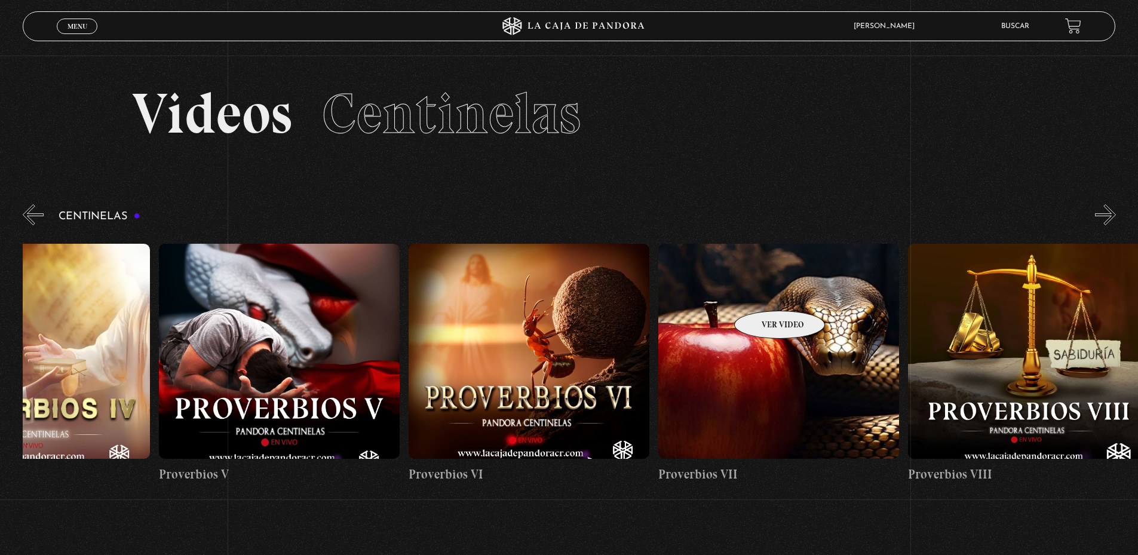
drag, startPoint x: 1086, startPoint y: 272, endPoint x: 760, endPoint y: 277, distance: 326.7
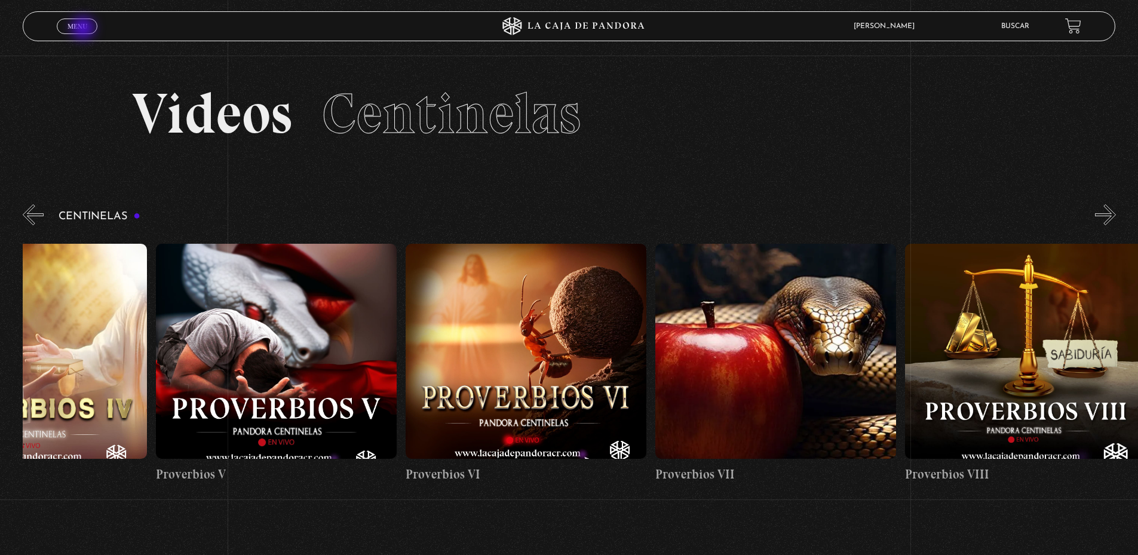
click at [84, 29] on span "Menu" at bounding box center [77, 26] width 20 height 7
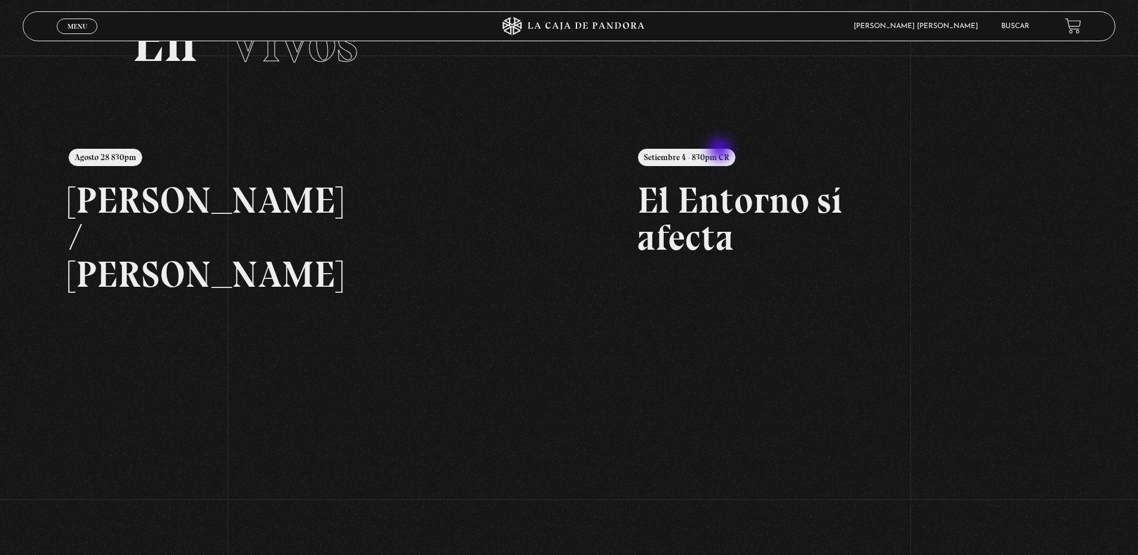
scroll to position [179, 0]
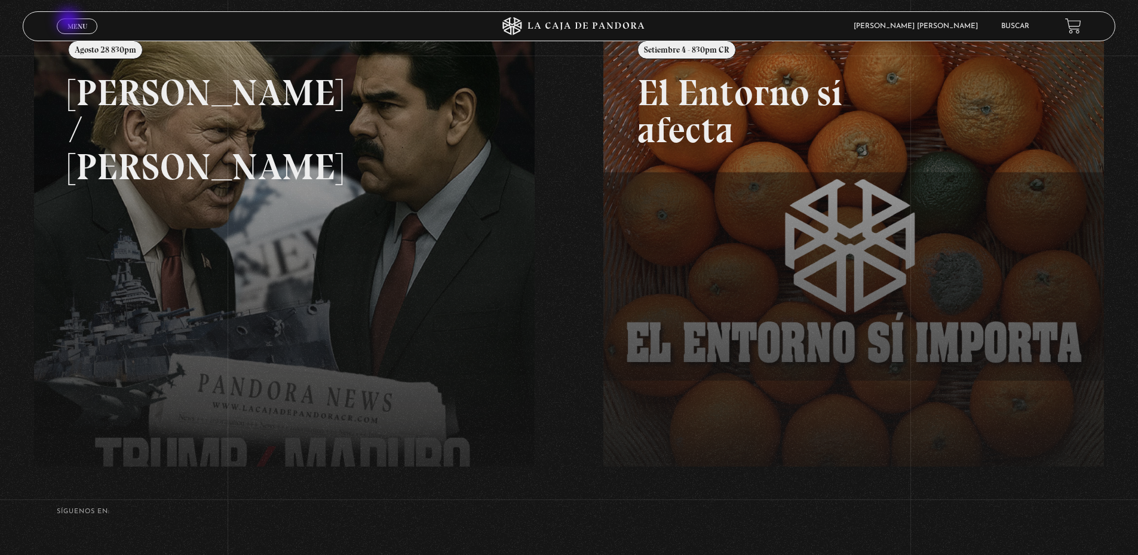
click at [70, 23] on span "Menu" at bounding box center [77, 26] width 20 height 7
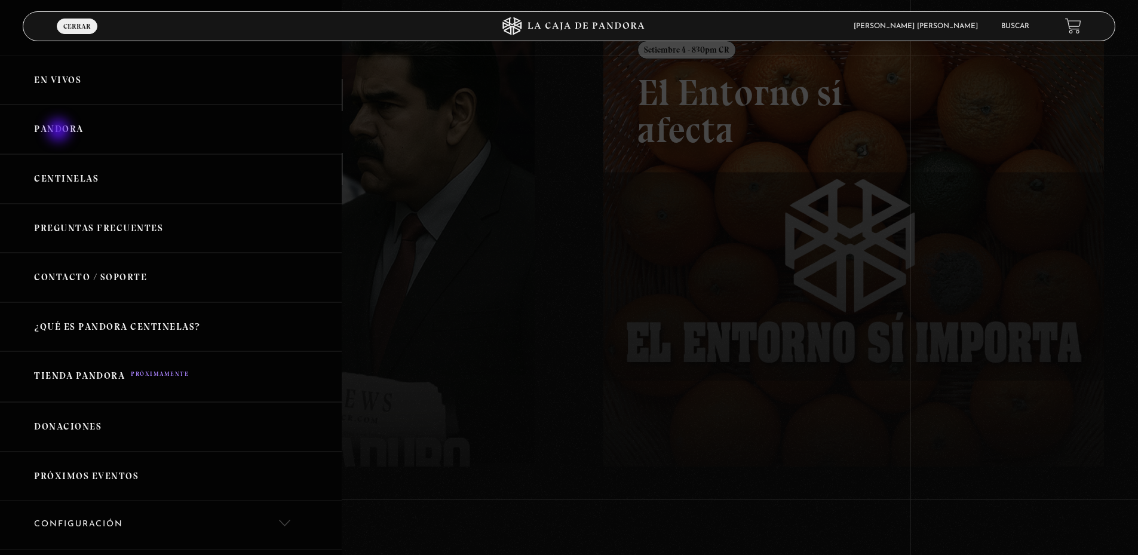
click at [60, 131] on link "Pandora" at bounding box center [171, 130] width 342 height 50
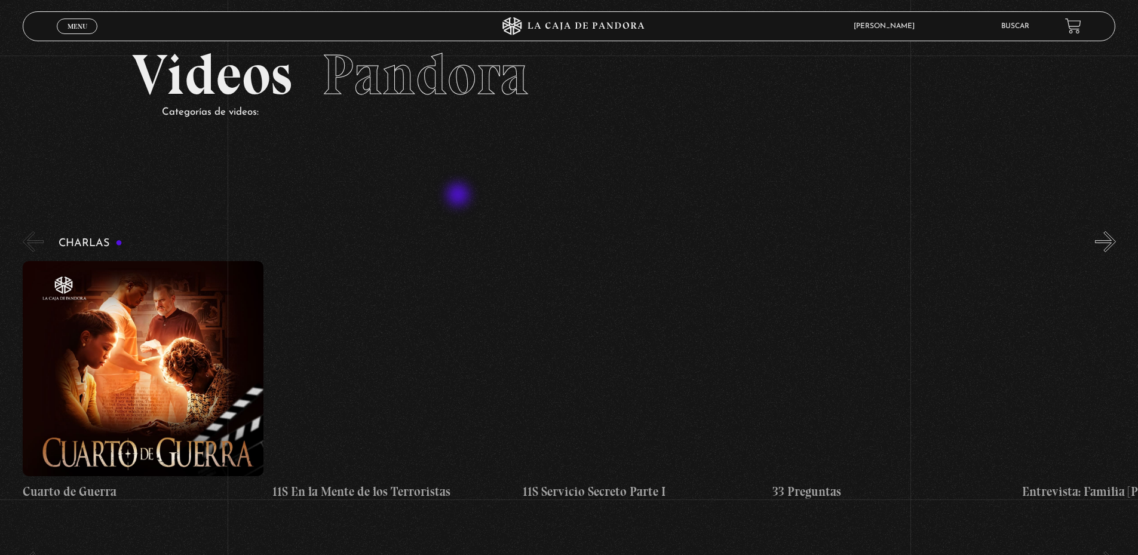
scroll to position [60, 0]
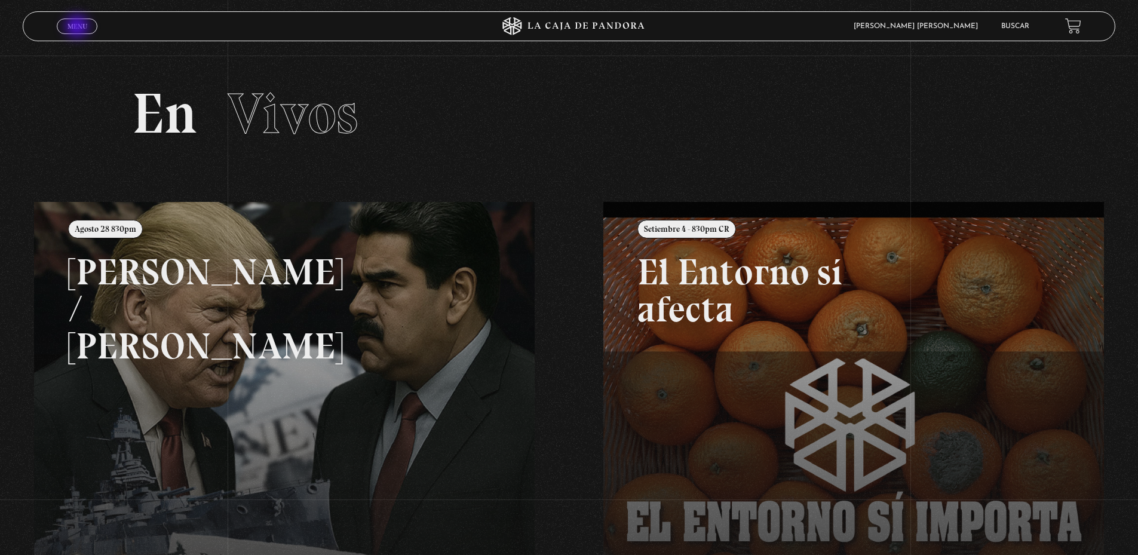
click at [78, 27] on span "Menu" at bounding box center [77, 26] width 20 height 7
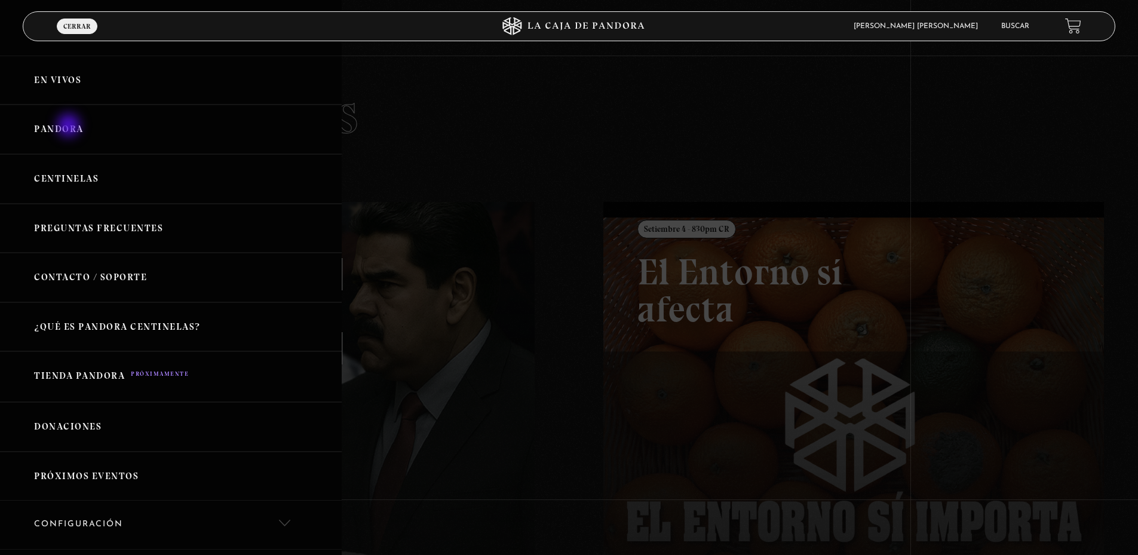
click at [70, 127] on link "Pandora" at bounding box center [171, 130] width 342 height 50
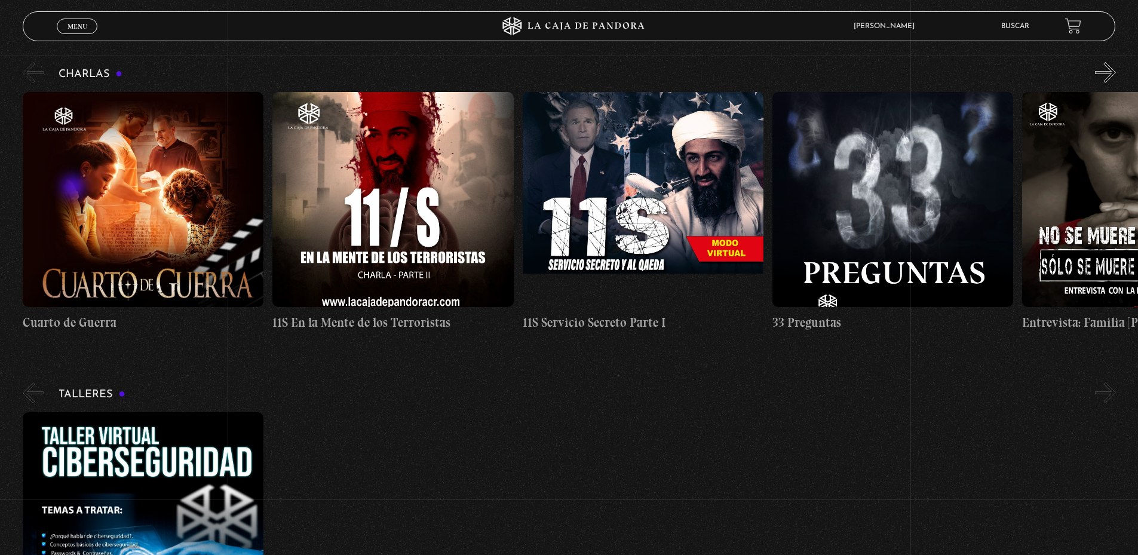
scroll to position [239, 0]
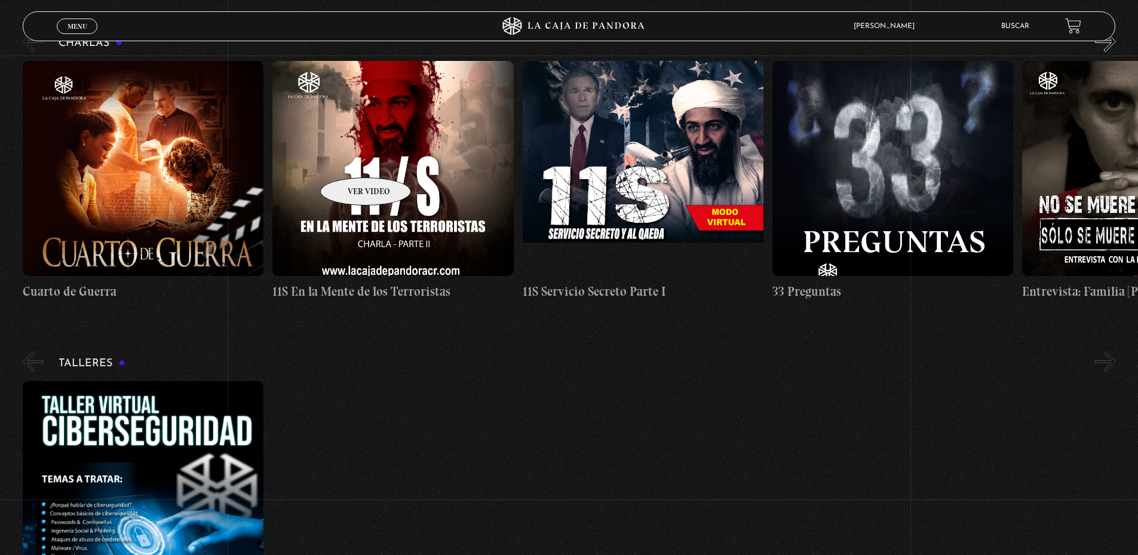
click at [350, 159] on figure at bounding box center [392, 168] width 241 height 215
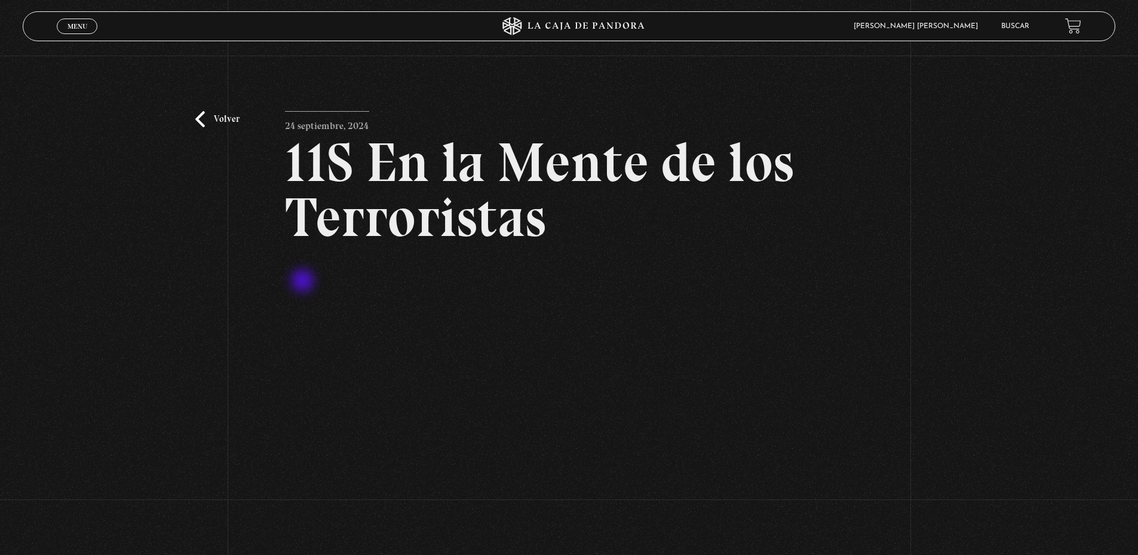
scroll to position [119, 0]
